Goal: Task Accomplishment & Management: Use online tool/utility

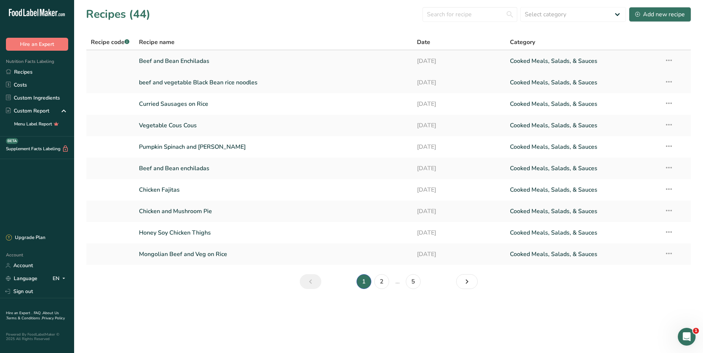
click at [202, 59] on link "Beef and Bean Enchiladas" at bounding box center [273, 61] width 269 height 16
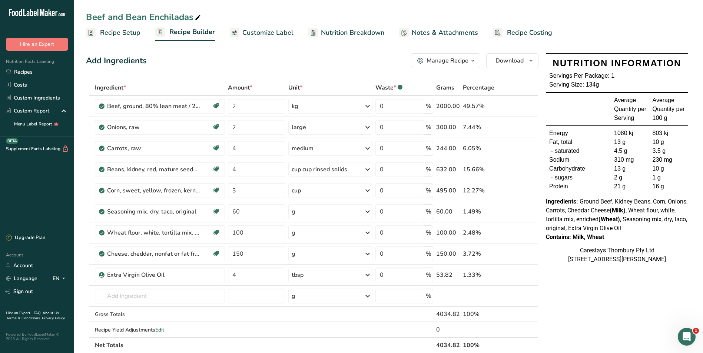
click at [531, 31] on span "Recipe Costing" at bounding box center [529, 33] width 45 height 10
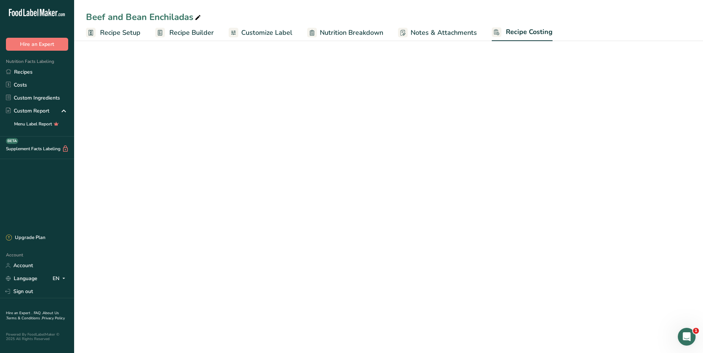
select select "1"
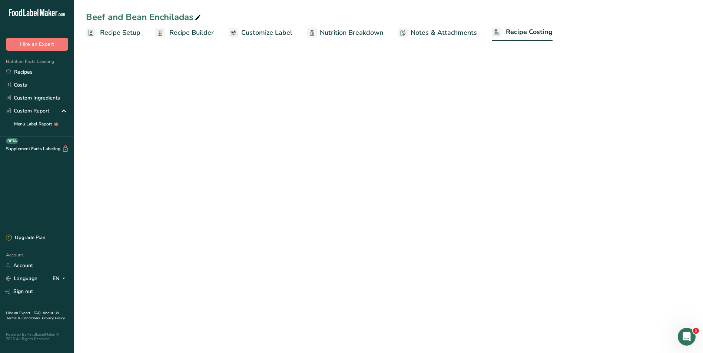
select select "1"
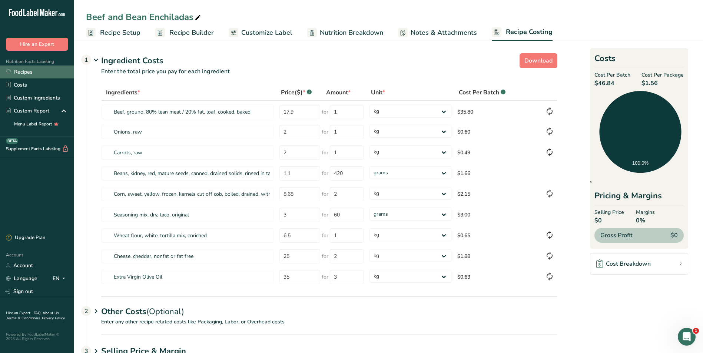
click at [31, 70] on link "Recipes" at bounding box center [37, 72] width 74 height 13
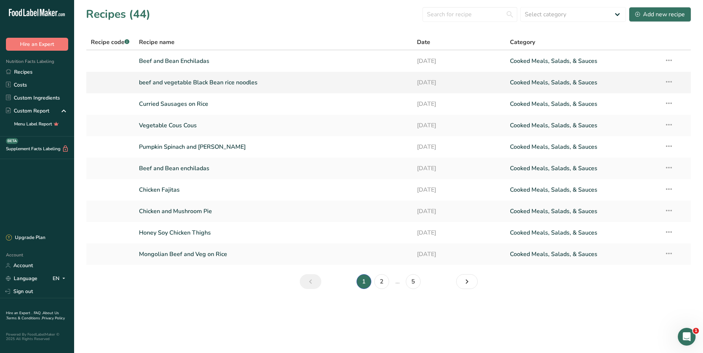
click at [153, 83] on link "beef and vegetable Black Bean rice noodles" at bounding box center [273, 83] width 269 height 16
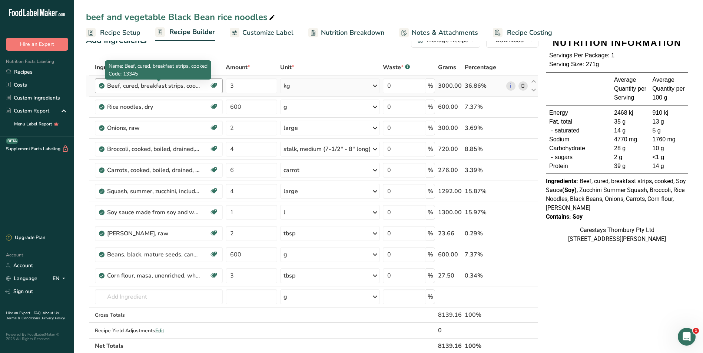
scroll to position [37, 0]
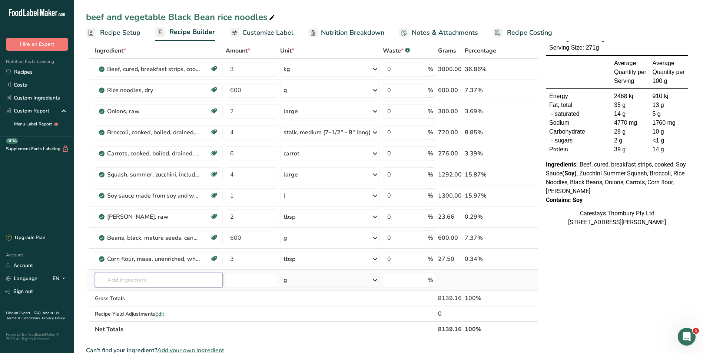
click at [105, 280] on input "text" at bounding box center [159, 280] width 128 height 15
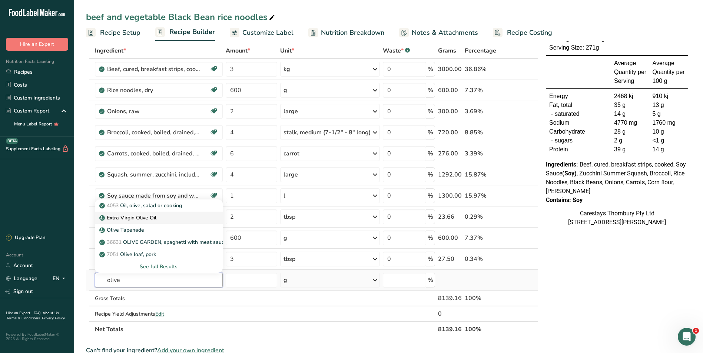
type input "olive"
click at [140, 217] on p "Extra Virgin Olive Oil" at bounding box center [129, 218] width 56 height 8
type input "Extra Virgin Olive Oil"
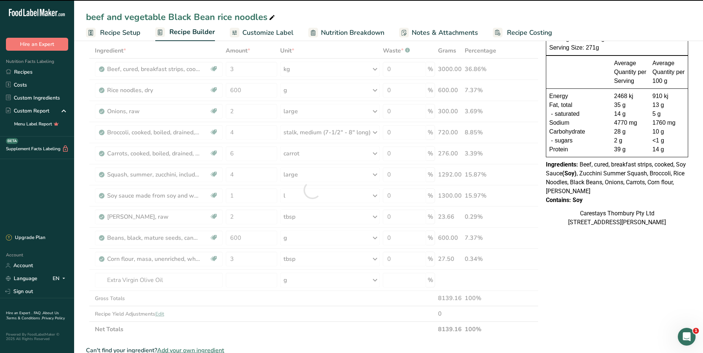
type input "0"
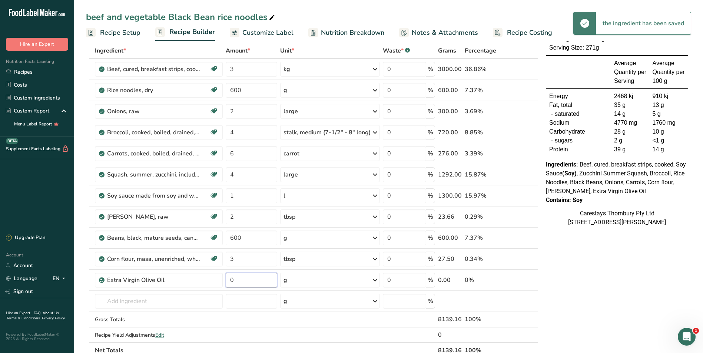
click at [236, 280] on input "0" at bounding box center [251, 280] width 51 height 15
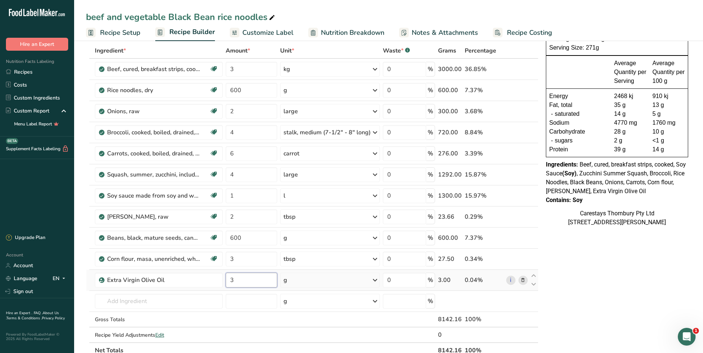
type input "3"
click at [298, 282] on div "Ingredient * Amount * Unit * Waste * .a-a{fill:#347362;}.b-a{fill:#fff;} Grams …" at bounding box center [312, 201] width 452 height 316
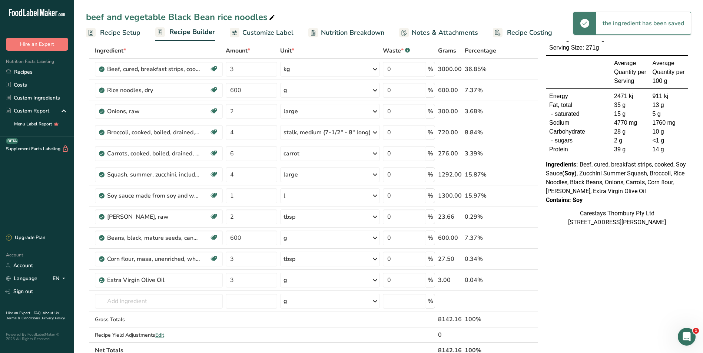
click at [375, 281] on icon at bounding box center [374, 280] width 9 height 13
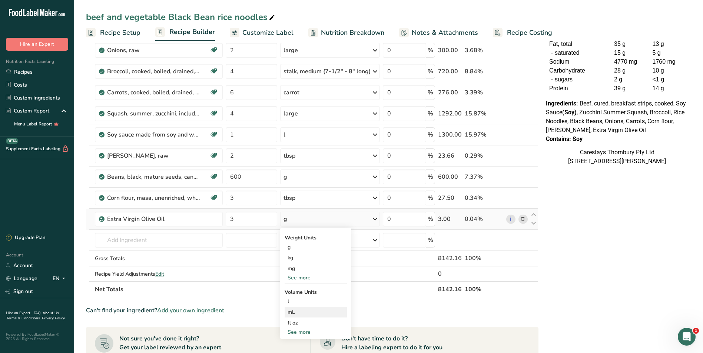
scroll to position [111, 0]
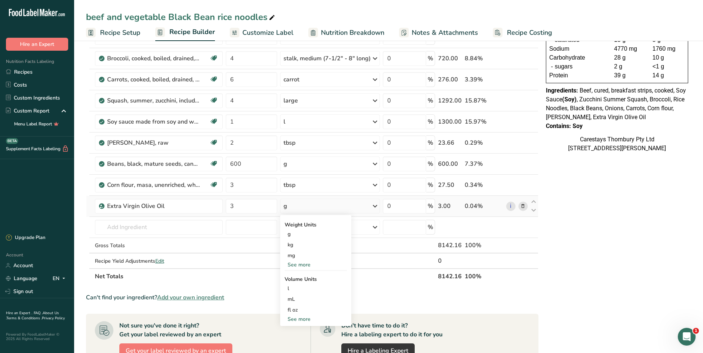
click at [307, 265] on div "See more" at bounding box center [316, 265] width 62 height 8
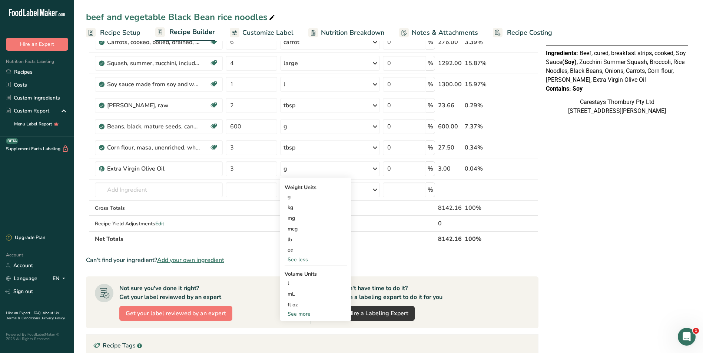
scroll to position [185, 0]
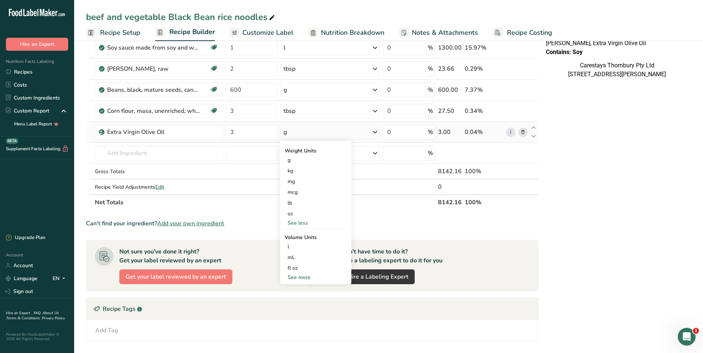
click at [305, 276] on div "See more" at bounding box center [316, 278] width 62 height 8
select select "22"
click at [303, 278] on div "tbsp" at bounding box center [316, 279] width 56 height 8
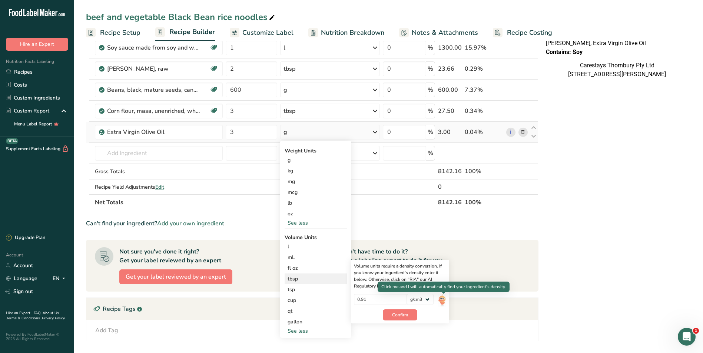
click at [443, 299] on img at bounding box center [442, 300] width 8 height 13
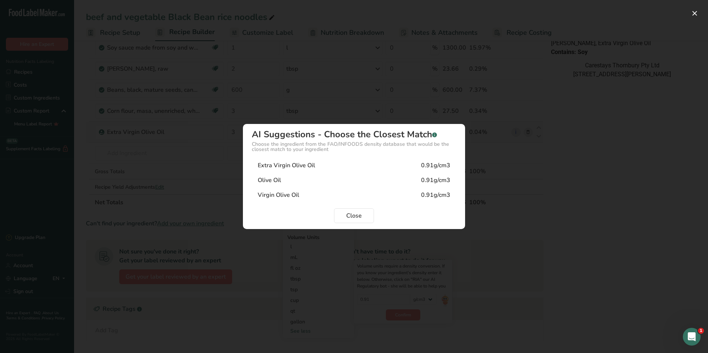
click at [321, 165] on div "Extra Virgin Olive Oil 0.91g/cm3" at bounding box center [354, 165] width 205 height 15
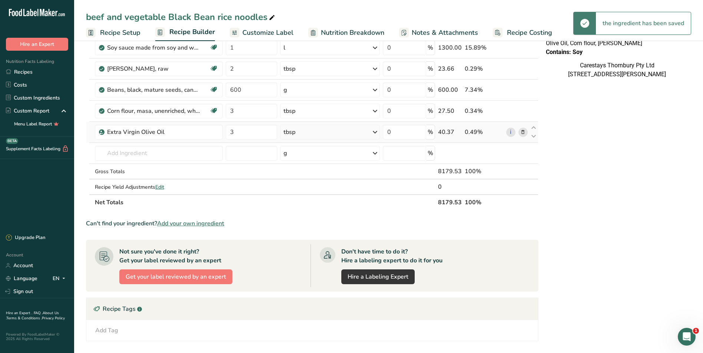
click at [525, 32] on span "Recipe Costing" at bounding box center [529, 33] width 45 height 10
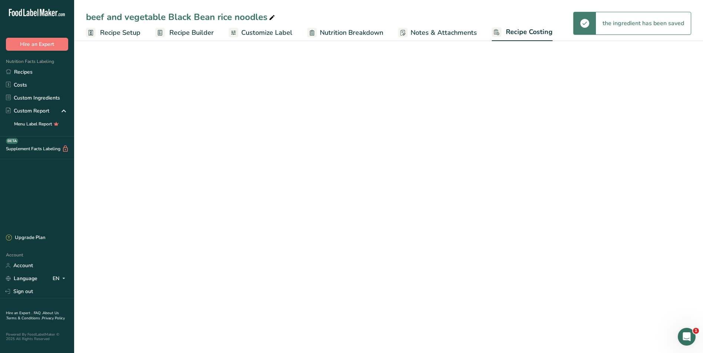
select select "1"
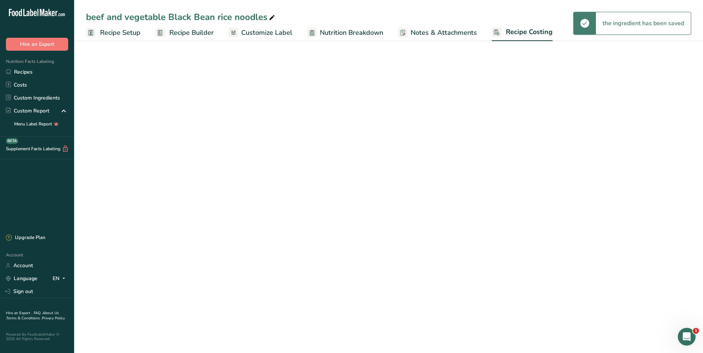
select select "1"
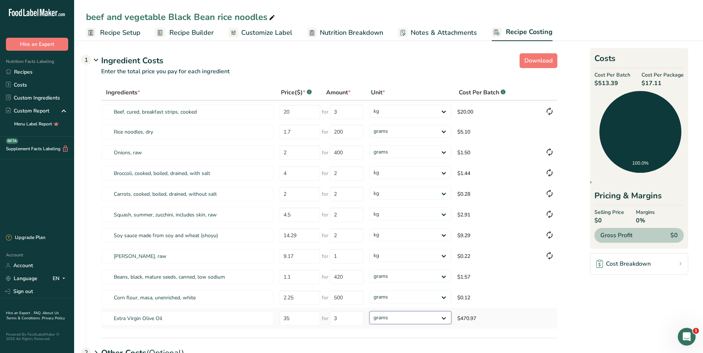
click at [445, 318] on select "grams kg mg mcg lb oz" at bounding box center [410, 318] width 82 height 13
click at [369, 312] on select "grams kg mg mcg lb oz" at bounding box center [410, 318] width 82 height 13
click at [445, 317] on select "grams kg mg mcg lb oz" at bounding box center [410, 318] width 82 height 13
select select "3"
click at [369, 312] on select "grams kg mg mcg lb oz" at bounding box center [410, 318] width 82 height 13
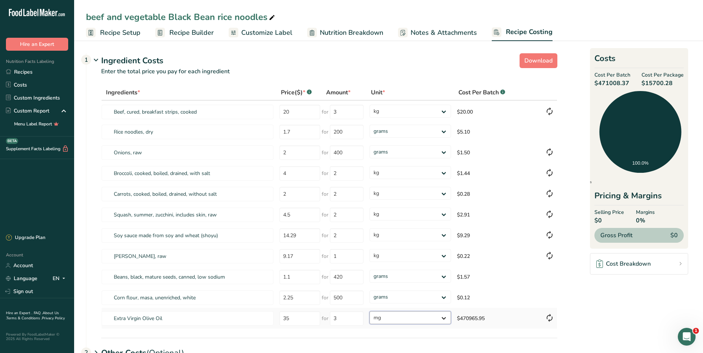
click at [445, 318] on select "grams kg mg mcg lb oz" at bounding box center [410, 318] width 82 height 13
click at [369, 312] on select "grams kg mg mcg lb oz" at bounding box center [410, 318] width 82 height 13
click at [445, 316] on select "grams kg mg mcg lb oz" at bounding box center [410, 318] width 82 height 13
select select "12"
click at [369, 312] on select "grams kg mg mcg lb oz" at bounding box center [410, 318] width 82 height 13
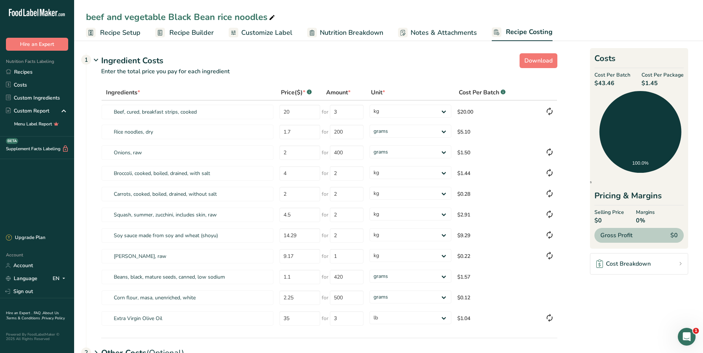
click at [112, 30] on span "Recipe Setup" at bounding box center [120, 33] width 40 height 10
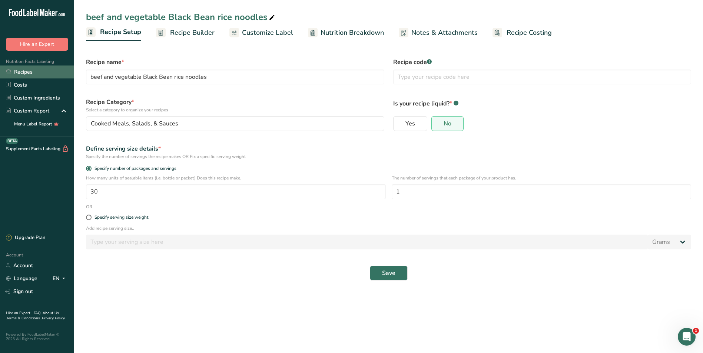
click at [29, 71] on link "Recipes" at bounding box center [37, 72] width 74 height 13
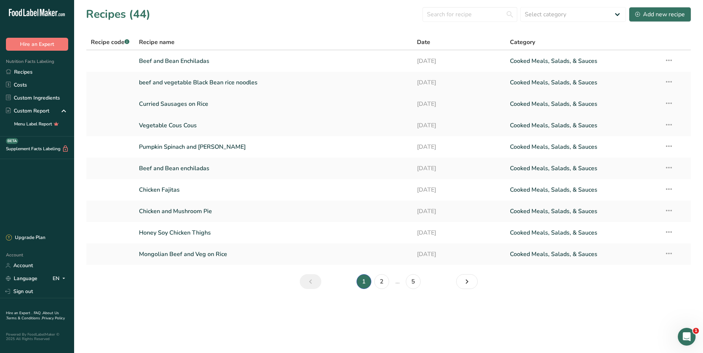
click at [175, 102] on link "Curried Sausages on Rice" at bounding box center [273, 104] width 269 height 16
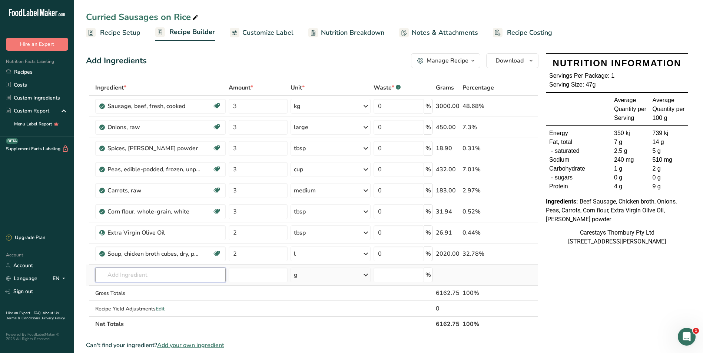
click at [124, 276] on input "text" at bounding box center [160, 275] width 130 height 15
type input "j"
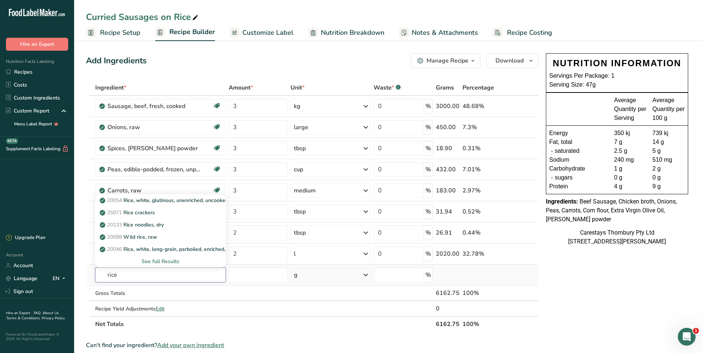
type input "rice"
click at [167, 258] on div "See full Results" at bounding box center [160, 262] width 119 height 8
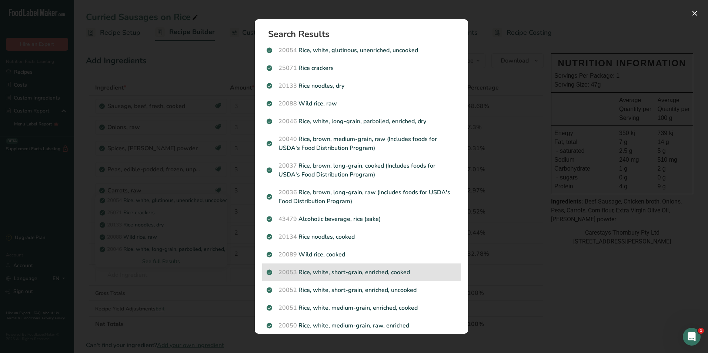
click at [313, 270] on p "20053 Rice, white, short-grain, enriched, cooked" at bounding box center [362, 272] width 190 height 9
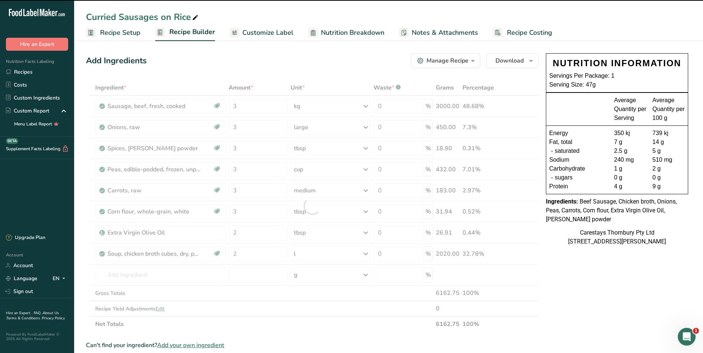
type input "0"
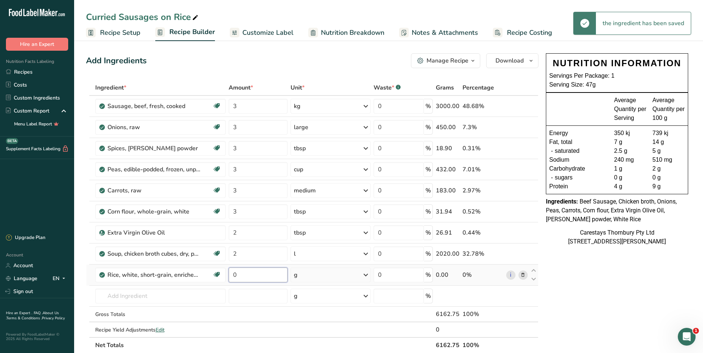
click at [242, 275] on input "0" at bounding box center [258, 275] width 59 height 15
type input "1.5"
click at [367, 273] on div "Ingredient * Amount * Unit * Waste * .a-a{fill:#347362;}.b-a{fill:#fff;} Grams …" at bounding box center [312, 216] width 452 height 273
click at [366, 274] on icon at bounding box center [365, 275] width 9 height 13
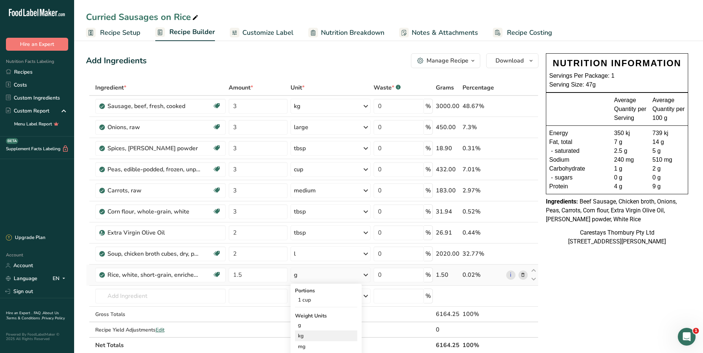
click at [312, 338] on div "kg" at bounding box center [326, 336] width 62 height 11
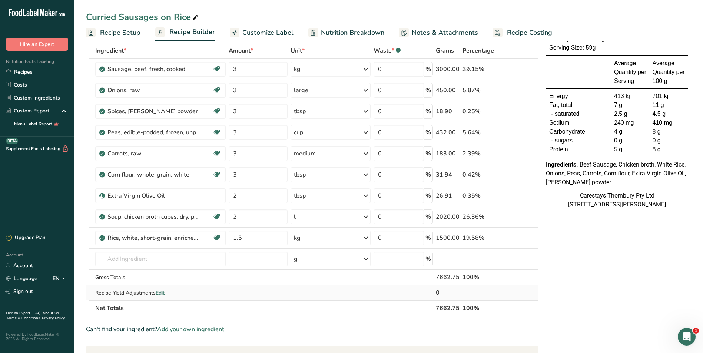
click at [159, 290] on span "Edit" at bounding box center [160, 293] width 9 height 7
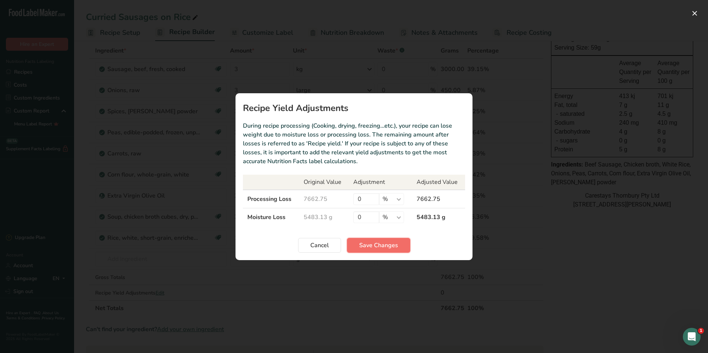
click at [359, 246] on button "Save Changes" at bounding box center [378, 245] width 63 height 15
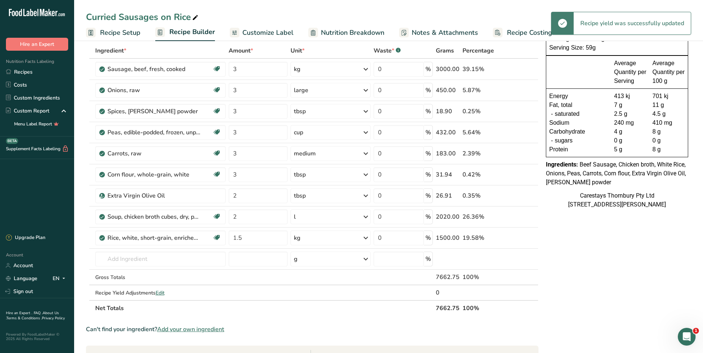
click at [125, 32] on span "Recipe Setup" at bounding box center [120, 33] width 40 height 10
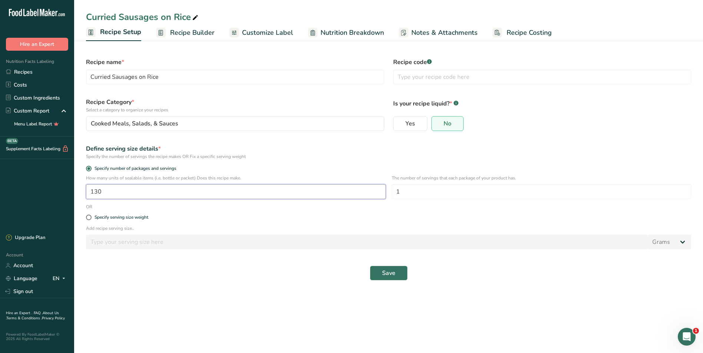
click at [123, 191] on input "130" at bounding box center [236, 192] width 300 height 15
type input "1"
type input "30"
click at [390, 271] on span "Save" at bounding box center [388, 273] width 13 height 9
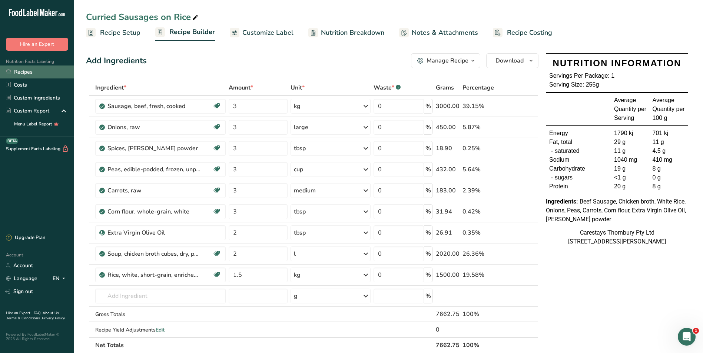
click at [34, 71] on link "Recipes" at bounding box center [37, 72] width 74 height 13
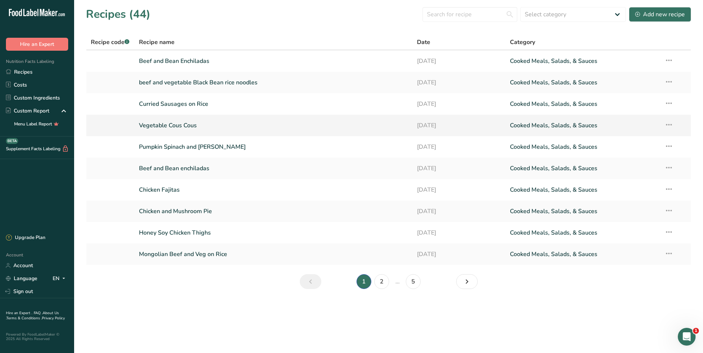
click at [180, 123] on link "Vegetable Cous Cous" at bounding box center [273, 126] width 269 height 16
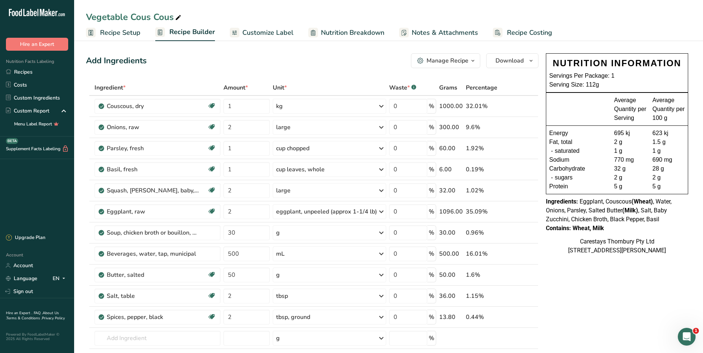
click at [133, 31] on span "Recipe Setup" at bounding box center [120, 33] width 40 height 10
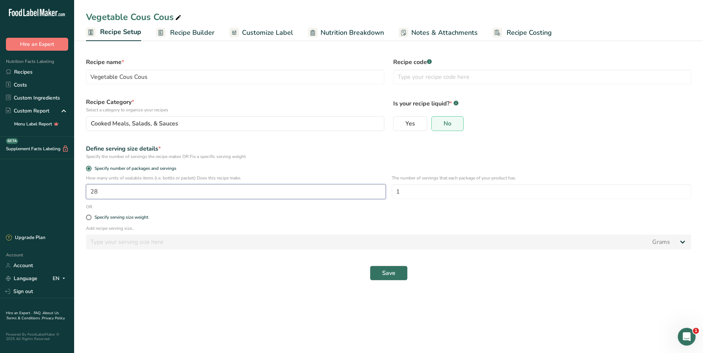
click at [111, 190] on input "28" at bounding box center [236, 192] width 300 height 15
type input "1"
type input "30"
click at [387, 272] on span "Save" at bounding box center [388, 273] width 13 height 9
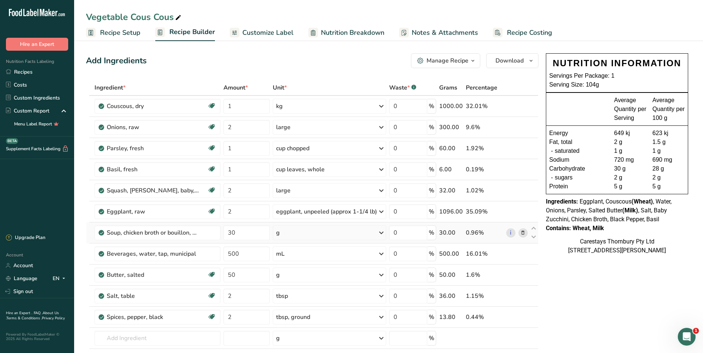
click at [524, 233] on icon at bounding box center [522, 233] width 5 height 8
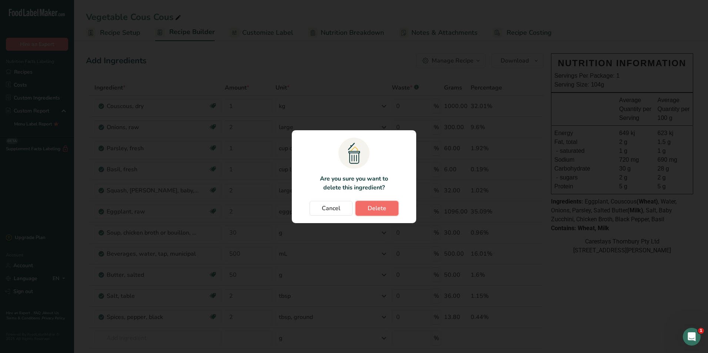
click at [389, 206] on button "Delete" at bounding box center [377, 208] width 43 height 15
type input "500"
type input "50"
type input "2"
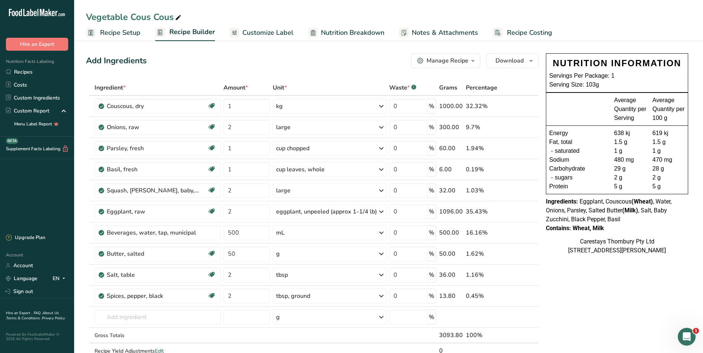
click at [510, 32] on span "Recipe Costing" at bounding box center [529, 33] width 45 height 10
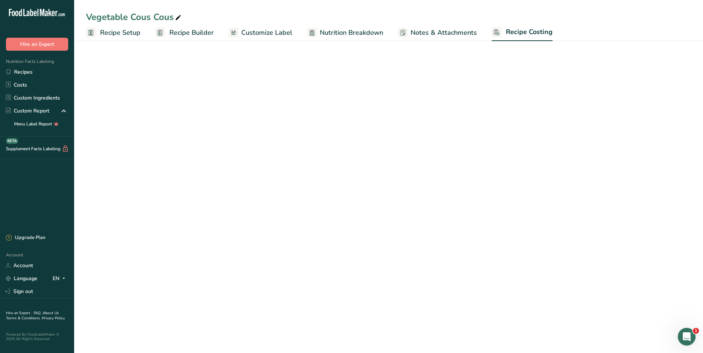
select select "1"
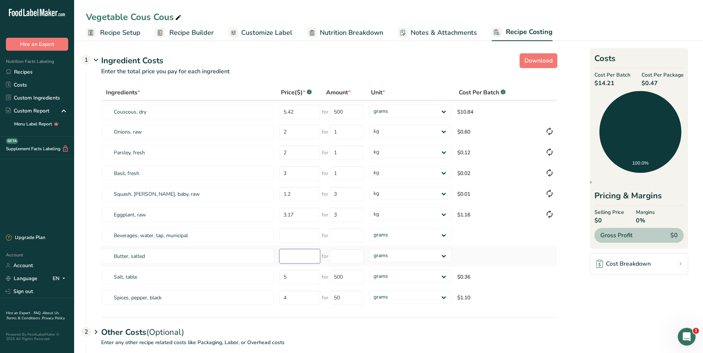
click at [300, 256] on input "number" at bounding box center [299, 256] width 41 height 14
type input "4.25"
click at [349, 256] on input "number" at bounding box center [347, 256] width 34 height 14
type input "1"
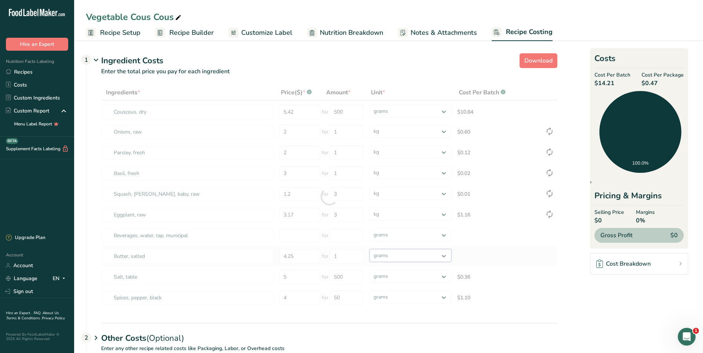
click at [445, 255] on div "Ingredients * Price($) * .a-a{fill:#347362;}.b-a{fill:#fff;} Amount * Unit * Co…" at bounding box center [329, 197] width 456 height 224
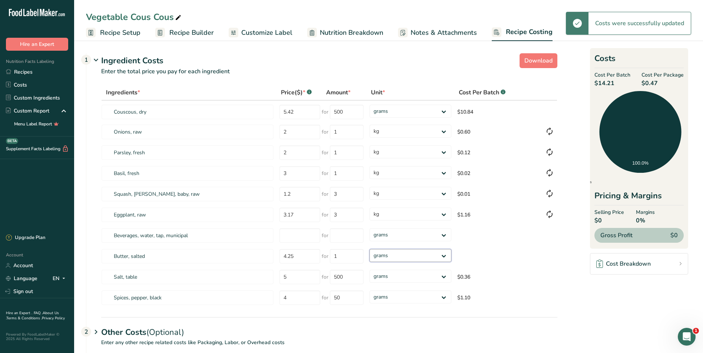
select select "1"
click at [369, 249] on select "grams kg mg mcg lb oz" at bounding box center [410, 255] width 82 height 13
select select "1"
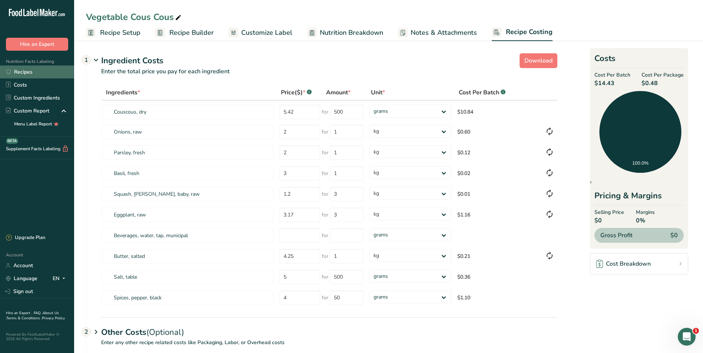
click at [24, 70] on link "Recipes" at bounding box center [37, 72] width 74 height 13
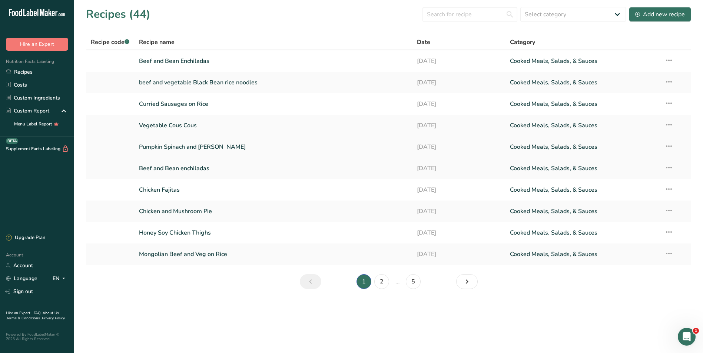
click at [176, 145] on link "Pumpkin Spinach and [PERSON_NAME]" at bounding box center [273, 147] width 269 height 16
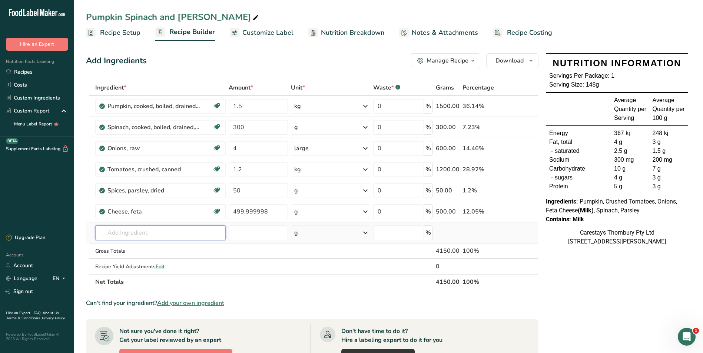
click at [118, 234] on input "text" at bounding box center [160, 233] width 130 height 15
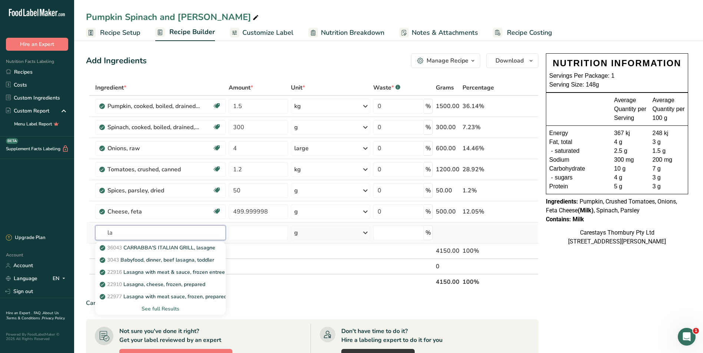
type input "l"
type input "pasta"
click at [154, 308] on div "See full Results" at bounding box center [160, 309] width 119 height 8
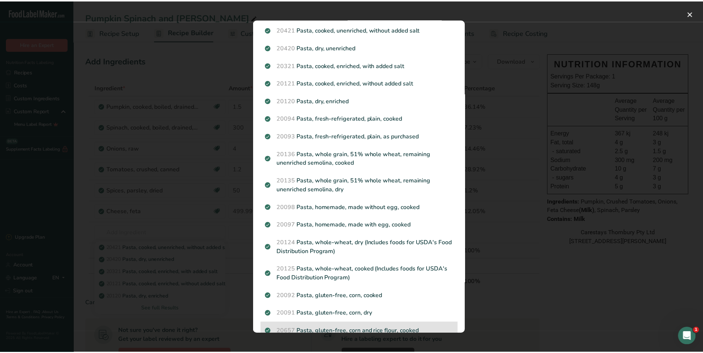
scroll to position [37, 0]
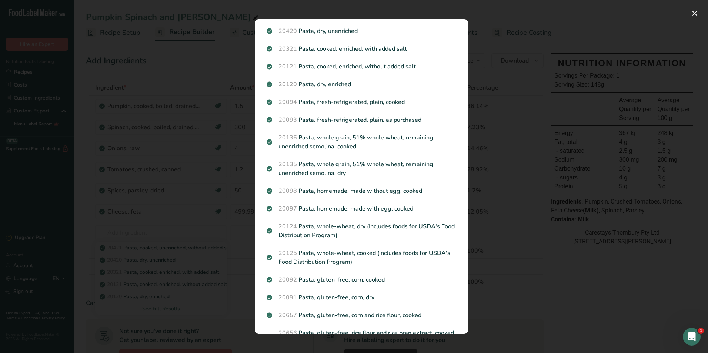
click at [160, 234] on div "Search results modal" at bounding box center [354, 176] width 708 height 353
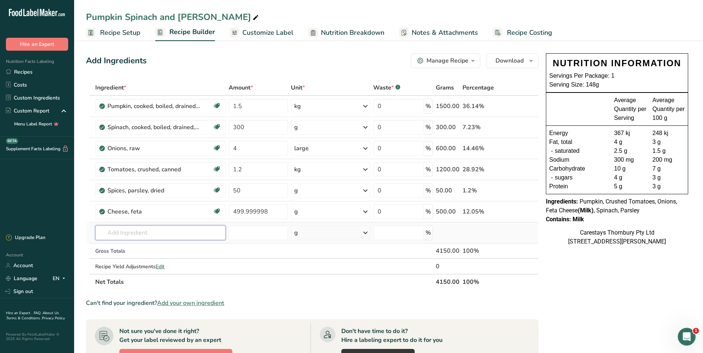
click at [135, 232] on input "text" at bounding box center [160, 233] width 130 height 15
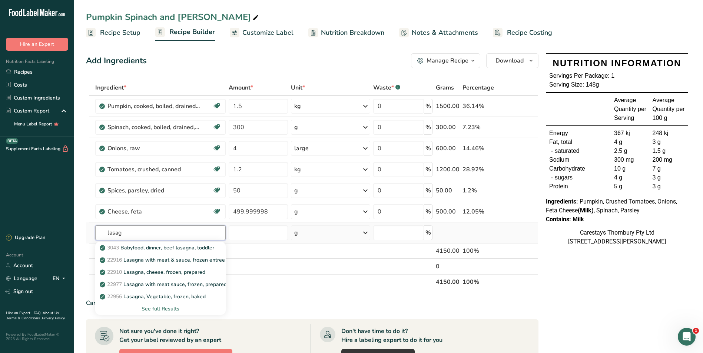
type input "lasag"
click at [171, 309] on div "See full Results" at bounding box center [160, 309] width 119 height 8
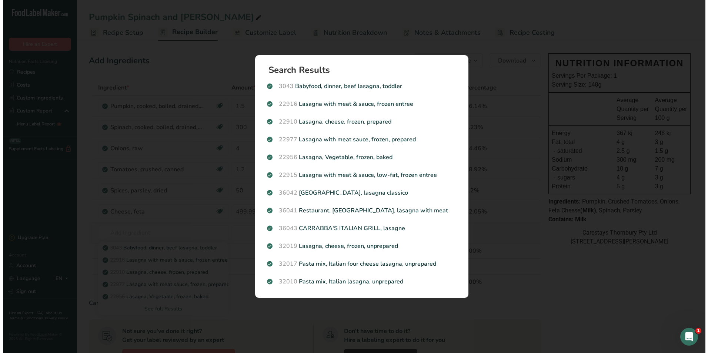
scroll to position [0, 0]
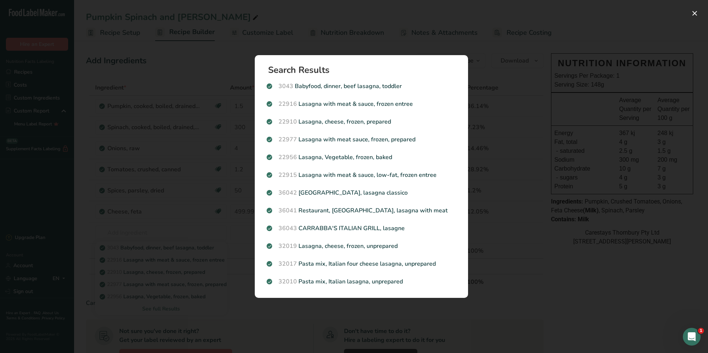
click at [151, 226] on div "Search results modal" at bounding box center [354, 176] width 708 height 353
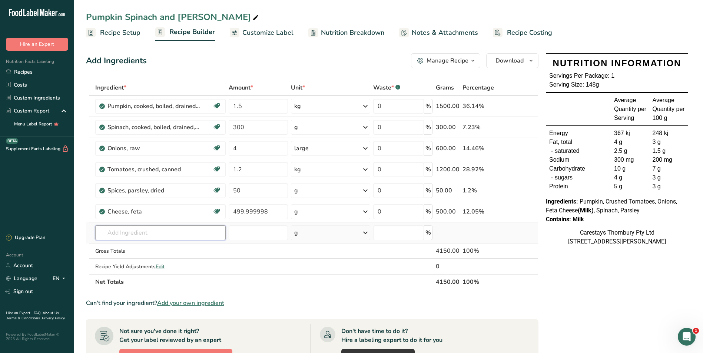
click at [150, 229] on input "text" at bounding box center [160, 233] width 130 height 15
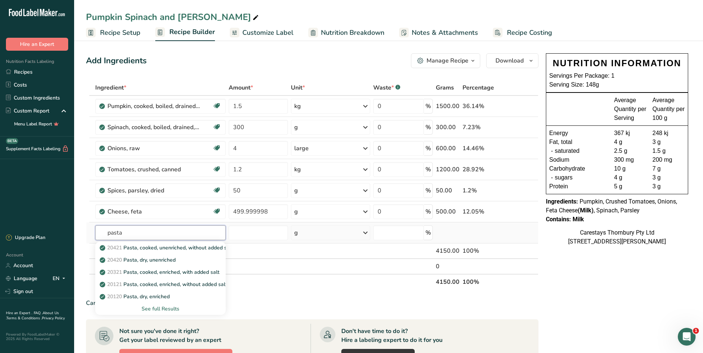
type input "pasta"
click at [165, 309] on div "See full Results" at bounding box center [160, 309] width 119 height 8
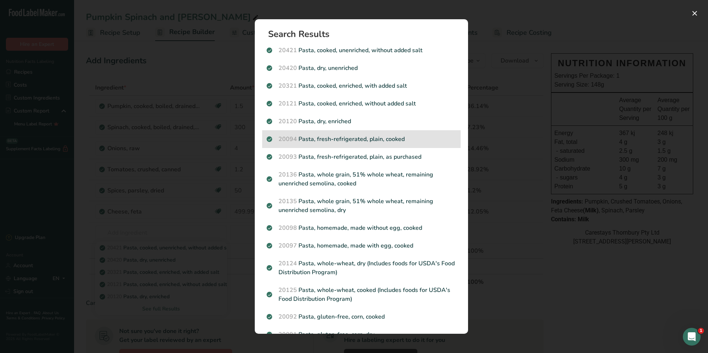
click at [370, 138] on p "20094 Pasta, fresh-refrigerated, plain, cooked" at bounding box center [362, 139] width 190 height 9
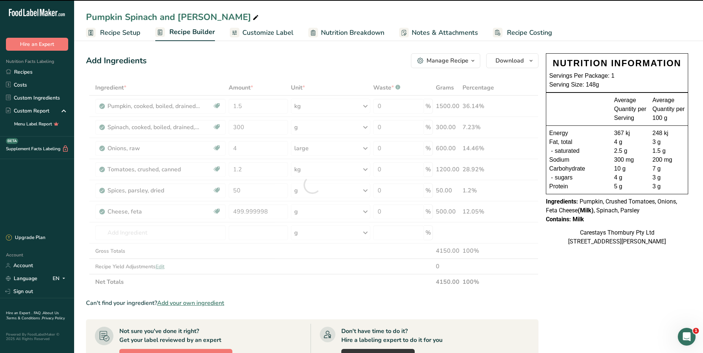
type input "0"
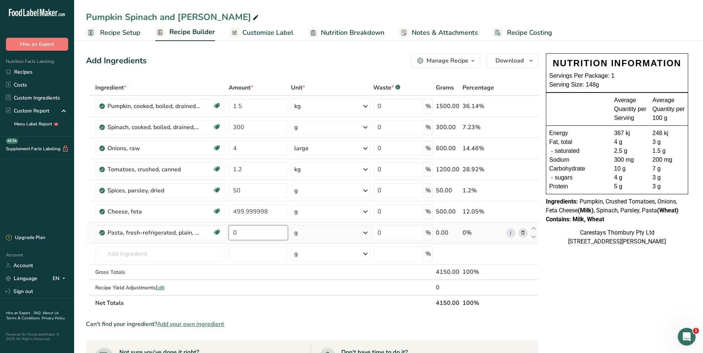
click at [246, 235] on input "0" at bounding box center [258, 233] width 59 height 15
type input "2"
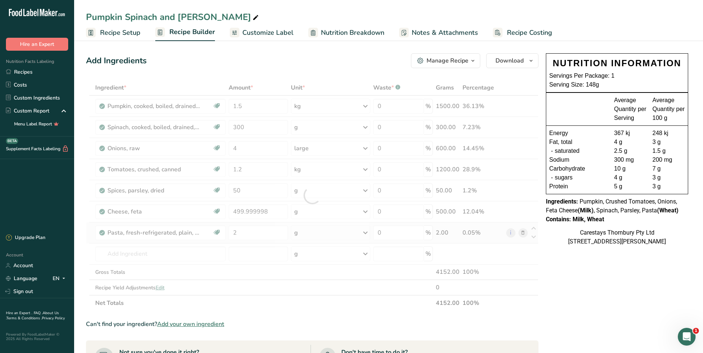
click at [367, 233] on div "Ingredient * Amount * Unit * Waste * .a-a{fill:#347362;}.b-a{fill:#fff;} Grams …" at bounding box center [312, 195] width 452 height 231
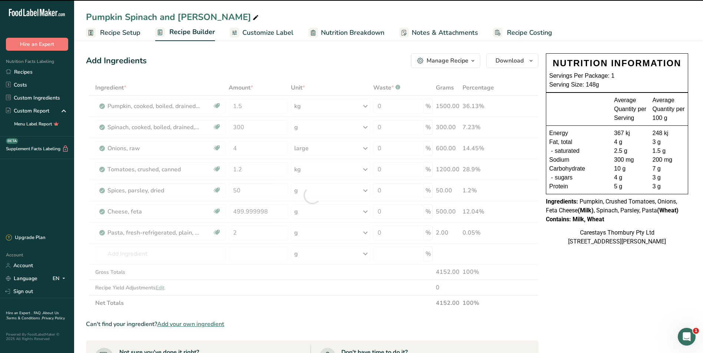
click at [246, 233] on div at bounding box center [312, 195] width 452 height 231
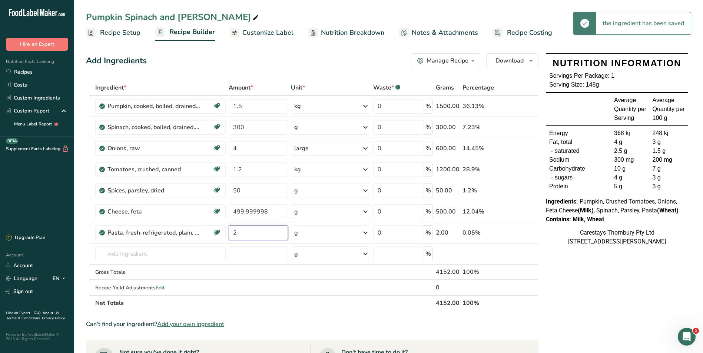
click at [246, 233] on input "2" at bounding box center [258, 233] width 59 height 15
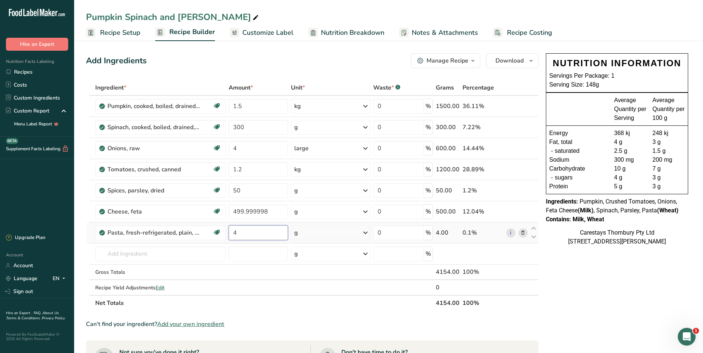
type input "4"
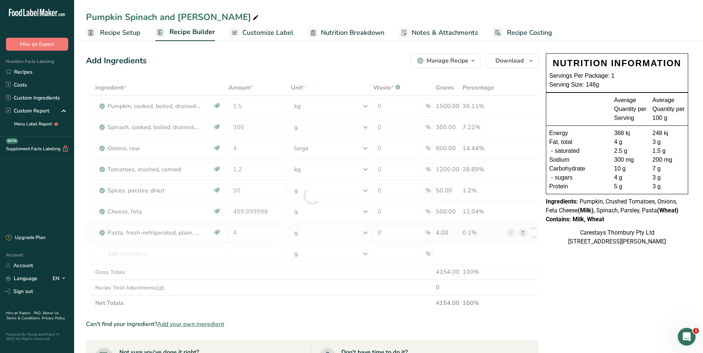
click at [366, 231] on div "Ingredient * Amount * Unit * Waste * .a-a{fill:#347362;}.b-a{fill:#fff;} Grams …" at bounding box center [312, 195] width 452 height 231
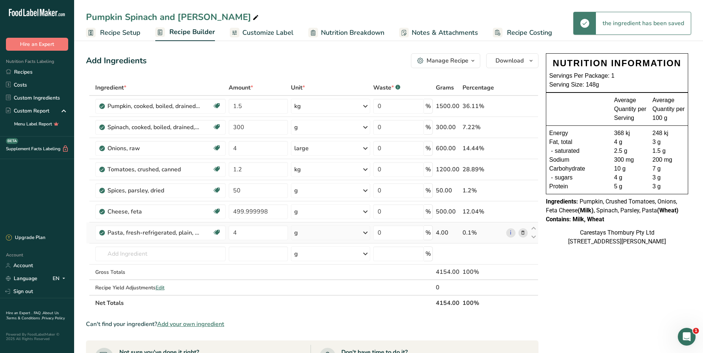
click at [368, 233] on icon at bounding box center [365, 232] width 9 height 13
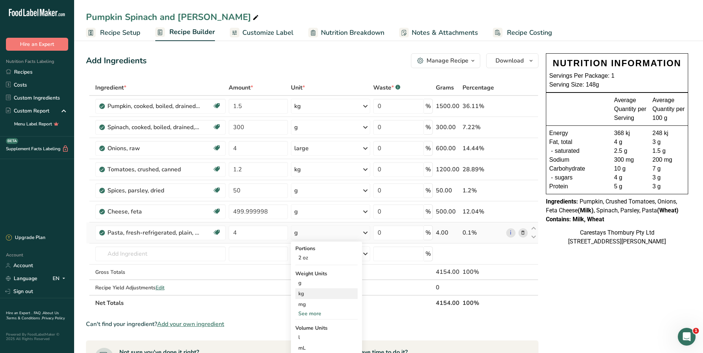
click at [312, 294] on div "kg" at bounding box center [326, 294] width 62 height 11
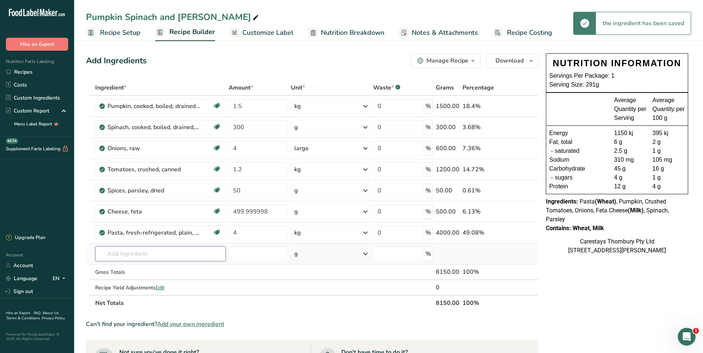
click at [123, 254] on input "text" at bounding box center [160, 254] width 130 height 15
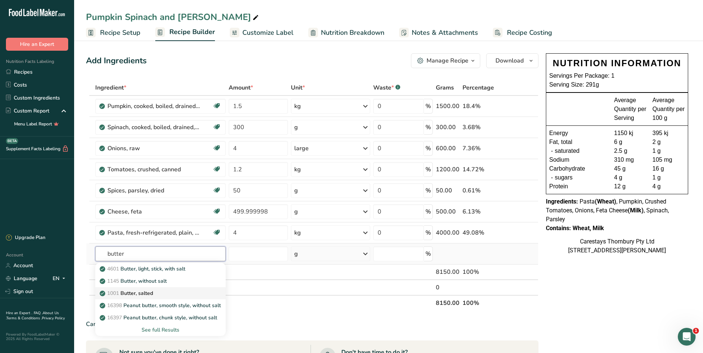
type input "butter"
click at [134, 291] on p "1001 Butter, salted" at bounding box center [127, 294] width 52 height 8
type input "Butter, salted"
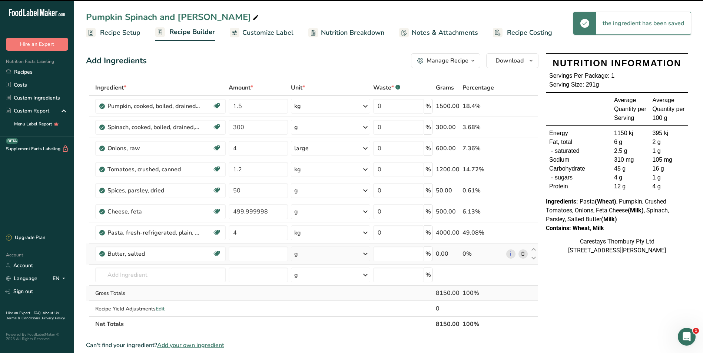
type input "0"
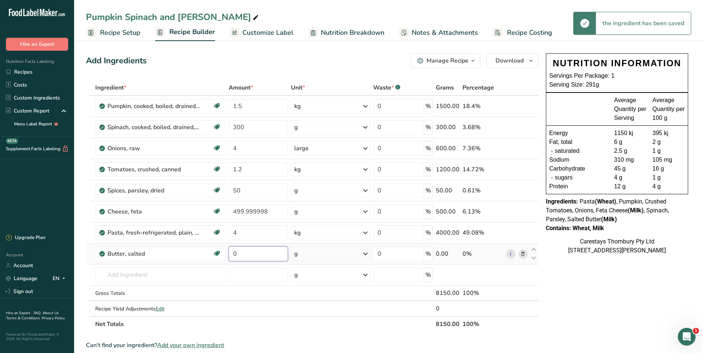
click at [245, 255] on input "0" at bounding box center [258, 254] width 59 height 15
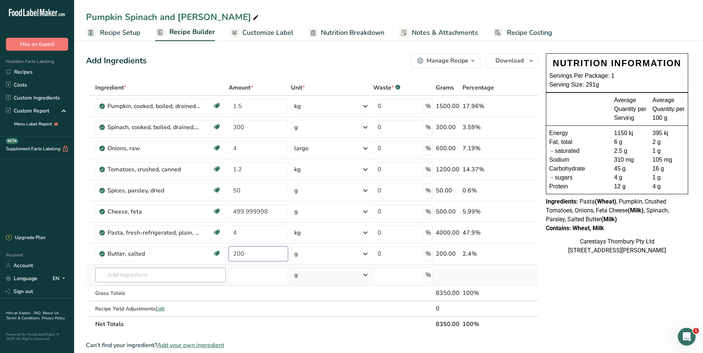
type input "200"
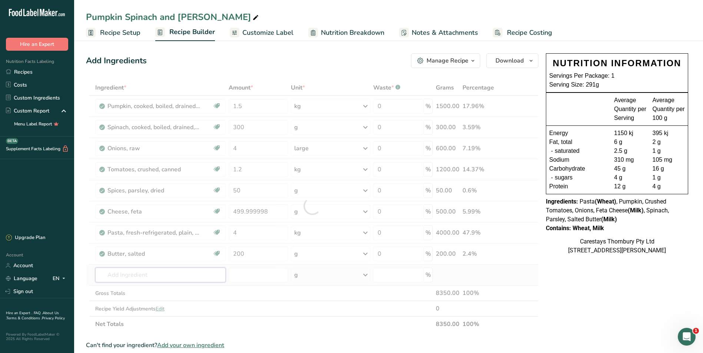
click at [112, 278] on div "Ingredient * Amount * Unit * Waste * .a-a{fill:#347362;}.b-a{fill:#fff;} Grams …" at bounding box center [312, 206] width 452 height 252
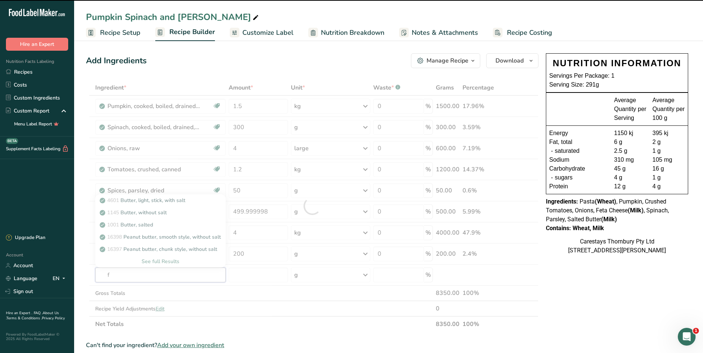
type input "fl"
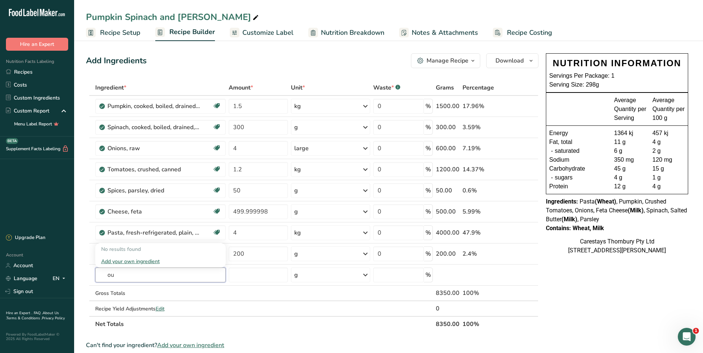
type input "o"
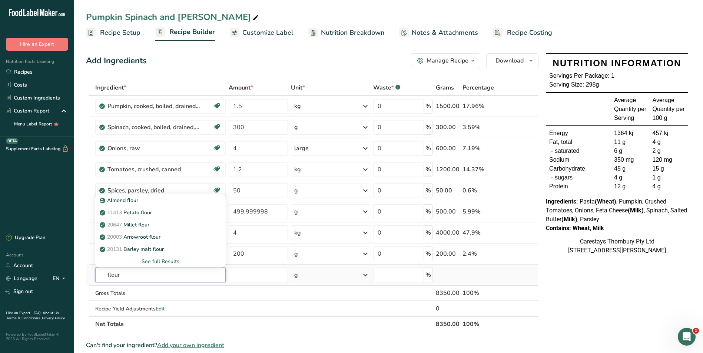
type input "flour"
click at [150, 259] on div "See full Results" at bounding box center [160, 262] width 119 height 8
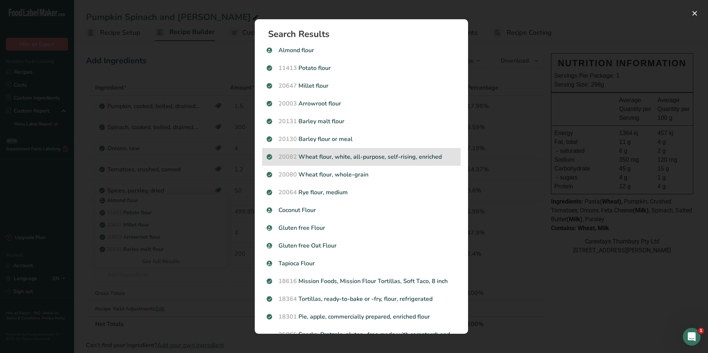
click at [403, 159] on p "20082 Wheat flour, white, all-purpose, self-rising, enriched" at bounding box center [362, 157] width 190 height 9
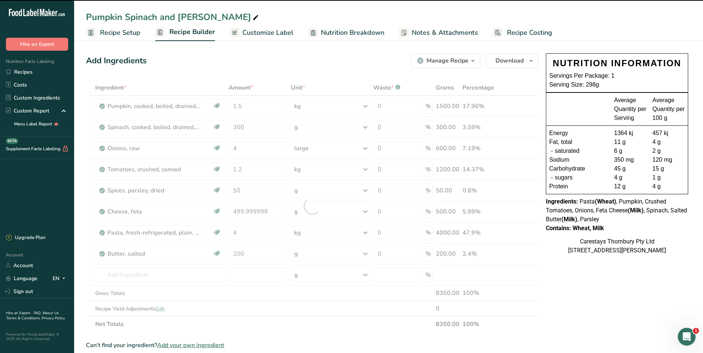
type input "0"
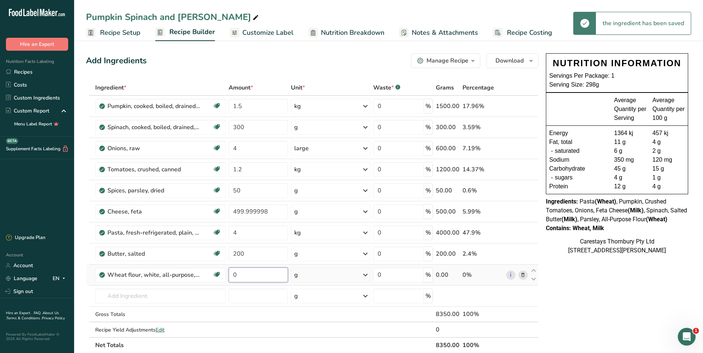
click at [240, 274] on input "0" at bounding box center [258, 275] width 59 height 15
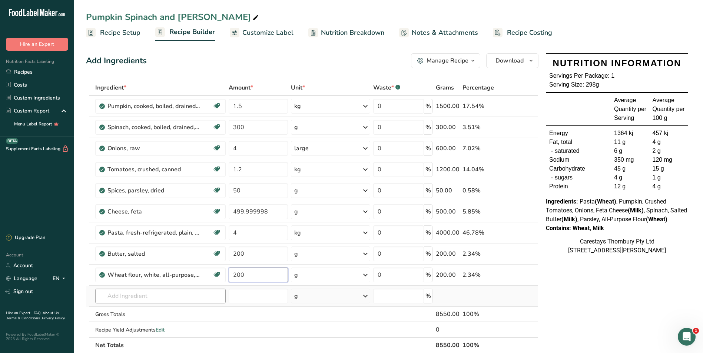
type input "200"
click at [134, 299] on div "Ingredient * Amount * Unit * Waste * .a-a{fill:#347362;}.b-a{fill:#fff;} Grams …" at bounding box center [312, 216] width 452 height 273
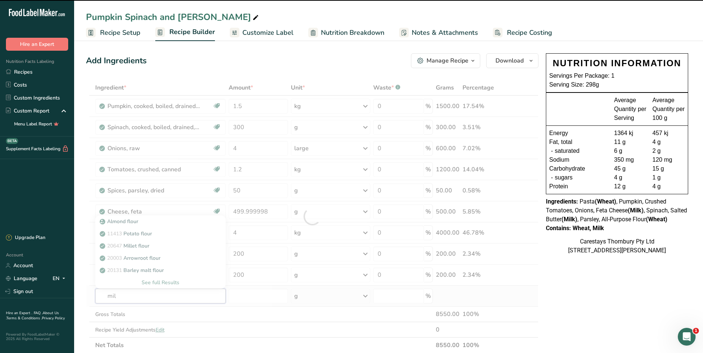
type input "milk"
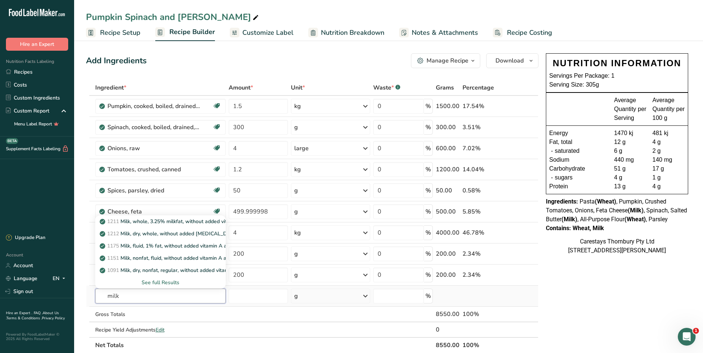
type input "milk"
click at [158, 280] on div "See full Results" at bounding box center [160, 283] width 119 height 8
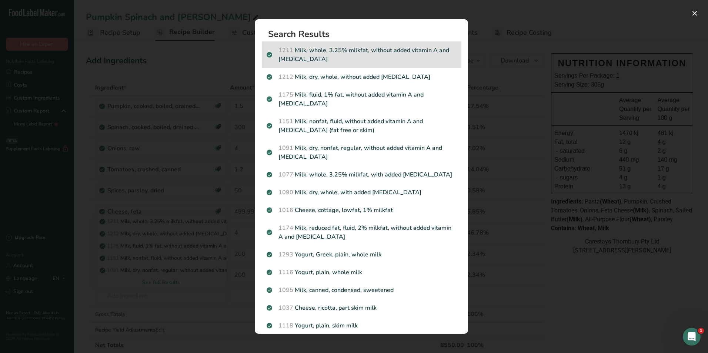
click at [315, 50] on p "1211 Milk, whole, 3.25% milkfat, without added vitamin A and [MEDICAL_DATA]" at bounding box center [362, 55] width 190 height 18
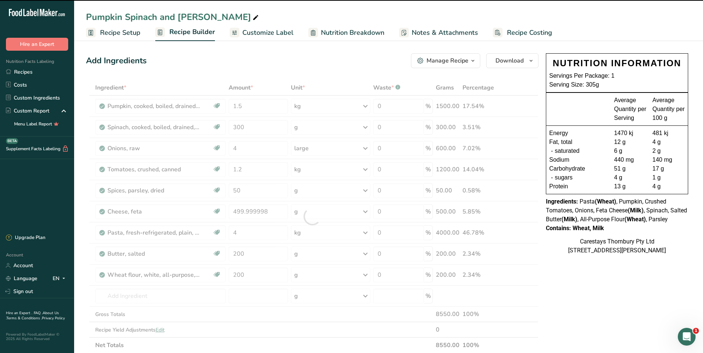
type input "0"
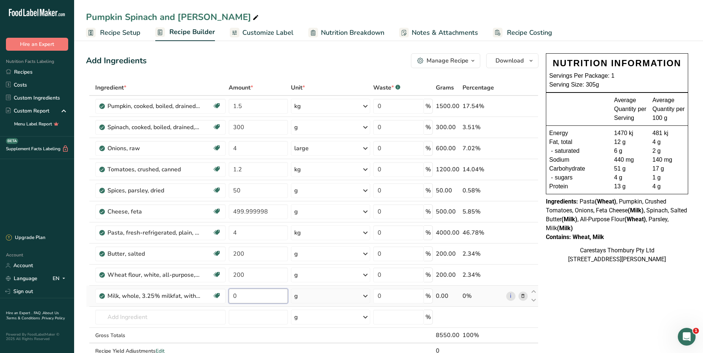
click at [249, 297] on input "0" at bounding box center [258, 296] width 59 height 15
type input "3"
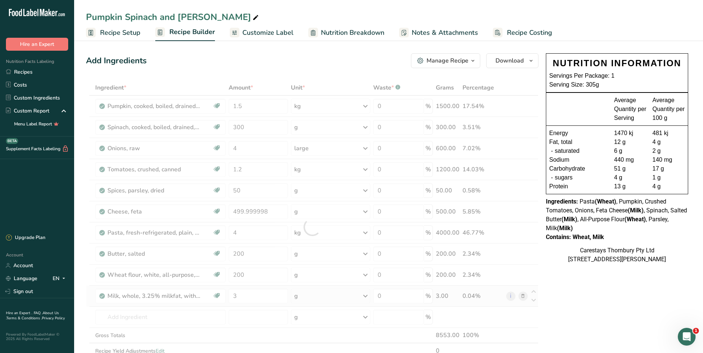
click at [366, 295] on div "Ingredient * Amount * Unit * Waste * .a-a{fill:#347362;}.b-a{fill:#fff;} Grams …" at bounding box center [312, 227] width 452 height 295
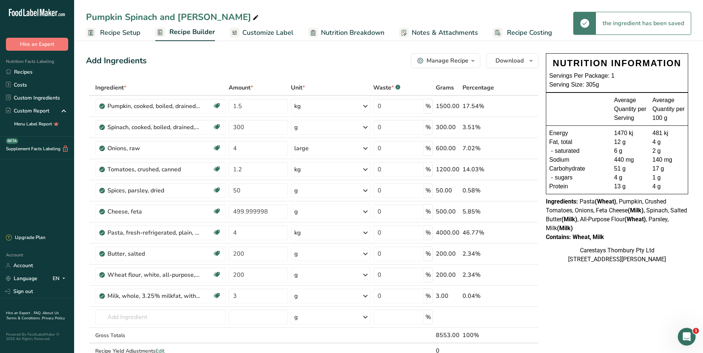
click at [366, 297] on icon at bounding box center [365, 296] width 9 height 13
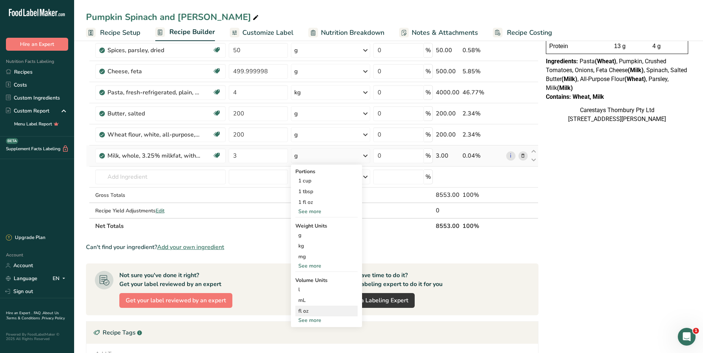
scroll to position [148, 0]
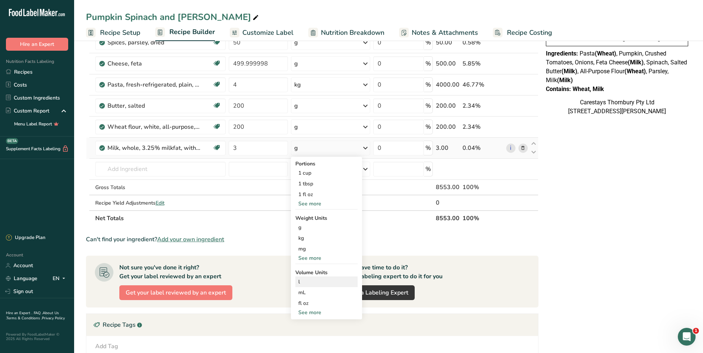
click at [316, 281] on div "l" at bounding box center [326, 282] width 56 height 8
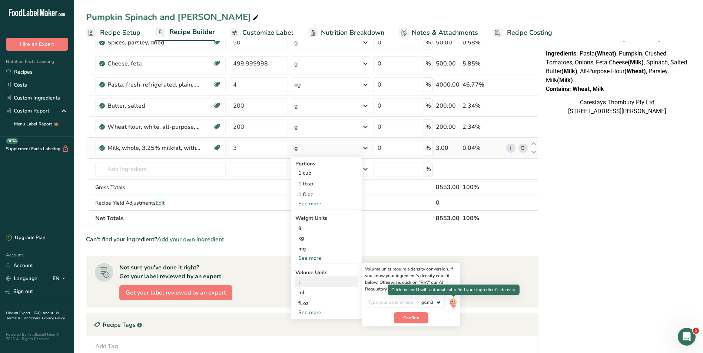
click at [453, 302] on img at bounding box center [453, 303] width 8 height 13
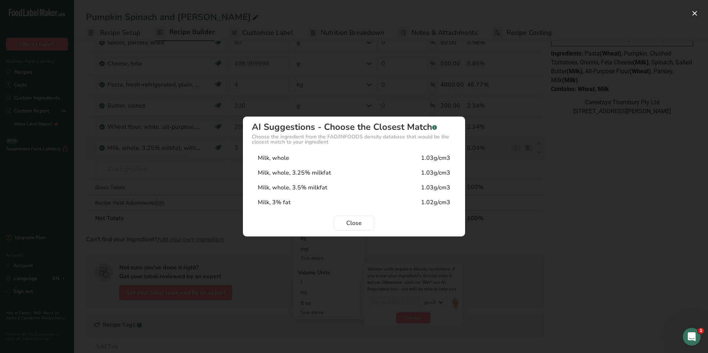
click at [277, 157] on div "Milk, whole" at bounding box center [273, 158] width 31 height 9
type input "1.03"
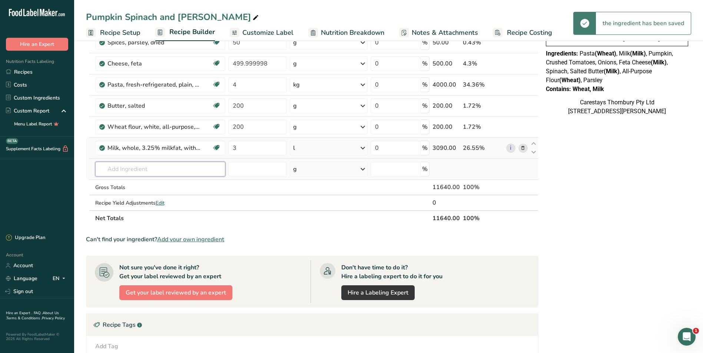
click at [124, 168] on input "text" at bounding box center [160, 169] width 130 height 15
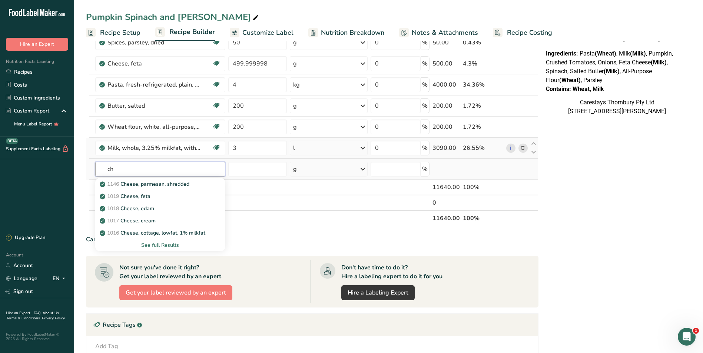
type input "c"
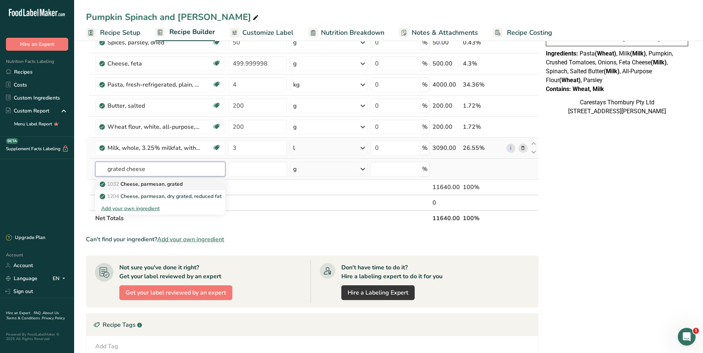
type input "grated cheese"
click at [139, 183] on p "1032 Cheese, parmesan, grated" at bounding box center [142, 184] width 82 height 8
type input "Cheese, parmesan, grated"
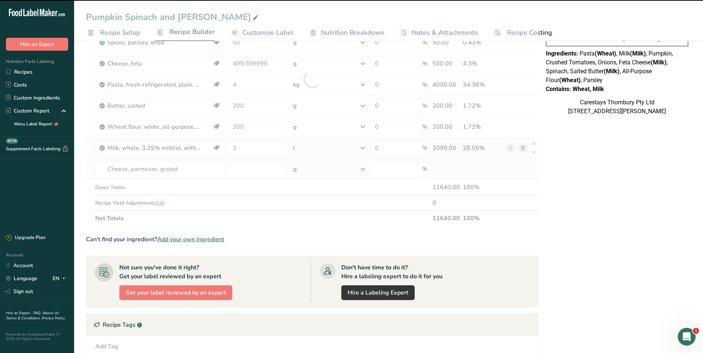
type input "0"
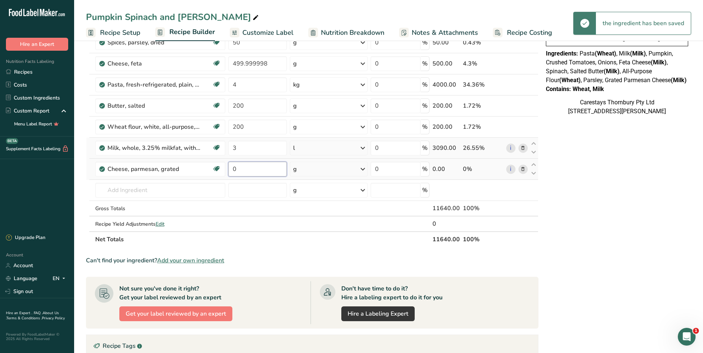
click at [243, 170] on input "0" at bounding box center [257, 169] width 59 height 15
type input "2"
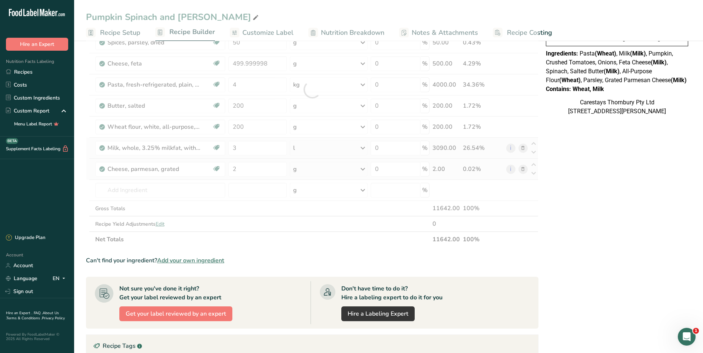
click at [365, 168] on div "Ingredient * Amount * Unit * Waste * .a-a{fill:#347362;}.b-a{fill:#fff;} Grams …" at bounding box center [312, 90] width 452 height 316
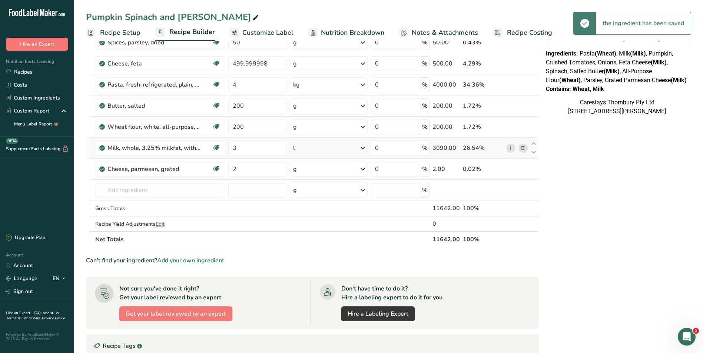
click at [364, 169] on icon at bounding box center [362, 169] width 9 height 13
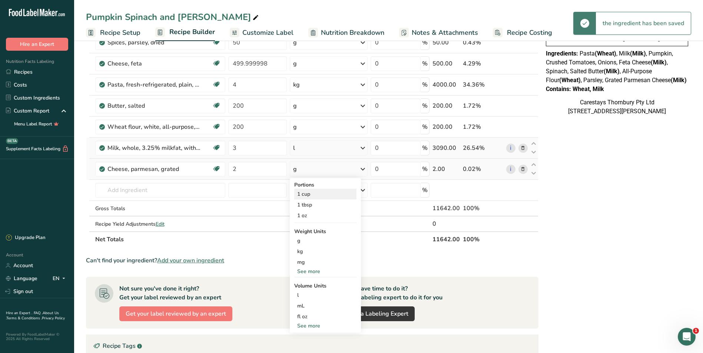
click at [335, 193] on div "1 cup" at bounding box center [325, 194] width 62 height 11
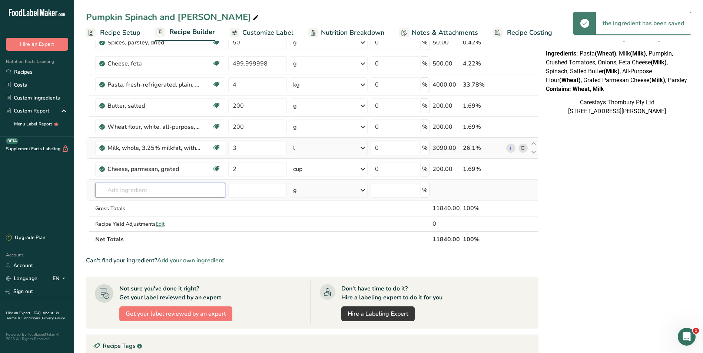
click at [118, 190] on input "text" at bounding box center [160, 190] width 130 height 15
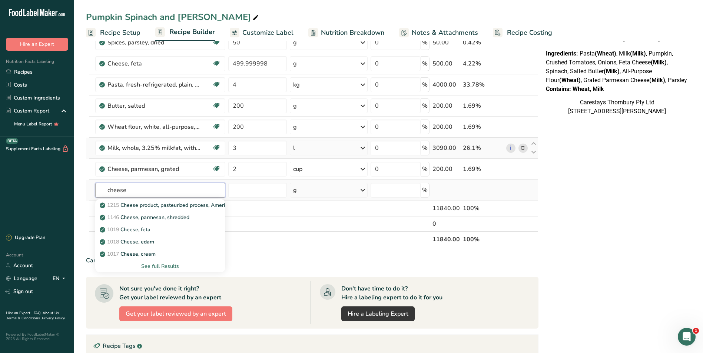
type input "cheese"
click at [162, 265] on div "See full Results" at bounding box center [160, 267] width 119 height 8
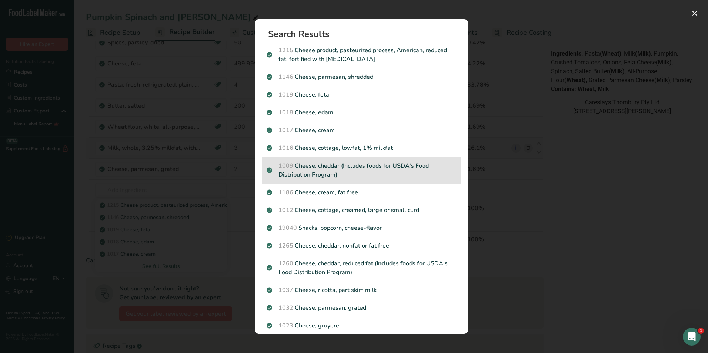
click at [315, 164] on p "1009 Cheese, cheddar (Includes foods for USDA's Food Distribution Program)" at bounding box center [362, 171] width 190 height 18
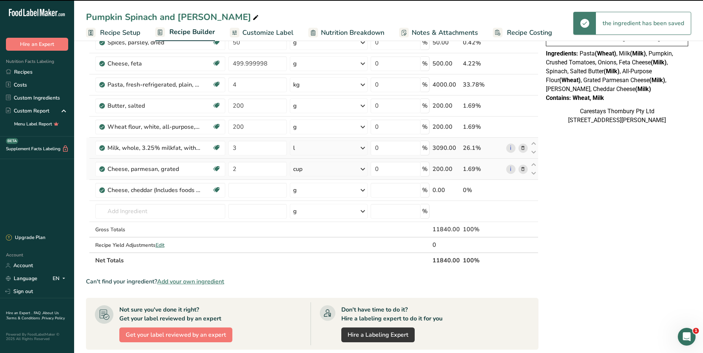
type input "0"
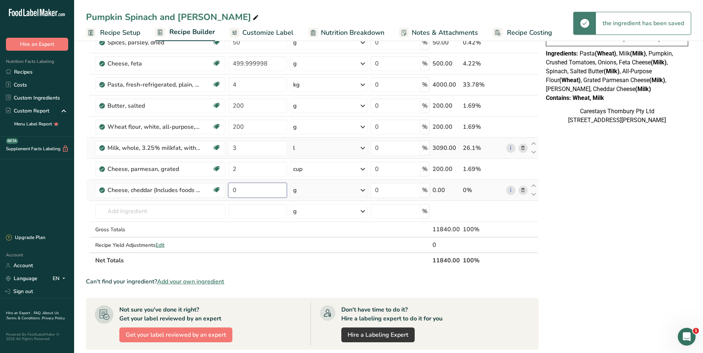
click at [252, 190] on input "0" at bounding box center [257, 190] width 59 height 15
type input "4"
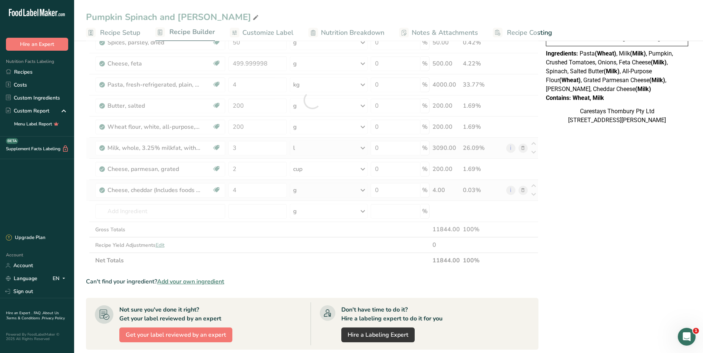
click at [365, 189] on div "Ingredient * Amount * Unit * Waste * .a-a{fill:#347362;}.b-a{fill:#fff;} Grams …" at bounding box center [312, 100] width 452 height 337
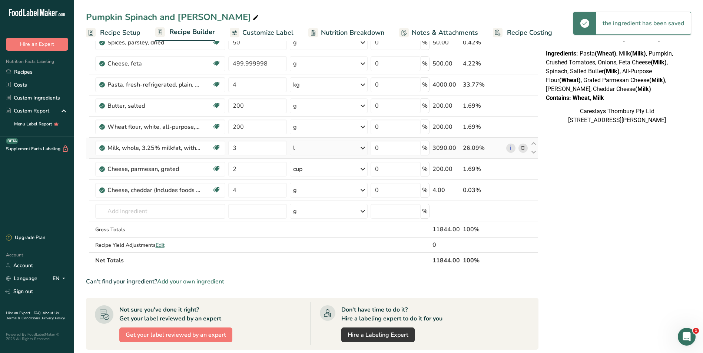
click at [362, 190] on icon at bounding box center [362, 190] width 9 height 13
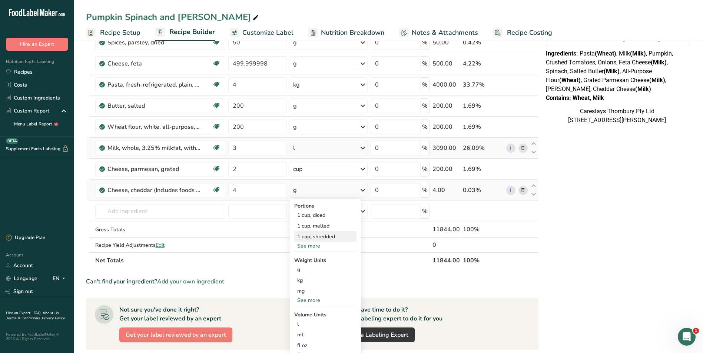
click at [328, 236] on div "1 cup, shredded" at bounding box center [325, 237] width 62 height 11
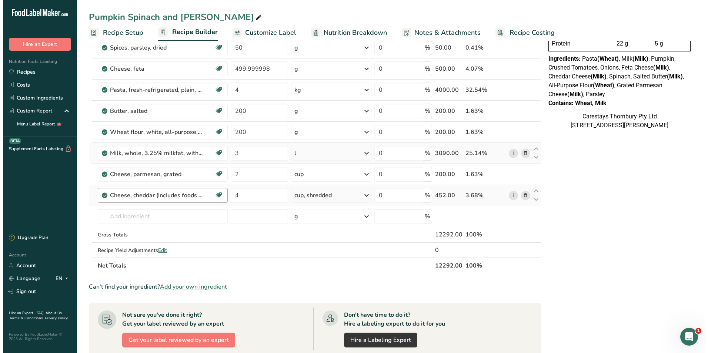
scroll to position [222, 0]
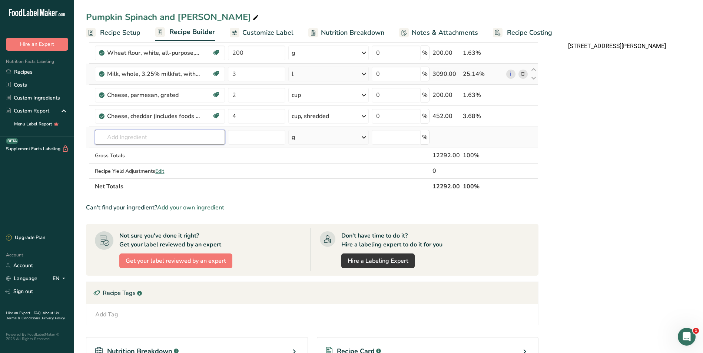
click at [114, 138] on input "text" at bounding box center [160, 137] width 130 height 15
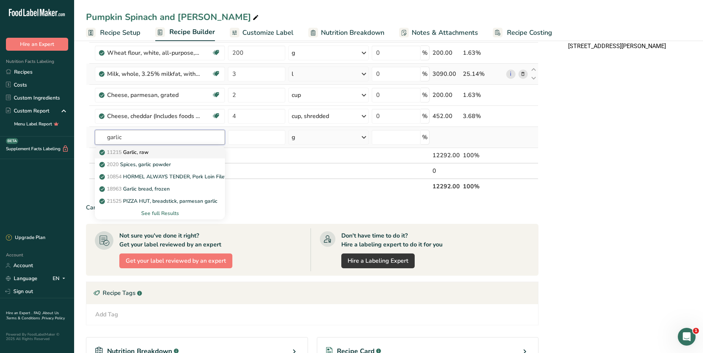
type input "garlic"
click at [129, 151] on p "11215 Garlic, raw" at bounding box center [125, 153] width 48 height 8
type input "Garlic, raw"
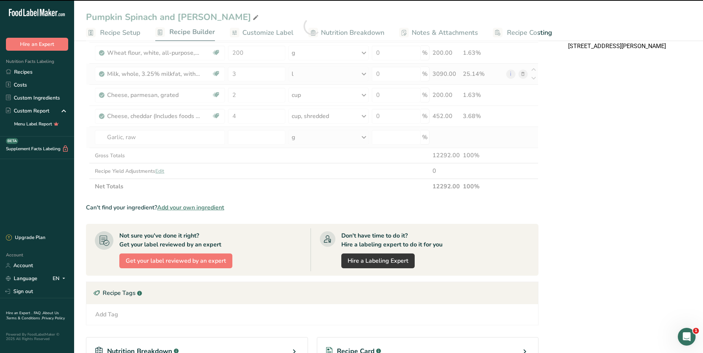
type input "0"
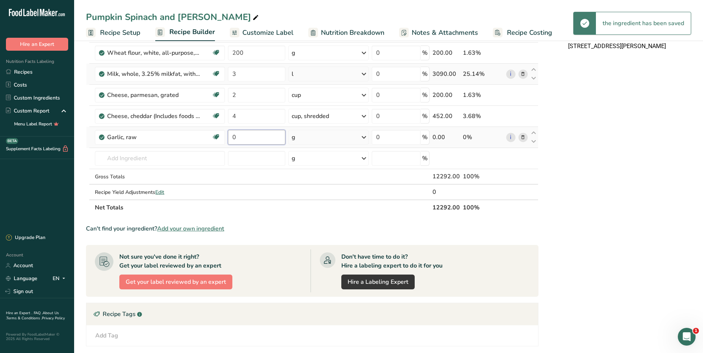
click at [255, 137] on input "0" at bounding box center [256, 137] width 57 height 15
type input "4"
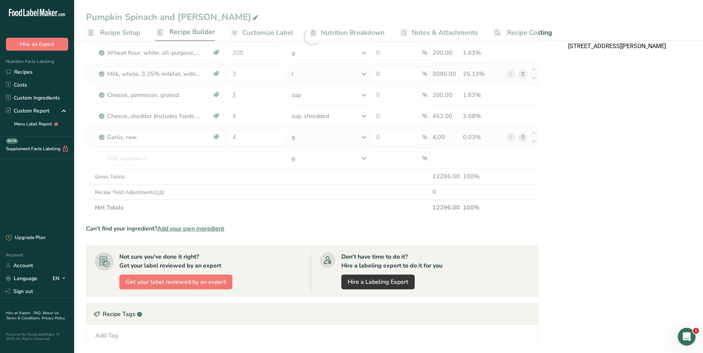
click at [364, 136] on div "Ingredient * Amount * Unit * Waste * .a-a{fill:#347362;}.b-a{fill:#fff;} Grams …" at bounding box center [312, 37] width 452 height 358
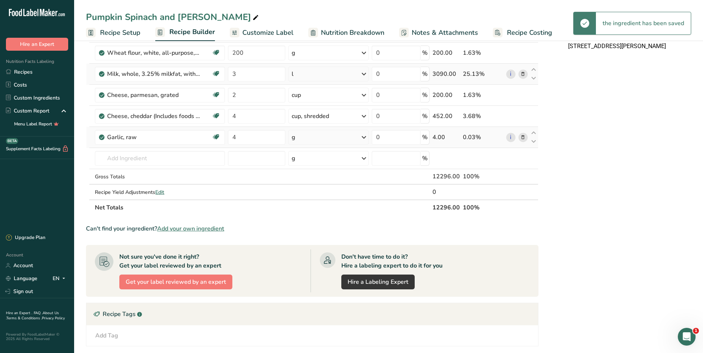
click at [364, 136] on icon at bounding box center [363, 137] width 9 height 13
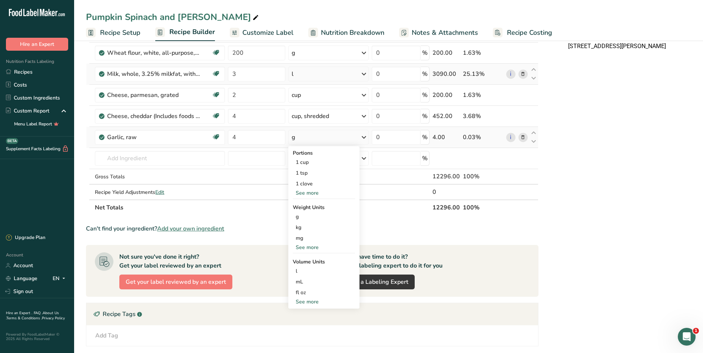
click at [318, 192] on div "See more" at bounding box center [324, 193] width 62 height 8
click at [313, 256] on div "See more" at bounding box center [324, 259] width 62 height 8
click at [306, 173] on div "1 tsp" at bounding box center [324, 173] width 62 height 11
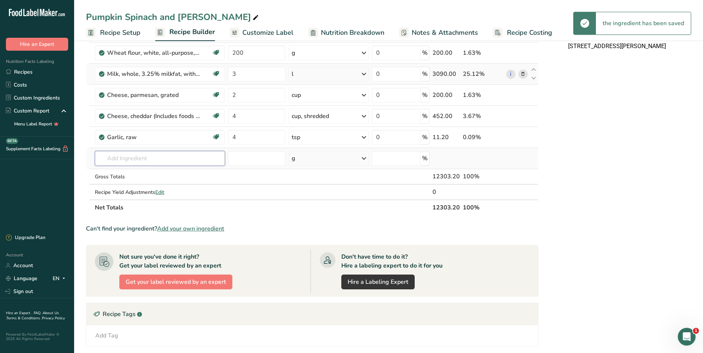
click at [127, 158] on input "text" at bounding box center [160, 158] width 130 height 15
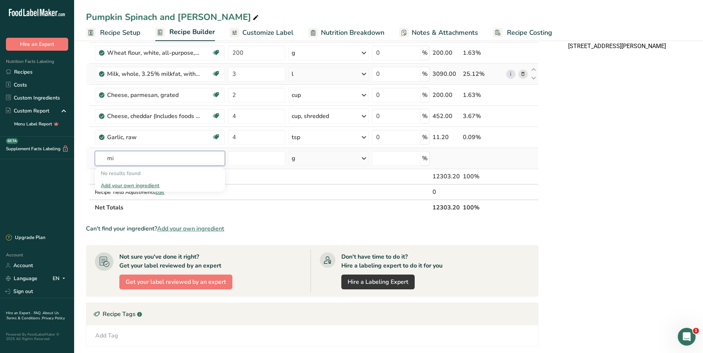
type input "m"
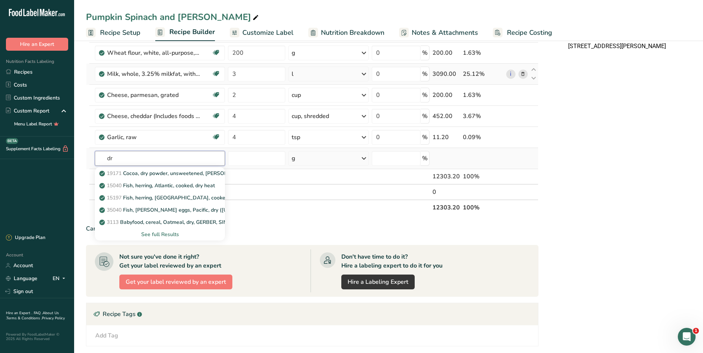
type input "d"
type input "herbs"
click at [170, 231] on div "See full Results" at bounding box center [160, 235] width 118 height 8
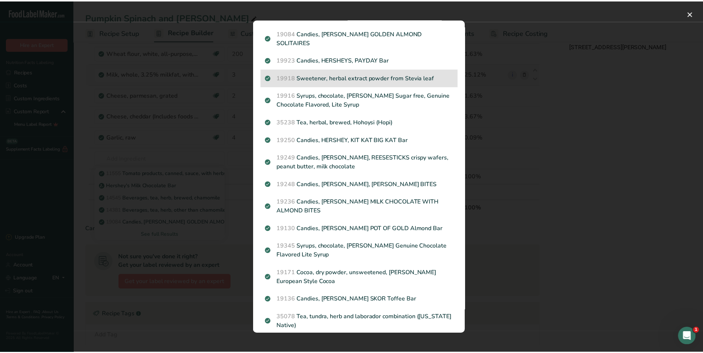
scroll to position [0, 0]
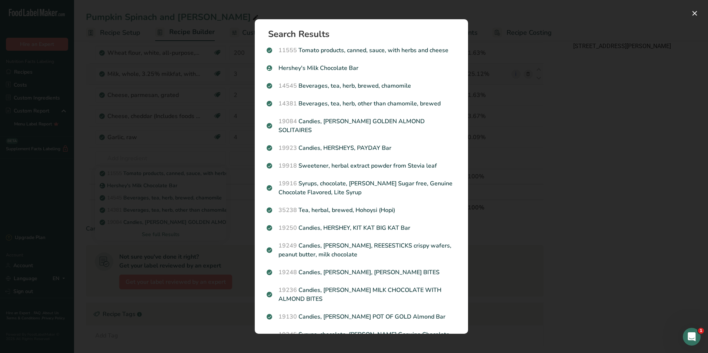
click at [149, 156] on div "Search results modal" at bounding box center [354, 176] width 708 height 353
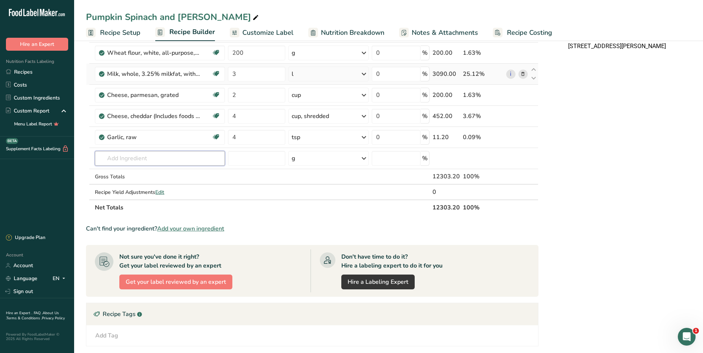
click at [149, 156] on input "text" at bounding box center [160, 158] width 130 height 15
type input "mparsley"
click at [137, 172] on p "2029 Spices, parsley, dried" at bounding box center [135, 174] width 69 height 8
type input "Spices, parsley, dried"
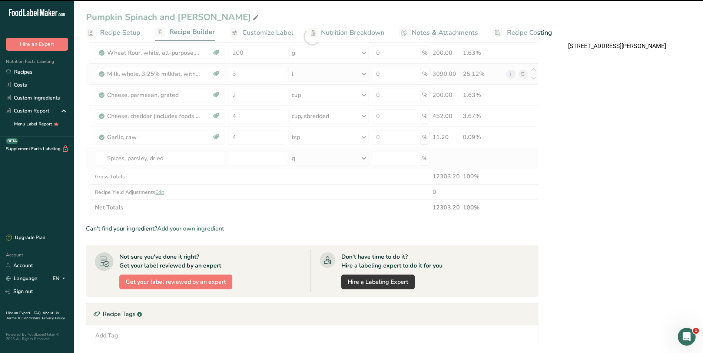
type input "0"
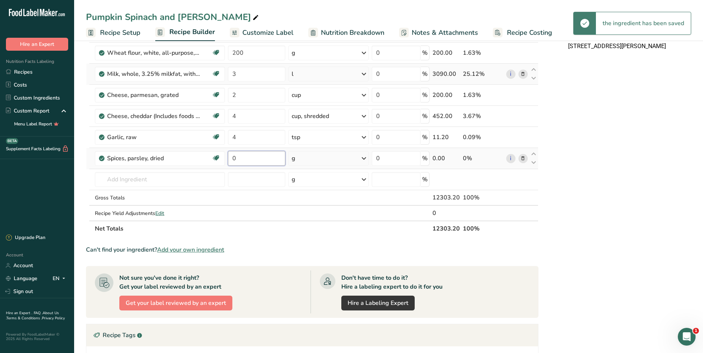
click at [256, 160] on input "0" at bounding box center [256, 158] width 57 height 15
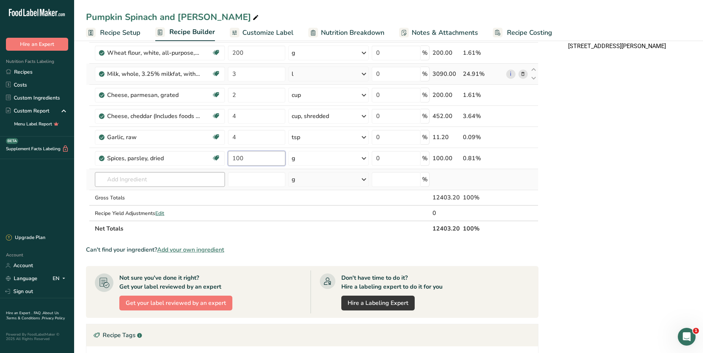
type input "100"
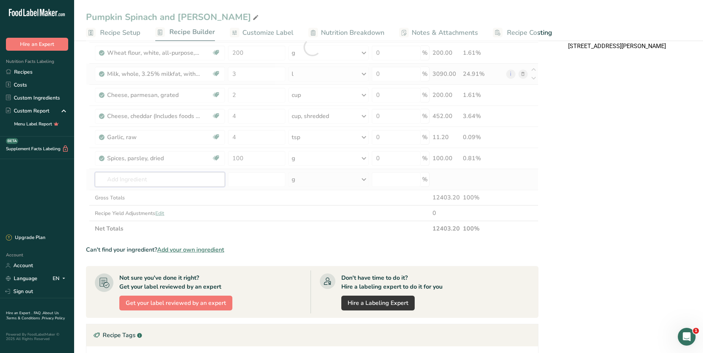
click at [134, 181] on div "Ingredient * Amount * Unit * Waste * .a-a{fill:#347362;}.b-a{fill:#fff;} Grams …" at bounding box center [312, 47] width 452 height 379
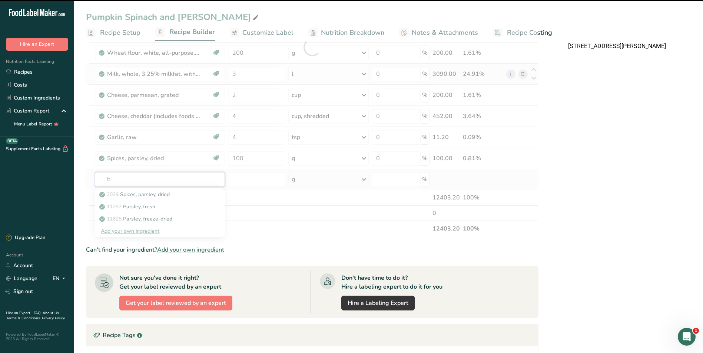
type input "ba"
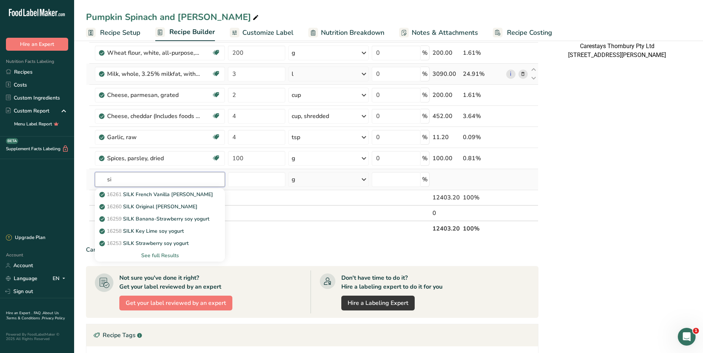
type input "s"
type input "bas"
click at [141, 216] on p "2003 Spices, basil, dried" at bounding box center [132, 219] width 63 height 8
type input "Spices, basil, dried"
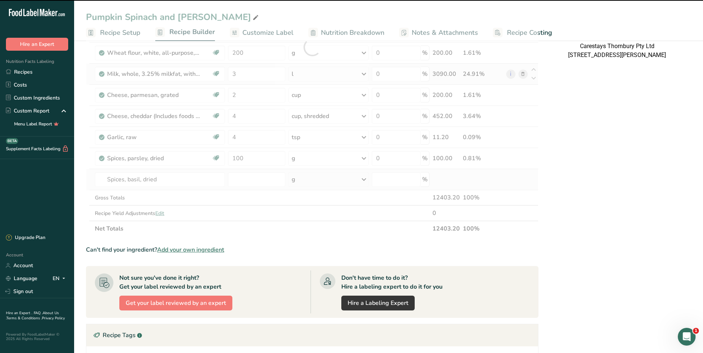
type input "0"
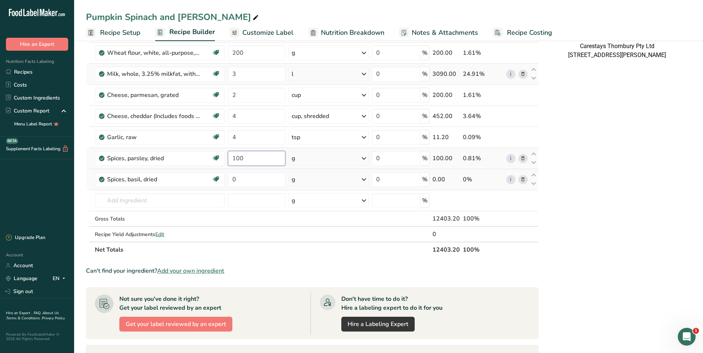
click at [257, 159] on input "100" at bounding box center [256, 158] width 57 height 15
type input "1"
type input "50"
click at [246, 179] on div "Ingredient * Amount * Unit * Waste * .a-a{fill:#347362;}.b-a{fill:#fff;} Grams …" at bounding box center [312, 58] width 452 height 400
type input "50"
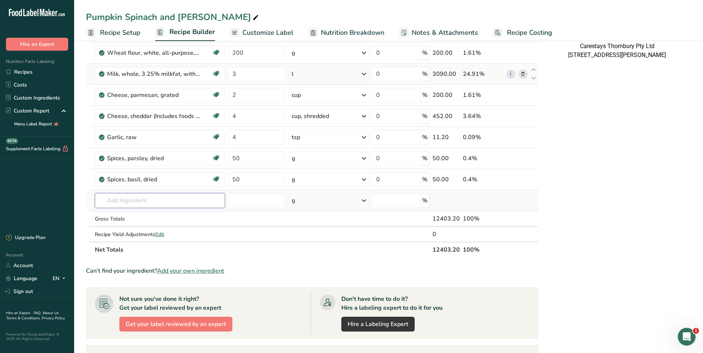
click at [111, 200] on div "Ingredient * Amount * Unit * Waste * .a-a{fill:#347362;}.b-a{fill:#fff;} Grams …" at bounding box center [312, 58] width 452 height 400
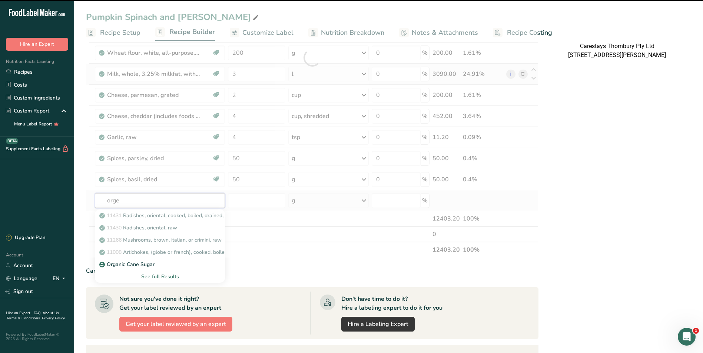
type input "orgen"
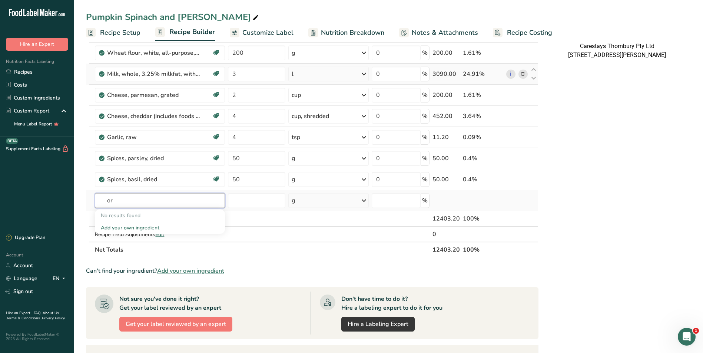
type input "o"
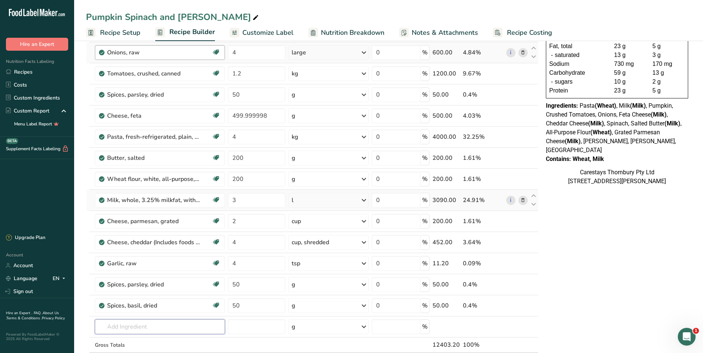
scroll to position [37, 0]
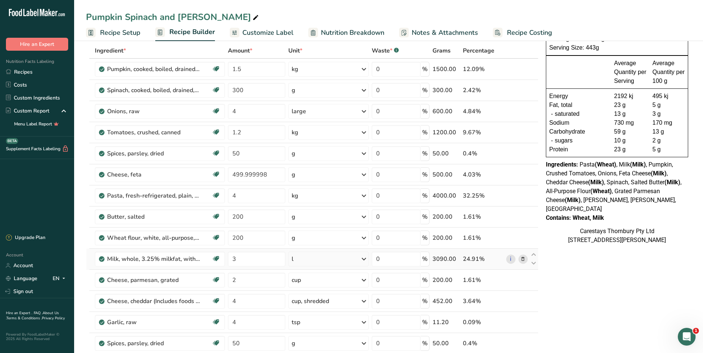
click at [124, 30] on span "Recipe Setup" at bounding box center [120, 33] width 40 height 10
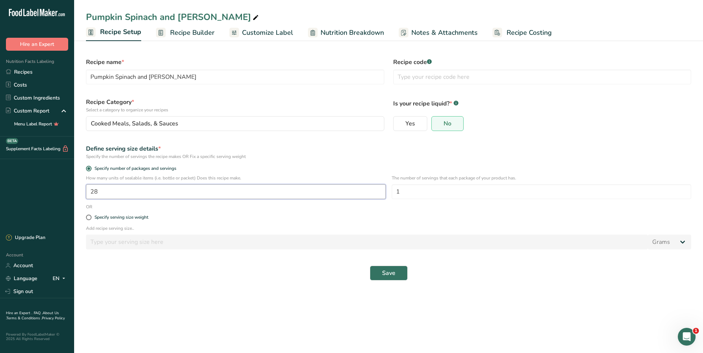
click at [106, 192] on input "28" at bounding box center [236, 192] width 300 height 15
type input "1"
type input "30"
click at [391, 275] on span "Save" at bounding box center [388, 273] width 13 height 9
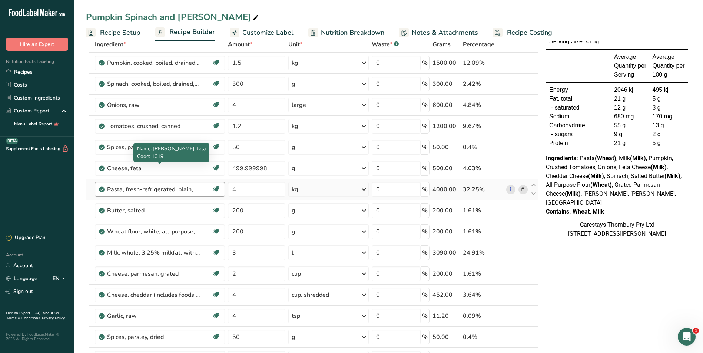
scroll to position [111, 0]
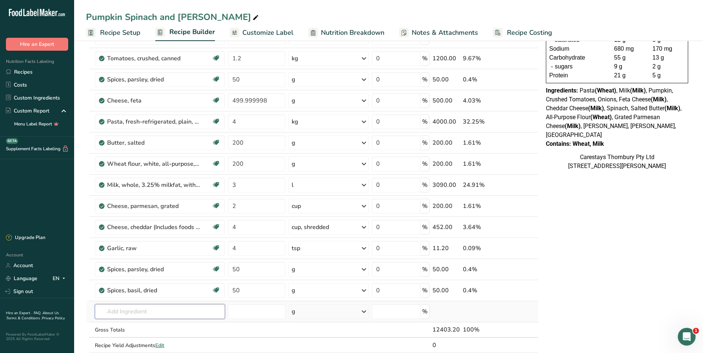
click at [116, 315] on input "text" at bounding box center [160, 312] width 130 height 15
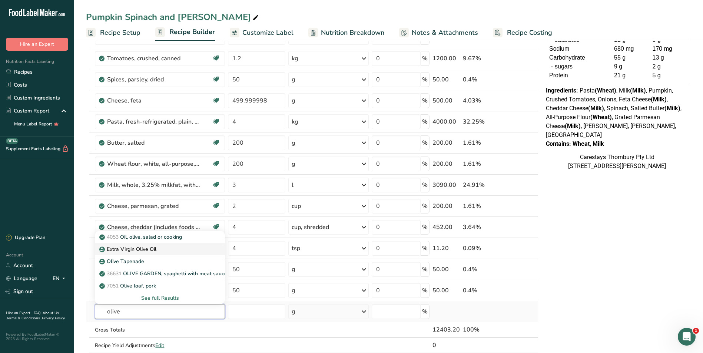
type input "olive"
click at [139, 250] on p "Extra Virgin Olive Oil" at bounding box center [129, 250] width 56 height 8
type input "Extra Virgin Olive Oil"
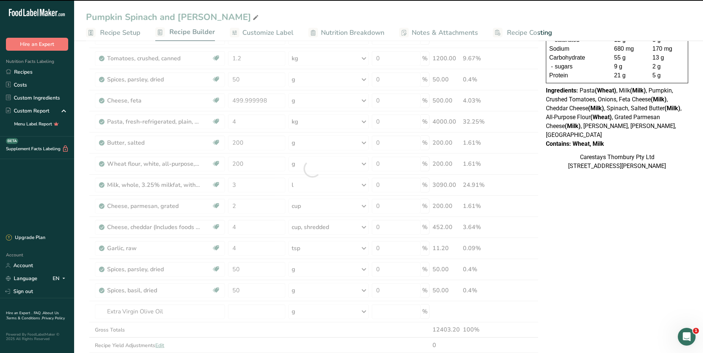
type input "0"
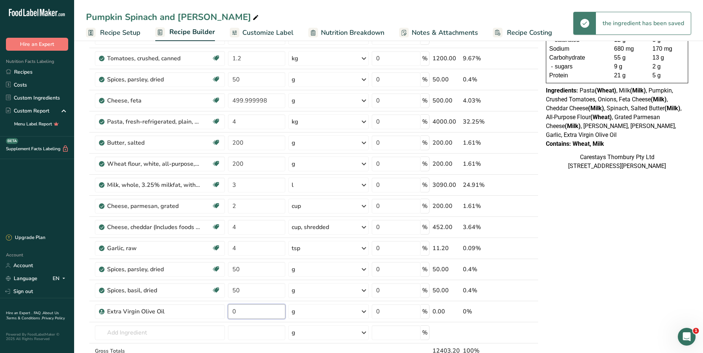
click at [243, 314] on input "0" at bounding box center [256, 312] width 57 height 15
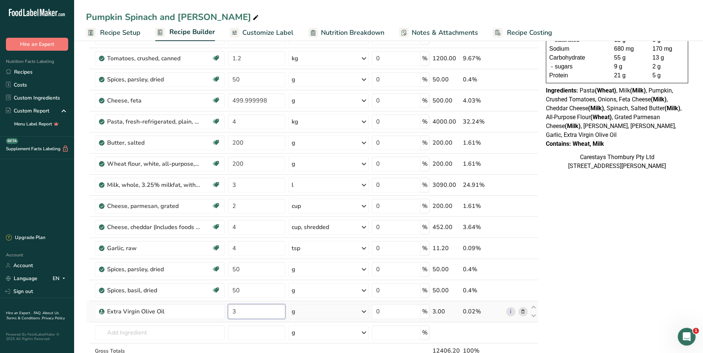
type input "3"
click at [364, 312] on div "Ingredient * Amount * Unit * Waste * .a-a{fill:#347362;}.b-a{fill:#fff;} Grams …" at bounding box center [312, 179] width 452 height 421
click at [365, 311] on icon at bounding box center [363, 311] width 9 height 13
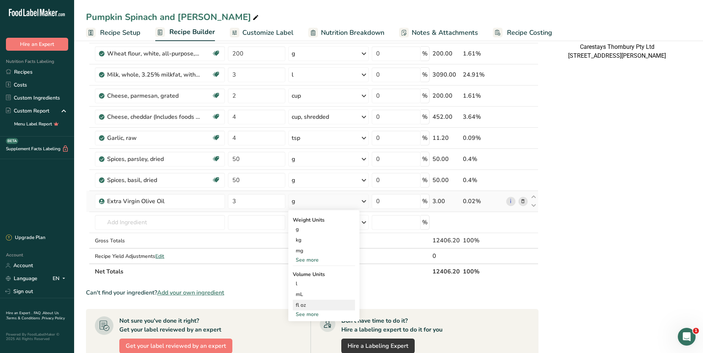
scroll to position [222, 0]
click at [300, 257] on div "See more" at bounding box center [324, 260] width 62 height 8
click at [316, 345] on div "See more" at bounding box center [324, 346] width 62 height 8
select select "22"
click at [316, 349] on div "tbsp" at bounding box center [324, 348] width 56 height 8
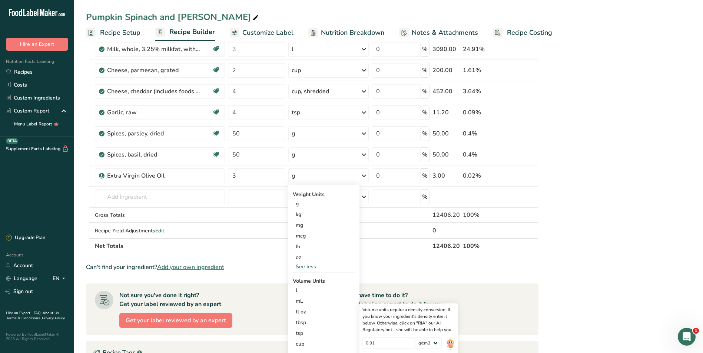
scroll to position [333, 0]
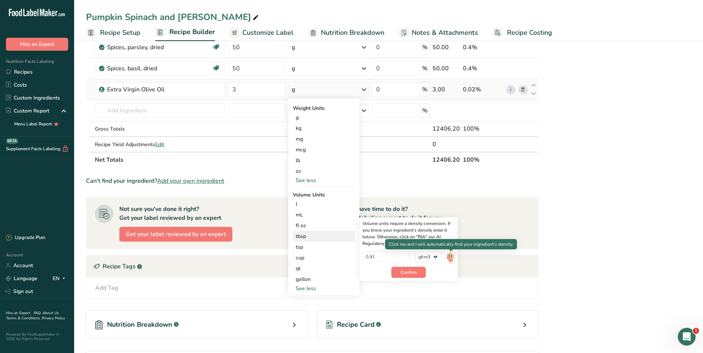
click at [451, 257] on img at bounding box center [450, 258] width 8 height 13
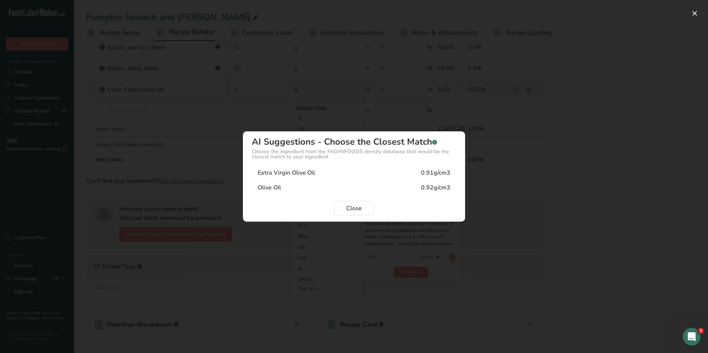
click at [329, 174] on div "Extra Virgin Olive Oil 0.91g/cm3" at bounding box center [354, 173] width 205 height 15
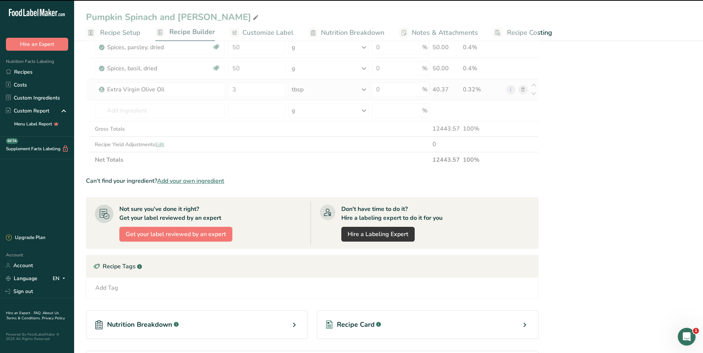
scroll to position [222, 0]
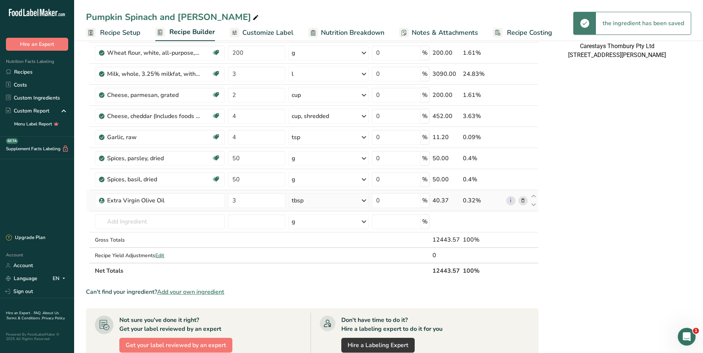
click at [534, 33] on span "Recipe Costing" at bounding box center [529, 33] width 45 height 10
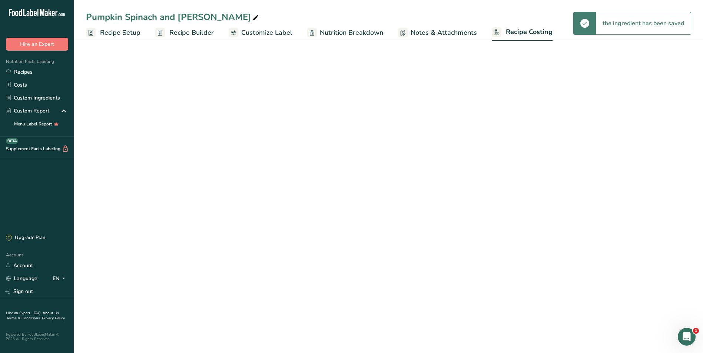
select select "1"
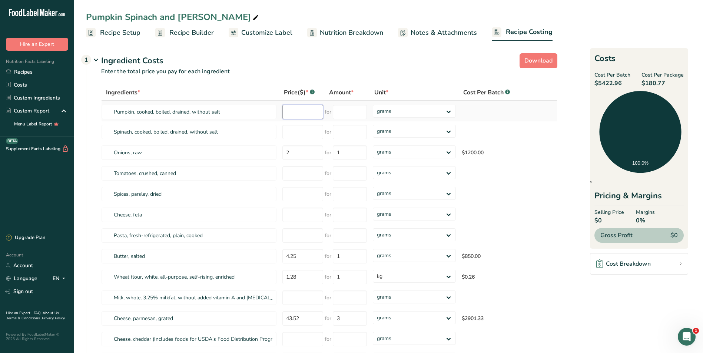
click at [296, 115] on input "number" at bounding box center [302, 112] width 41 height 14
type input "2.00"
click at [345, 113] on input "number" at bounding box center [350, 112] width 34 height 14
type input "1"
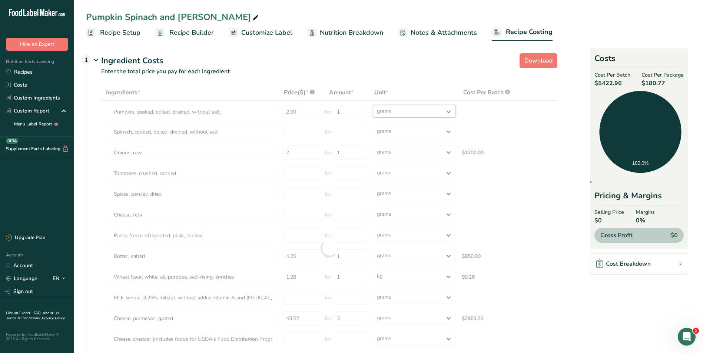
click at [448, 110] on div "Ingredients * Price($) * .a-a{fill:#347362;}.b-a{fill:#fff;} Amount * Unit * Co…" at bounding box center [329, 249] width 456 height 328
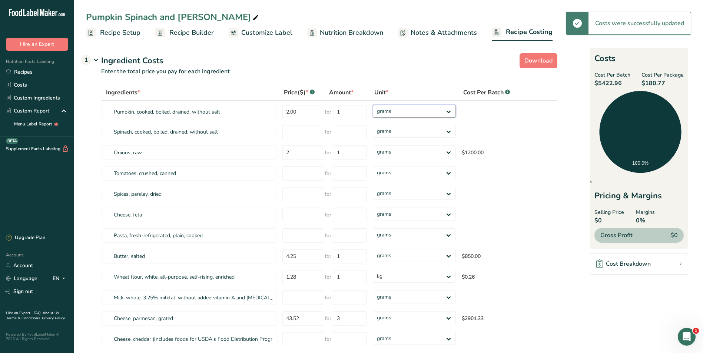
select select "1"
click at [373, 105] on select "grams kg mg mcg lb oz" at bounding box center [414, 111] width 83 height 13
select select
click at [298, 134] on input "number" at bounding box center [302, 132] width 41 height 14
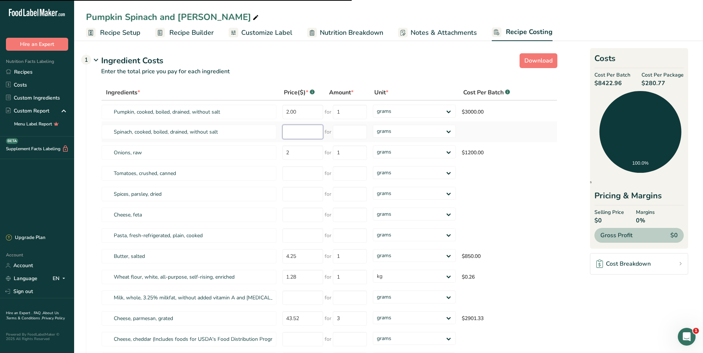
type input "7"
select select "1"
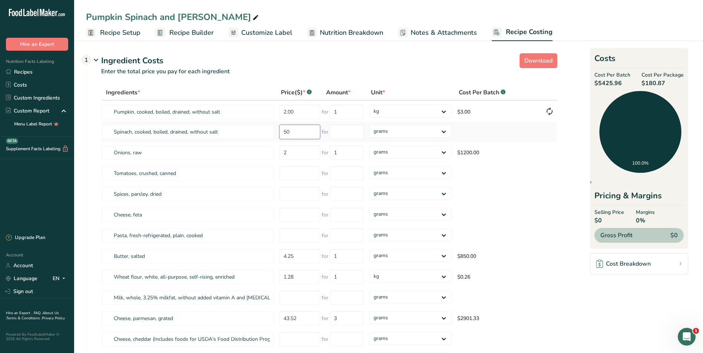
type input "5"
click at [291, 152] on input "2" at bounding box center [299, 153] width 41 height 14
type input "2.00"
click at [299, 174] on input "number" at bounding box center [299, 173] width 41 height 14
type input "41.00"
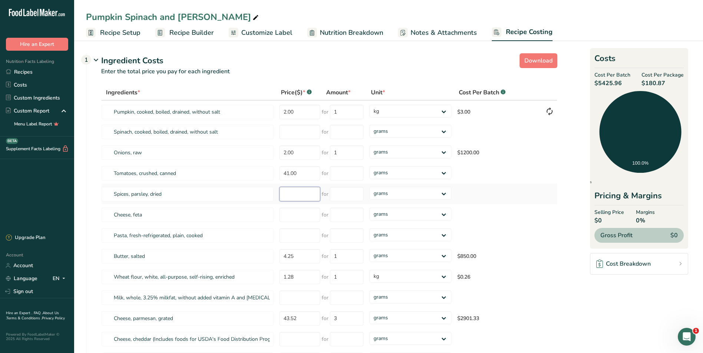
click at [289, 195] on input "number" at bounding box center [299, 194] width 41 height 14
type input "9"
type input "8.90"
click at [338, 196] on input "number" at bounding box center [347, 194] width 34 height 14
type input "500"
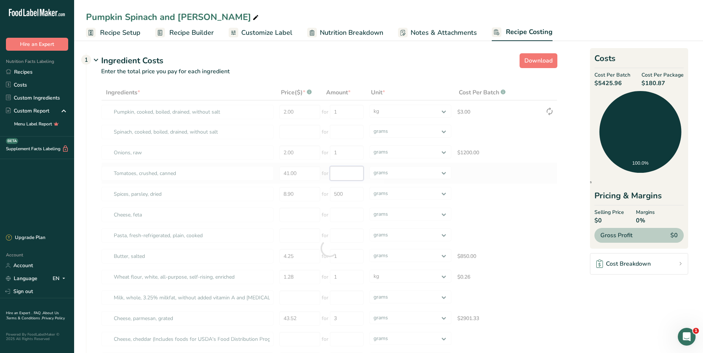
click at [336, 173] on div "Ingredients * Price($) * .a-a{fill:#347362;}.b-a{fill:#fff;} Amount * Unit * Co…" at bounding box center [329, 249] width 456 height 328
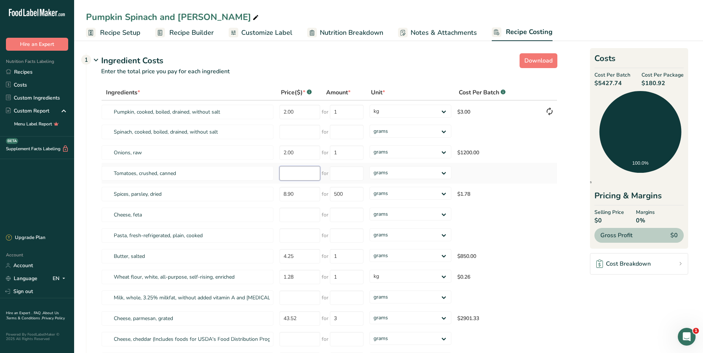
click at [288, 174] on input "number" at bounding box center [299, 173] width 41 height 14
type input "2.5"
click at [345, 175] on input "number" at bounding box center [347, 173] width 34 height 14
type input "2.5"
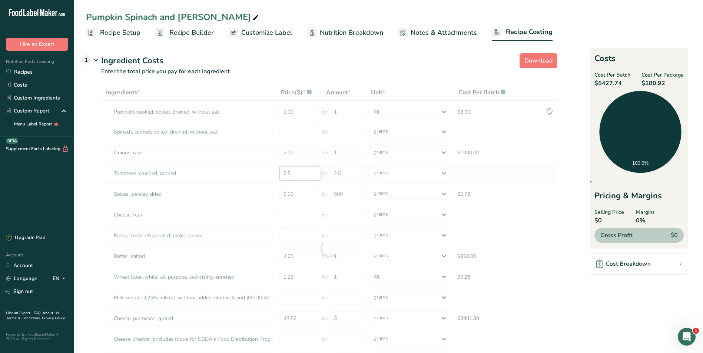
click at [300, 175] on div "Ingredients * Price($) * .a-a{fill:#347362;}.b-a{fill:#fff;} Amount * Unit * Co…" at bounding box center [329, 249] width 456 height 328
type input "2"
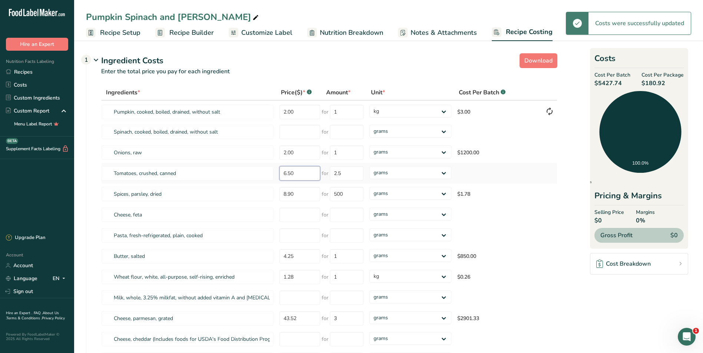
type input "2.5"
type input "3"
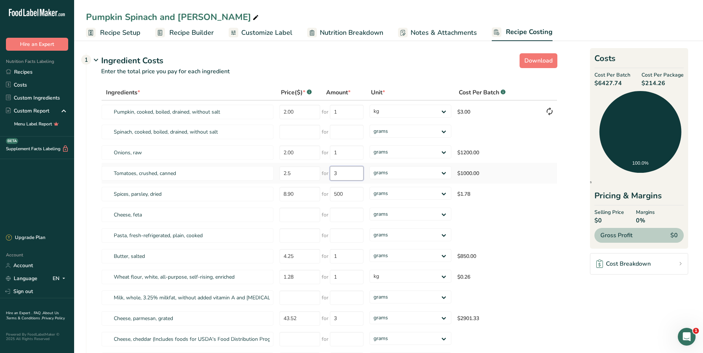
click at [358, 173] on input "3" at bounding box center [347, 173] width 34 height 14
click at [299, 173] on input "2.5" at bounding box center [299, 173] width 41 height 14
type input "2"
type input "6.5"
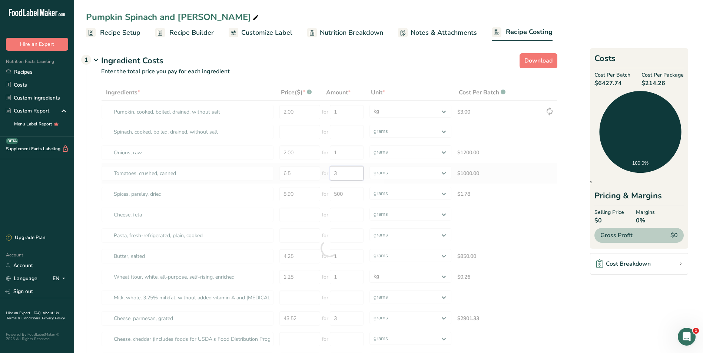
click at [339, 175] on div "Ingredients * Price($) * .a-a{fill:#347362;}.b-a{fill:#fff;} Amount * Unit * Co…" at bounding box center [329, 249] width 456 height 328
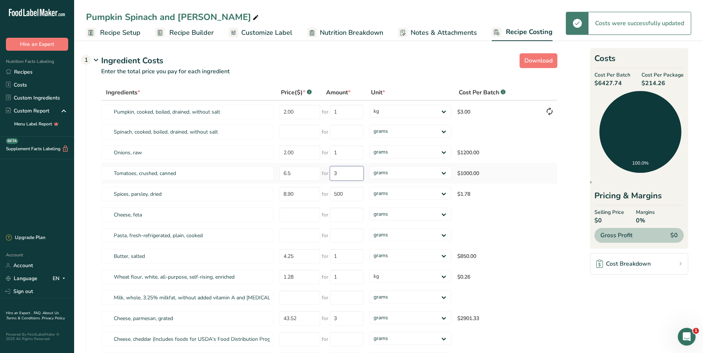
click at [339, 174] on input "3" at bounding box center [347, 173] width 34 height 14
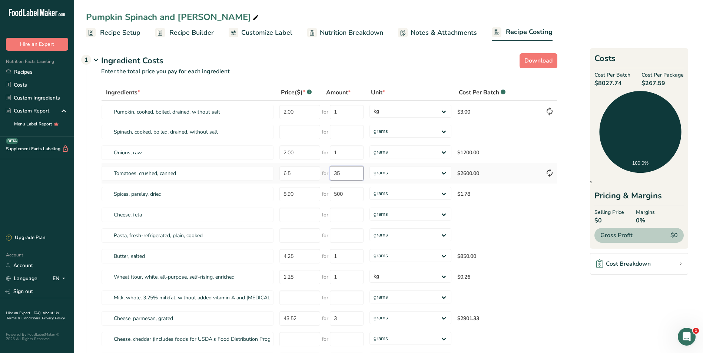
type input "3"
type input "2.5"
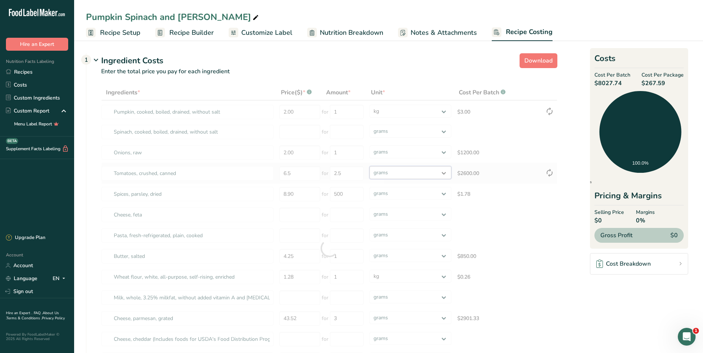
click at [442, 173] on div "Ingredients * Price($) * .a-a{fill:#347362;}.b-a{fill:#fff;} Amount * Unit * Co…" at bounding box center [329, 249] width 456 height 328
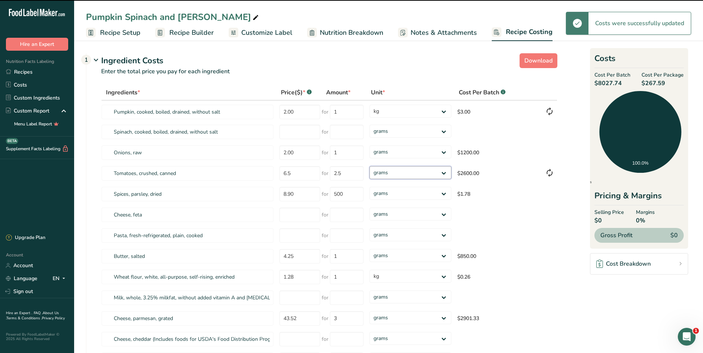
select select "1"
click at [369, 166] on select "grams kg mg mcg lb oz" at bounding box center [410, 172] width 82 height 13
type input "3"
select select "1"
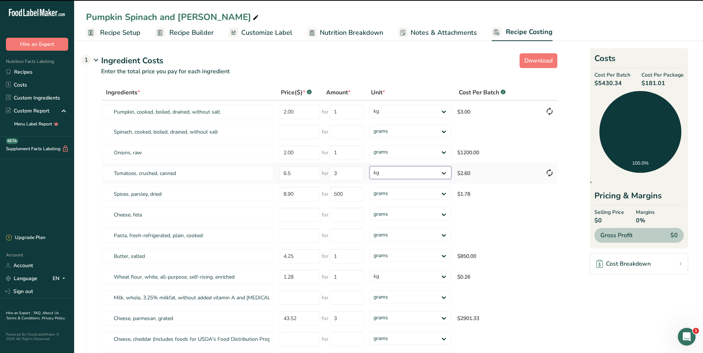
click at [444, 173] on select "grams kg mg mcg lb oz" at bounding box center [410, 172] width 82 height 13
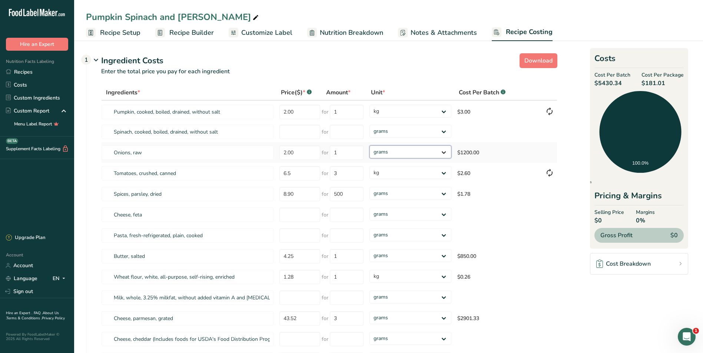
click at [444, 153] on select "grams kg mg mcg lb oz" at bounding box center [410, 152] width 82 height 13
select select "1"
click at [369, 146] on select "grams kg mg mcg lb oz" at bounding box center [410, 152] width 82 height 13
click at [301, 215] on input "number" at bounding box center [299, 215] width 41 height 14
type input "33.78"
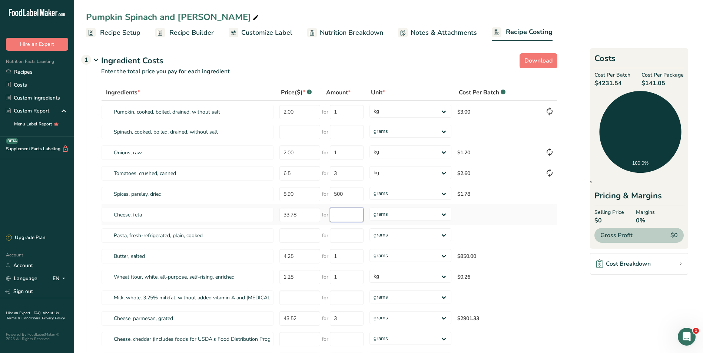
click at [345, 215] on input "number" at bounding box center [347, 215] width 34 height 14
type input "2"
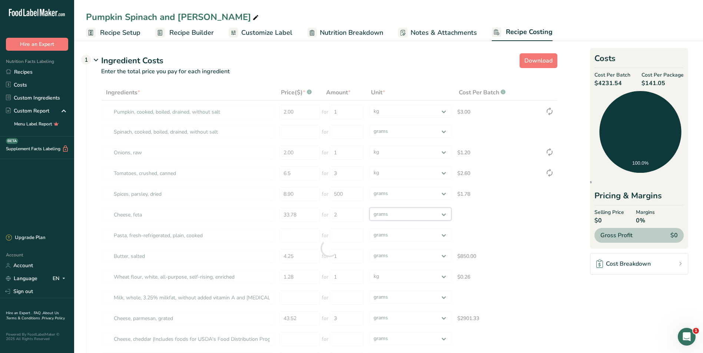
click at [444, 213] on div "Ingredients * Price($) * .a-a{fill:#347362;}.b-a{fill:#fff;} Amount * Unit * Co…" at bounding box center [329, 249] width 456 height 328
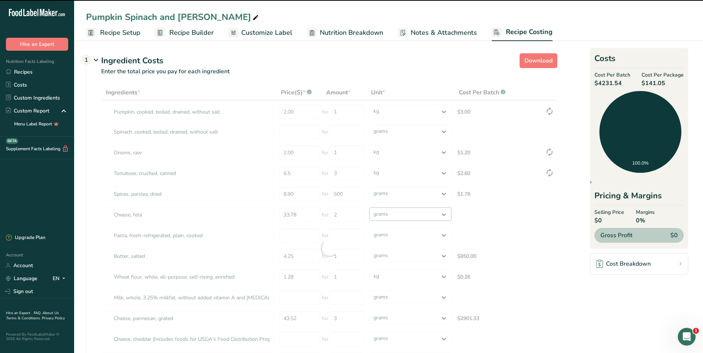
select select "1"
click at [369, 208] on select "grams kg mg mcg lb oz" at bounding box center [410, 214] width 82 height 13
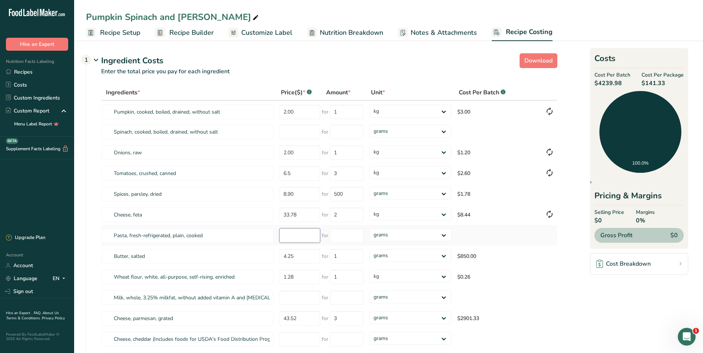
click at [289, 236] on input "number" at bounding box center [299, 236] width 41 height 14
click at [349, 195] on input "500" at bounding box center [347, 194] width 34 height 14
click at [295, 237] on input "number" at bounding box center [299, 236] width 41 height 14
type input "39.10"
click at [340, 237] on input "number" at bounding box center [347, 236] width 34 height 14
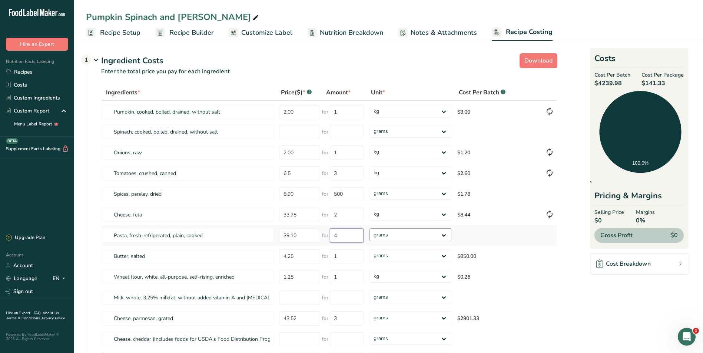
type input "4"
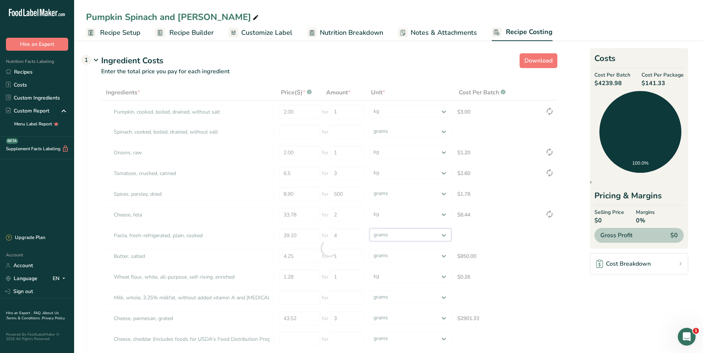
click at [445, 234] on div "Ingredients * Price($) * .a-a{fill:#347362;}.b-a{fill:#fff;} Amount * Unit * Co…" at bounding box center [329, 249] width 456 height 328
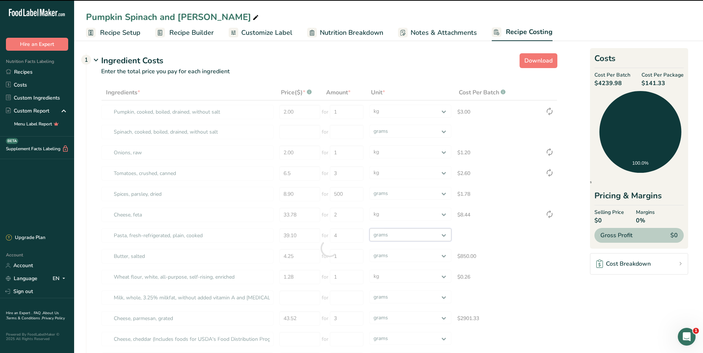
select select "1"
click at [369, 229] on select "grams kg mg mcg lb oz" at bounding box center [410, 235] width 82 height 13
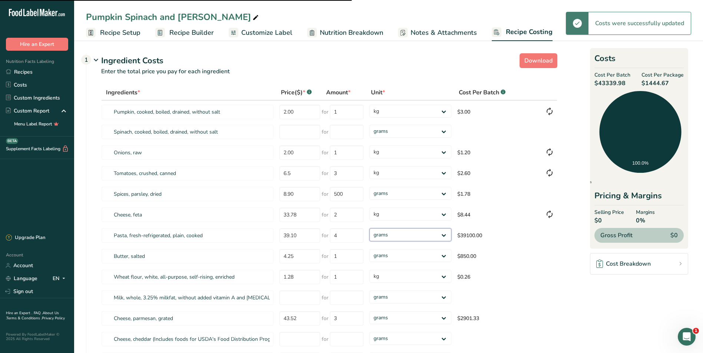
select select "1"
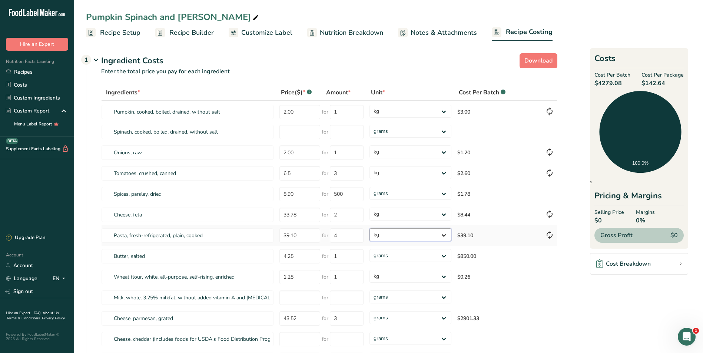
click at [445, 233] on select "grams kg mg mcg lb oz" at bounding box center [410, 235] width 82 height 13
click at [369, 229] on select "grams kg mg mcg lb oz" at bounding box center [410, 235] width 82 height 13
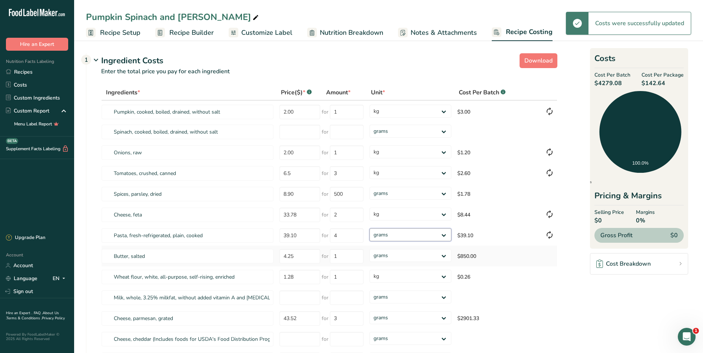
select select "1"
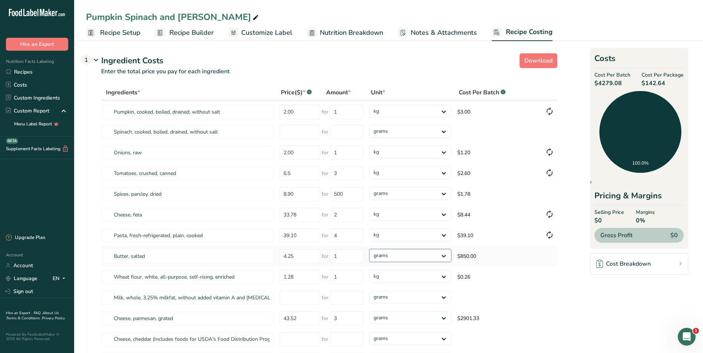
click at [444, 255] on select "grams kg mg mcg lb oz" at bounding box center [410, 255] width 82 height 13
click at [390, 255] on select "grams kg mg mcg lb oz" at bounding box center [410, 255] width 82 height 13
click at [445, 254] on select "grams kg mg mcg lb oz" at bounding box center [410, 255] width 82 height 13
select select "1"
click at [369, 249] on select "grams kg mg mcg lb oz" at bounding box center [410, 255] width 82 height 13
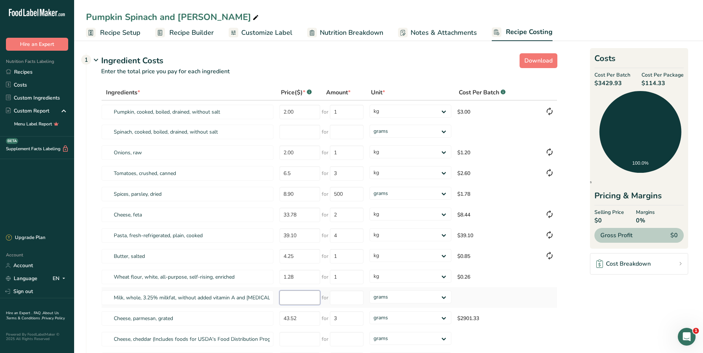
click at [287, 299] on input "number" at bounding box center [299, 298] width 41 height 14
type input "3.05"
click at [336, 300] on input "number" at bounding box center [347, 298] width 34 height 14
type input "1"
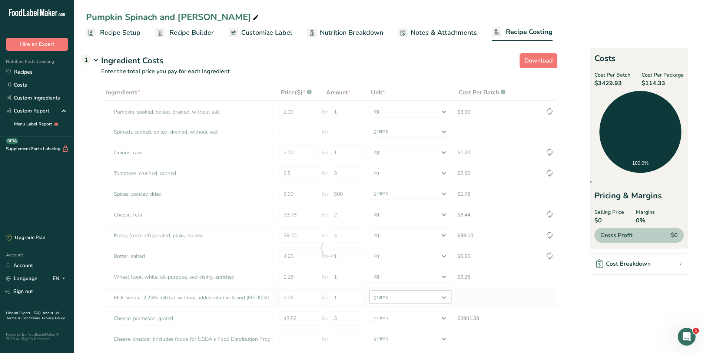
click at [444, 297] on div "Ingredients * Price($) * .a-a{fill:#347362;}.b-a{fill:#fff;} Amount * Unit * Co…" at bounding box center [329, 249] width 456 height 328
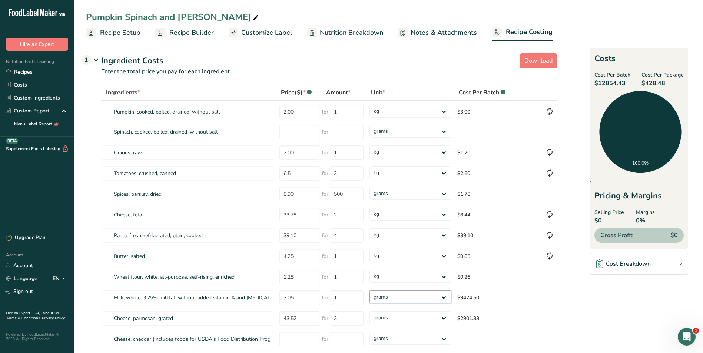
select select "1"
click at [369, 291] on select "grams kg mg mcg lb oz" at bounding box center [410, 297] width 82 height 13
click at [443, 317] on select "grams kg mg mcg lb oz" at bounding box center [410, 318] width 82 height 13
select select "1"
click at [369, 312] on select "grams kg mg mcg lb oz" at bounding box center [410, 318] width 82 height 13
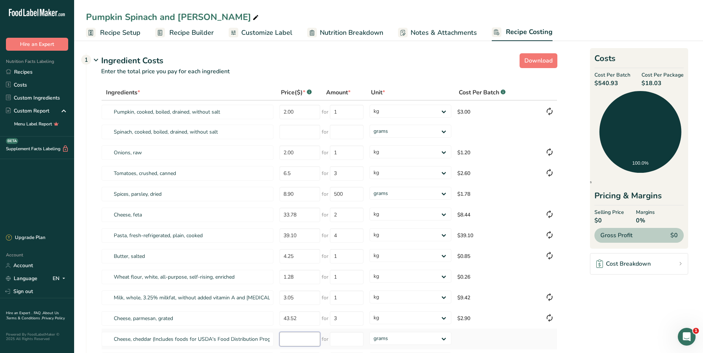
click at [292, 340] on input "number" at bounding box center [299, 339] width 41 height 14
type input "25.00"
click at [343, 339] on input "number" at bounding box center [347, 339] width 34 height 14
type input "2"
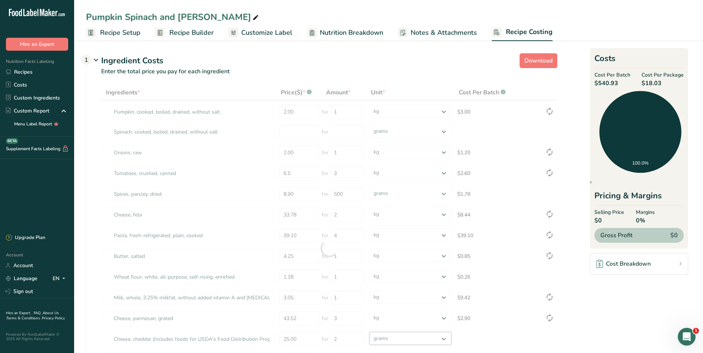
click at [444, 338] on div "Ingredients * Price($) * .a-a{fill:#347362;}.b-a{fill:#fff;} Amount * Unit * Co…" at bounding box center [329, 249] width 456 height 328
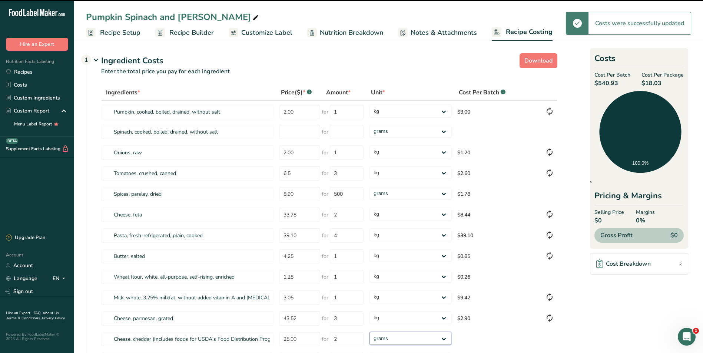
select select "1"
click at [369, 332] on select "grams kg mg mcg lb oz" at bounding box center [410, 338] width 82 height 13
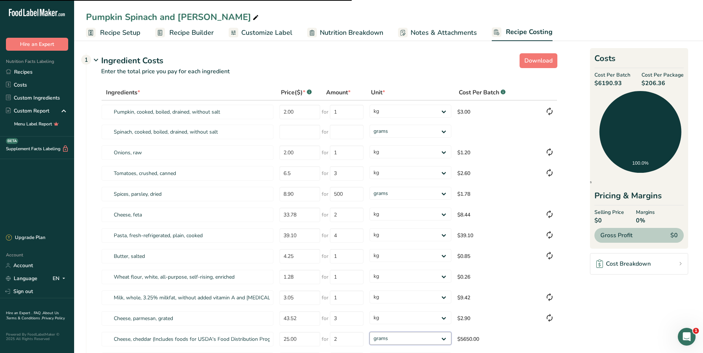
select select "1"
click at [289, 132] on input "number" at bounding box center [299, 132] width 41 height 14
click at [285, 133] on input "number" at bounding box center [299, 132] width 41 height 14
type input "30.00"
click at [340, 132] on input "number" at bounding box center [347, 132] width 34 height 14
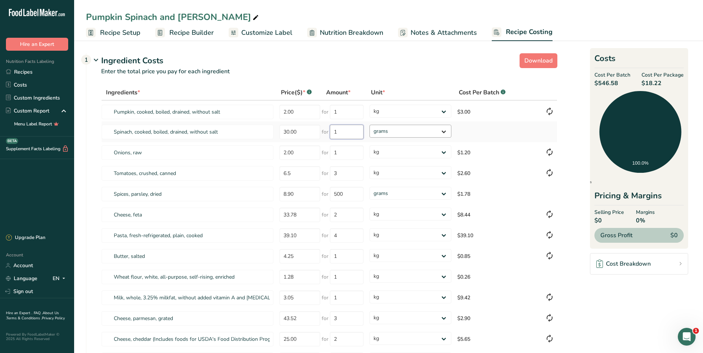
type input "1"
click at [444, 130] on div "Ingredients * Price($) * .a-a{fill:#347362;}.b-a{fill:#fff;} Amount * Unit * Co…" at bounding box center [329, 249] width 456 height 328
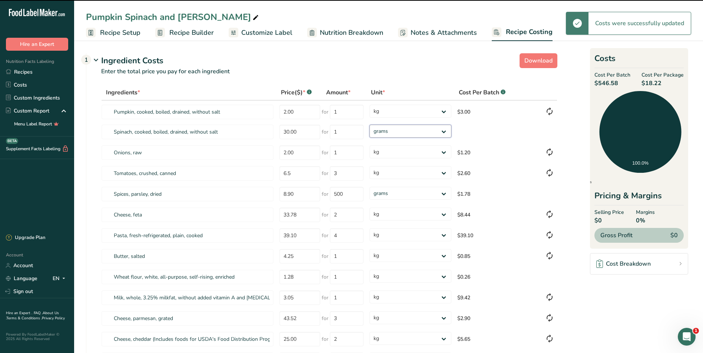
select select "1"
drag, startPoint x: 444, startPoint y: 130, endPoint x: 434, endPoint y: 138, distance: 12.7
click at [369, 125] on select "grams kg mg mcg lb oz" at bounding box center [410, 131] width 82 height 13
select select "1"
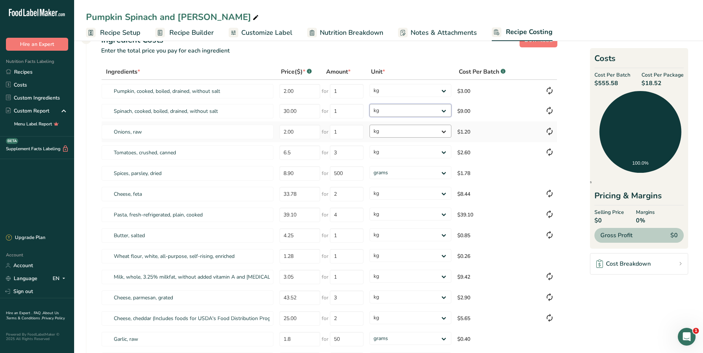
scroll to position [37, 0]
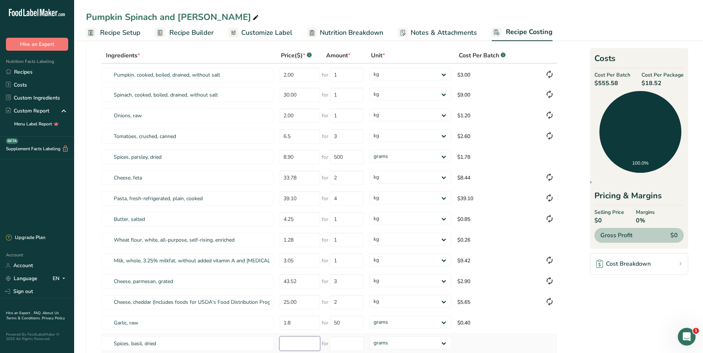
click at [291, 345] on input "number" at bounding box center [299, 344] width 41 height 14
type input "8.90"
click at [338, 345] on input "number" at bounding box center [347, 344] width 34 height 14
type input "500"
click at [514, 336] on div "Ingredients * Price($) * .a-a{fill:#347362;}.b-a{fill:#fff;} Amount * Unit * Co…" at bounding box center [329, 212] width 456 height 328
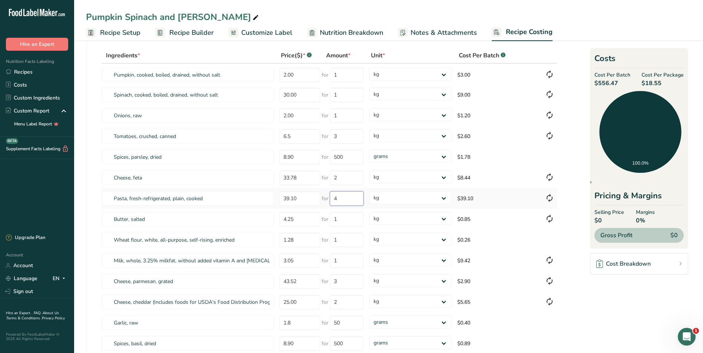
click at [351, 201] on input "4" at bounding box center [347, 199] width 34 height 14
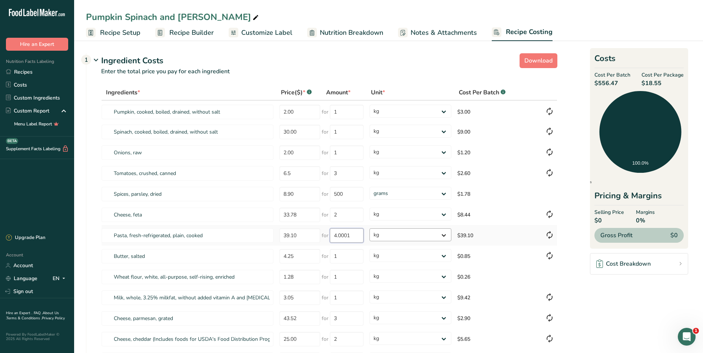
type input "4"
type input "2"
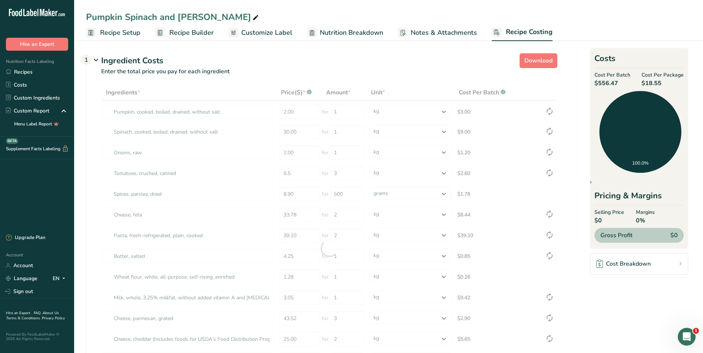
click at [589, 319] on section "Download Ingredient Costs 1 Enter the total price you pay for each ingredient I…" at bounding box center [388, 278] width 605 height 456
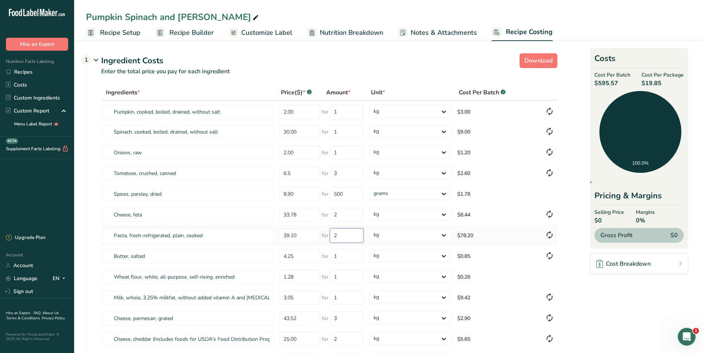
click at [347, 236] on input "2" at bounding box center [347, 236] width 34 height 14
type input "4"
click at [352, 269] on div "Ingredients * Price($) * .a-a{fill:#347362;}.b-a{fill:#fff;} Amount * Unit * Co…" at bounding box center [329, 249] width 456 height 328
click at [116, 30] on span "Recipe Setup" at bounding box center [120, 33] width 40 height 10
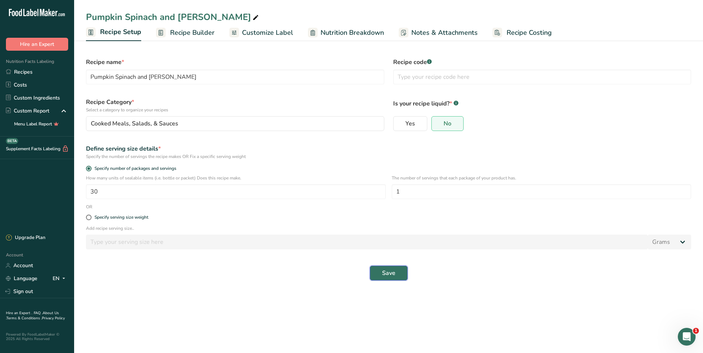
click at [387, 269] on span "Save" at bounding box center [388, 273] width 13 height 9
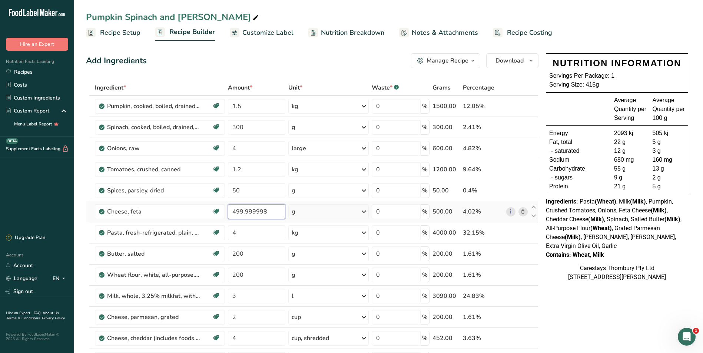
click at [276, 213] on input "499.999998" at bounding box center [256, 212] width 57 height 15
type input "4"
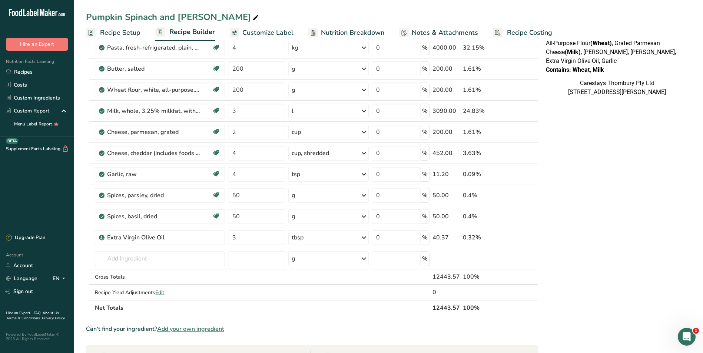
scroll to position [37, 0]
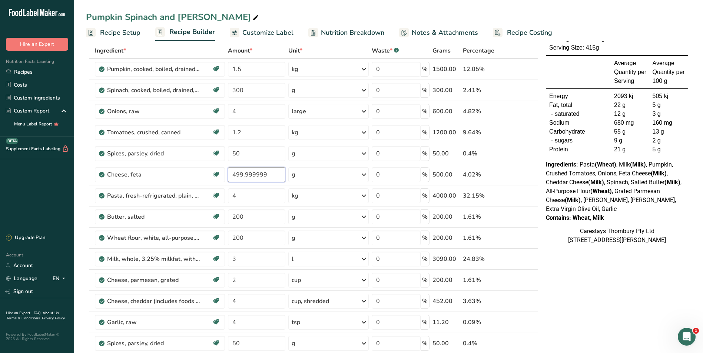
type input "499.999999"
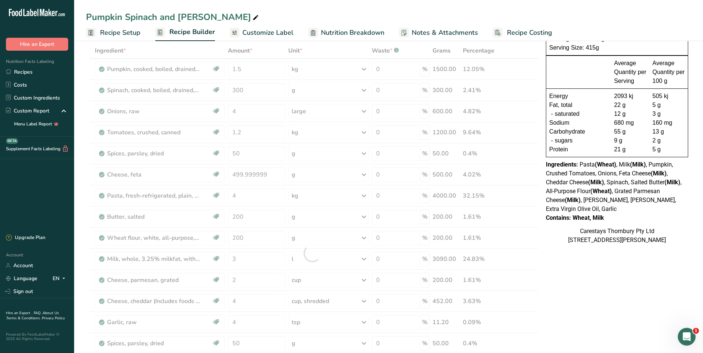
click at [512, 31] on span "Recipe Costing" at bounding box center [529, 33] width 45 height 10
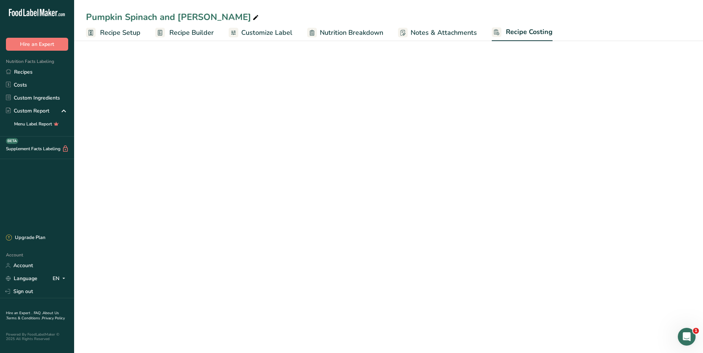
select select "1"
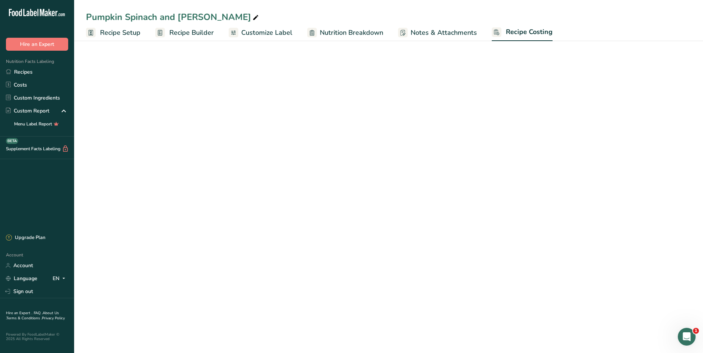
select select "1"
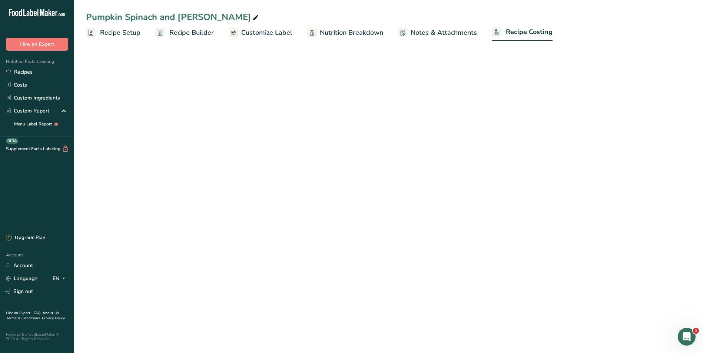
select select "1"
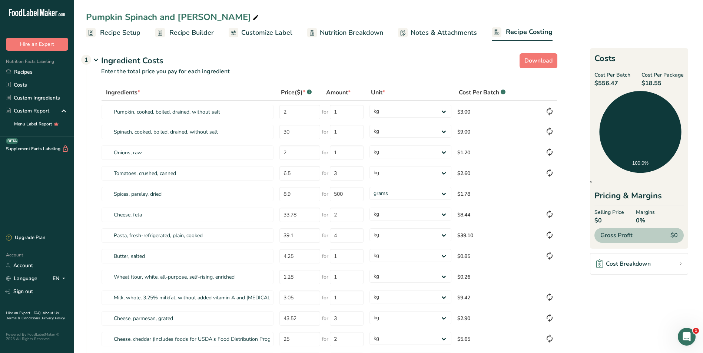
click at [126, 30] on span "Recipe Setup" at bounding box center [120, 33] width 40 height 10
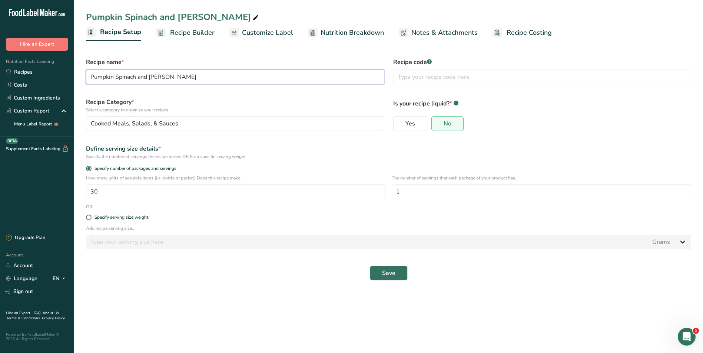
click at [144, 78] on input "Pumpkin Spinach and [PERSON_NAME]" at bounding box center [235, 77] width 298 height 15
click at [257, 119] on div "Cooked Meals, Salads, & Sauces" at bounding box center [233, 123] width 284 height 9
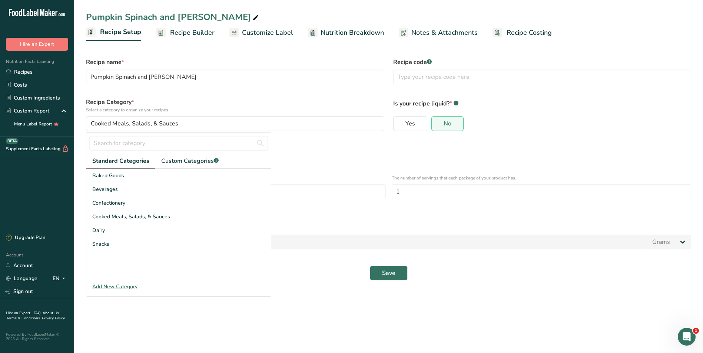
click at [182, 31] on span "Recipe Builder" at bounding box center [192, 33] width 44 height 10
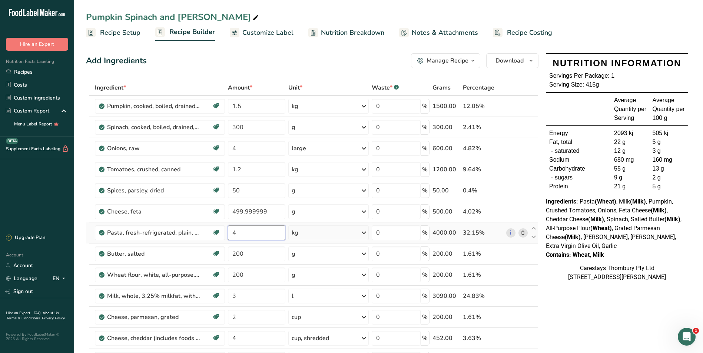
click at [253, 235] on input "4" at bounding box center [256, 233] width 57 height 15
type input "2"
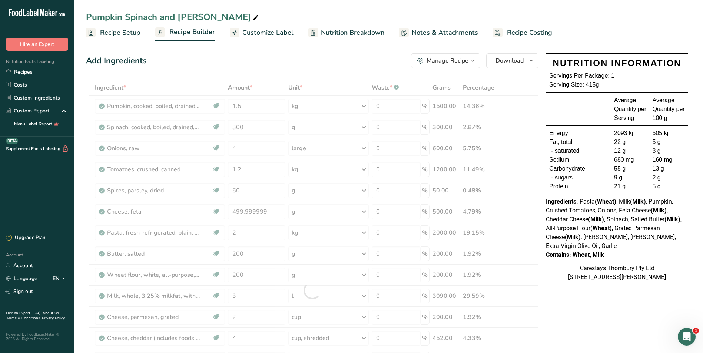
click at [537, 33] on span "Recipe Costing" at bounding box center [529, 33] width 45 height 10
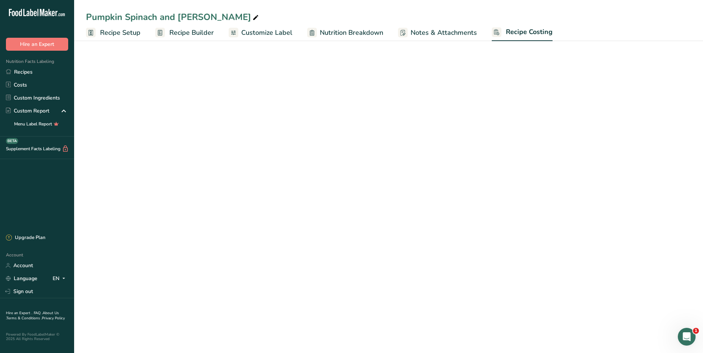
select select "1"
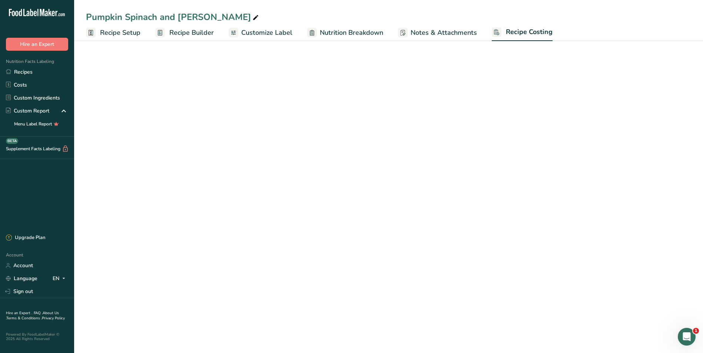
select select "1"
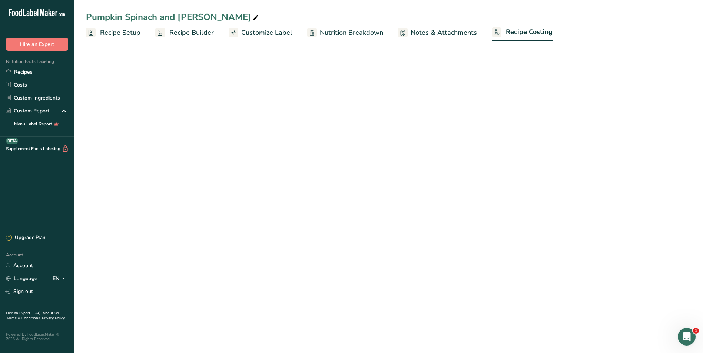
select select "1"
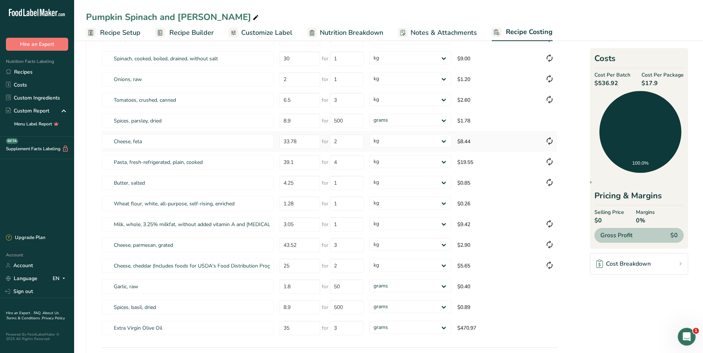
scroll to position [74, 0]
click at [443, 325] on select "grams kg mg mcg lb oz" at bounding box center [410, 326] width 82 height 13
click at [369, 320] on select "grams kg mg mcg lb oz" at bounding box center [410, 326] width 82 height 13
click at [443, 326] on select "grams kg mg mcg lb oz" at bounding box center [410, 326] width 82 height 13
select select "9"
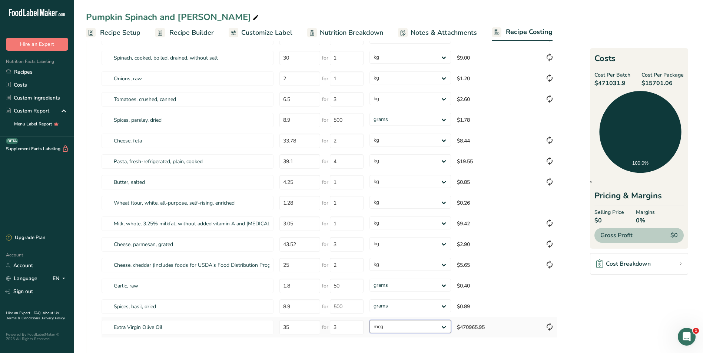
click at [369, 320] on select "grams kg mg mcg lb oz" at bounding box center [410, 326] width 82 height 13
click at [442, 327] on select "grams kg mg mcg lb oz" at bounding box center [410, 326] width 82 height 13
click at [369, 320] on select "grams kg mg mcg lb oz" at bounding box center [410, 326] width 82 height 13
click at [445, 325] on select "grams kg mg mcg lb oz" at bounding box center [410, 326] width 82 height 13
select select "12"
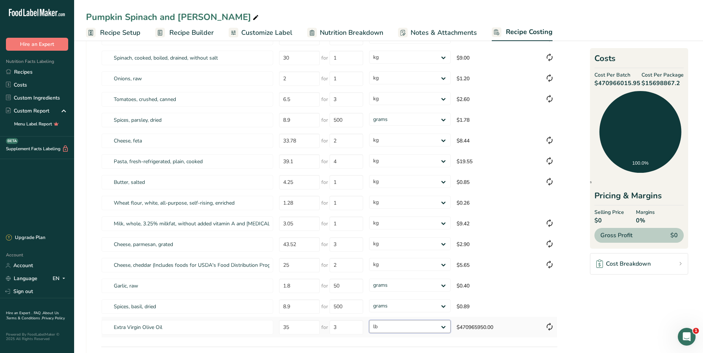
click at [369, 320] on select "grams kg mg mcg lb oz" at bounding box center [410, 326] width 82 height 13
click at [579, 328] on section "Download Ingredient Costs 1 Enter the total price you pay for each ingredient I…" at bounding box center [388, 201] width 605 height 450
click at [103, 31] on span "Recipe Setup" at bounding box center [120, 33] width 40 height 10
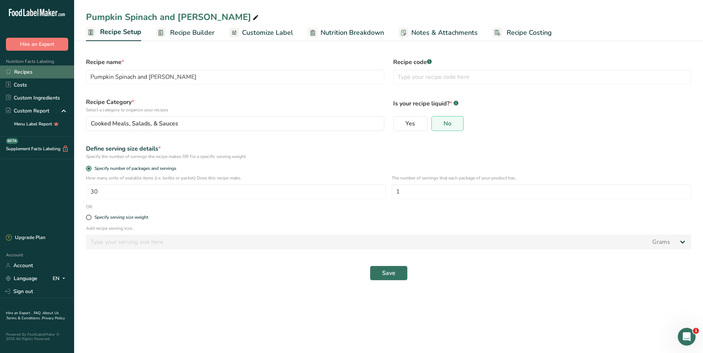
click at [34, 69] on link "Recipes" at bounding box center [37, 72] width 74 height 13
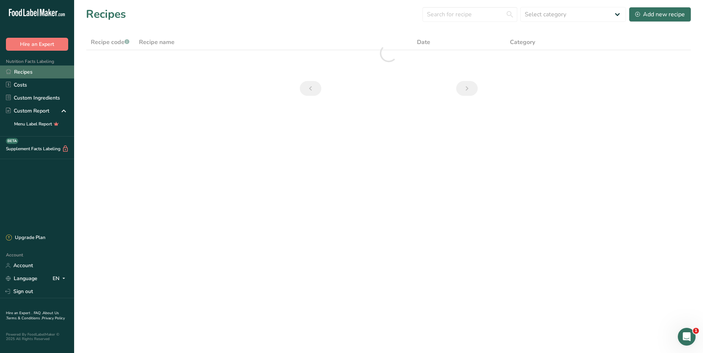
click at [29, 70] on link "Recipes" at bounding box center [37, 72] width 74 height 13
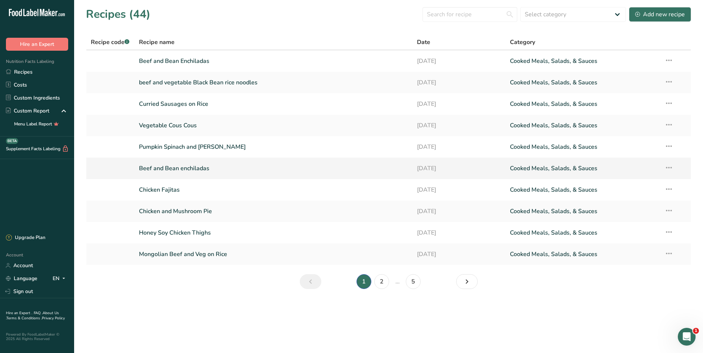
click at [155, 165] on link "Beef and Bean enchiladas" at bounding box center [273, 169] width 269 height 16
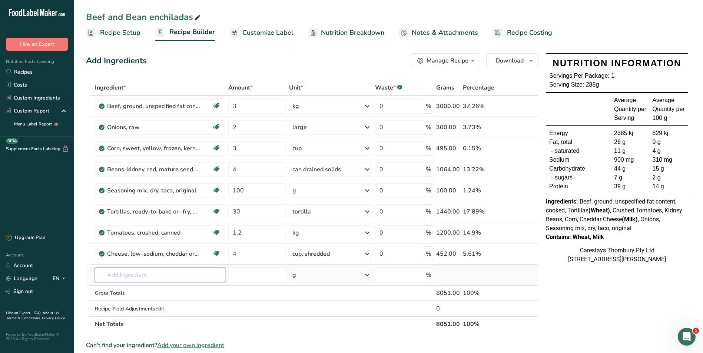
click at [105, 273] on input "text" at bounding box center [160, 275] width 130 height 15
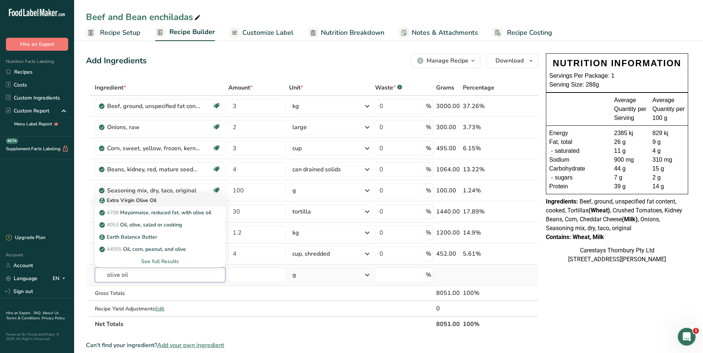
type input "olive oil"
click at [129, 196] on link "Extra Virgin Olive Oil" at bounding box center [160, 201] width 130 height 12
type input "Extra Virgin Olive Oil"
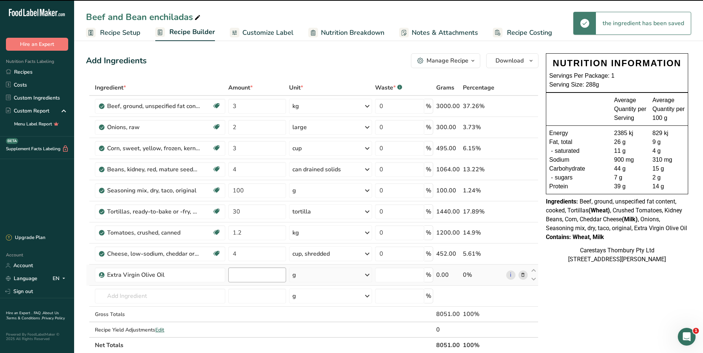
type input "0"
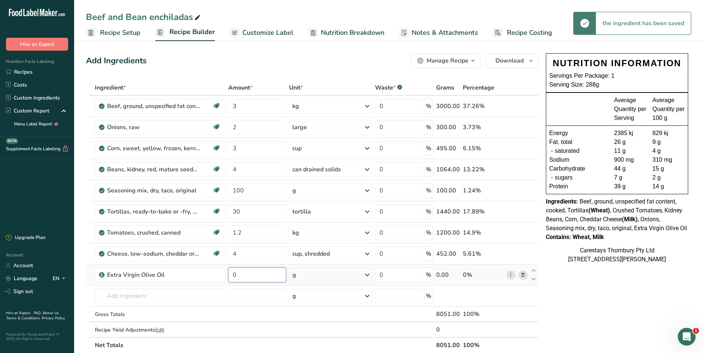
click at [240, 277] on input "0" at bounding box center [257, 275] width 58 height 15
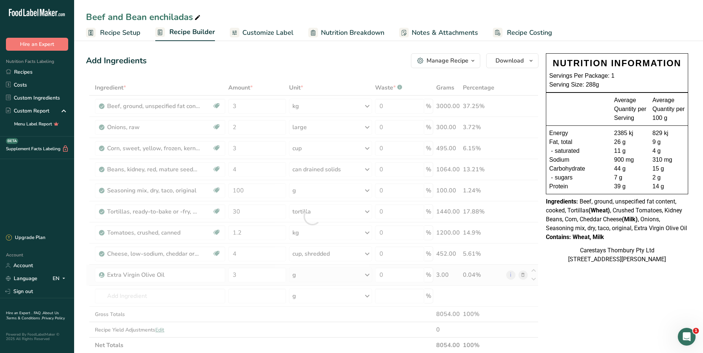
click at [366, 272] on div "Ingredient * Amount * Unit * Waste * .a-a{fill:#347362;}.b-a{fill:#fff;} Grams …" at bounding box center [312, 216] width 452 height 273
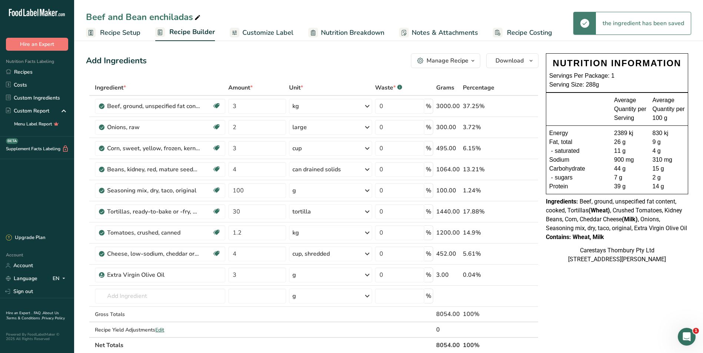
click at [367, 275] on icon at bounding box center [367, 275] width 9 height 13
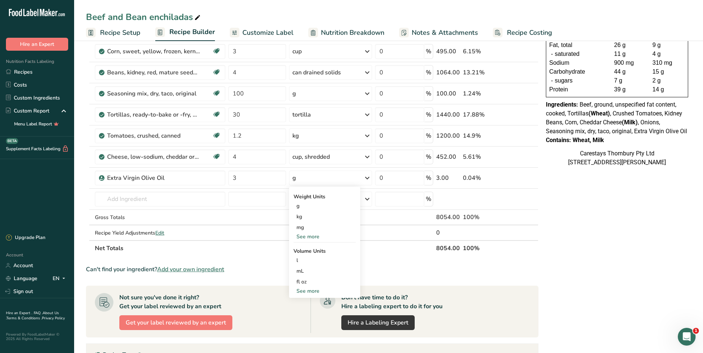
scroll to position [111, 0]
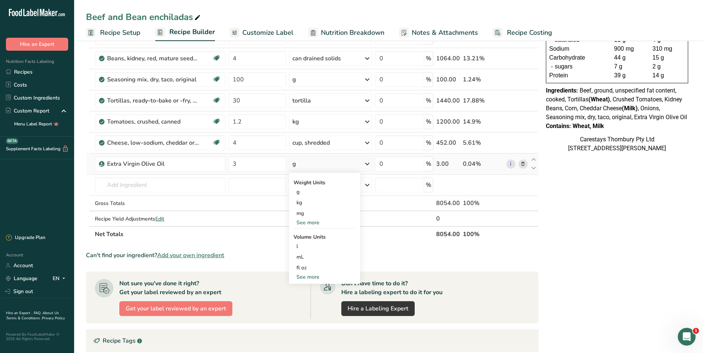
click at [309, 276] on div "See more" at bounding box center [324, 277] width 62 height 8
click at [308, 278] on div "tbsp" at bounding box center [324, 279] width 56 height 8
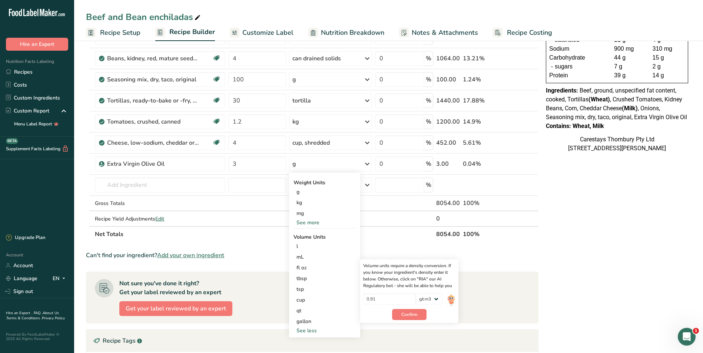
click at [124, 31] on span "Recipe Setup" at bounding box center [120, 33] width 40 height 10
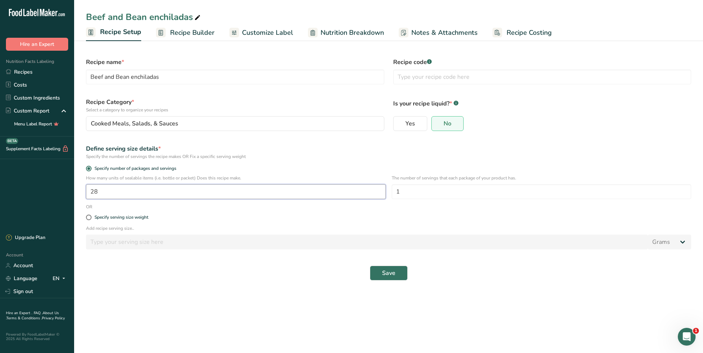
click at [110, 193] on input "28" at bounding box center [236, 192] width 300 height 15
click at [390, 271] on span "Save" at bounding box center [388, 273] width 13 height 9
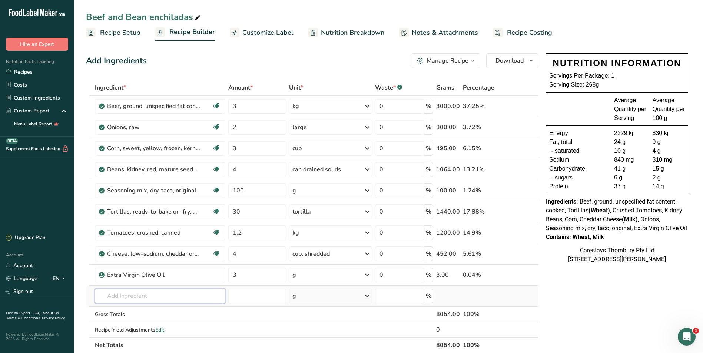
click at [113, 296] on input "text" at bounding box center [160, 296] width 130 height 15
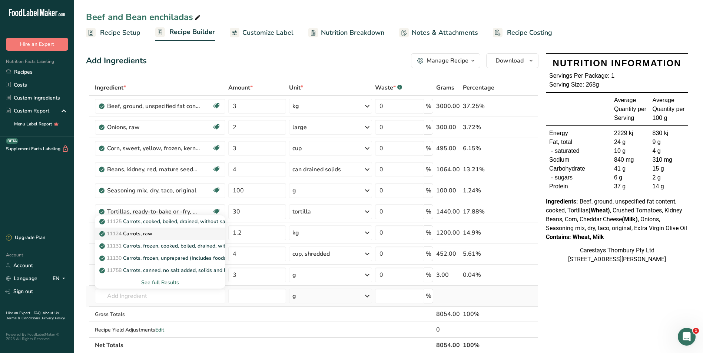
click at [138, 232] on p "11124 [GEOGRAPHIC_DATA], raw" at bounding box center [126, 234] width 51 height 8
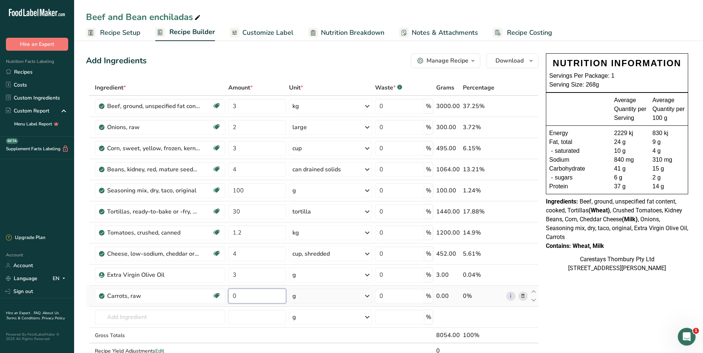
click at [242, 297] on input "0" at bounding box center [257, 296] width 58 height 15
click at [368, 296] on div "Ingredient * Amount * Unit * Waste * .a-a{fill:#347362;}.b-a{fill:#fff;} Grams …" at bounding box center [312, 227] width 452 height 295
click at [368, 296] on icon at bounding box center [367, 296] width 9 height 13
click at [323, 339] on div "1 medium" at bounding box center [330, 340] width 74 height 11
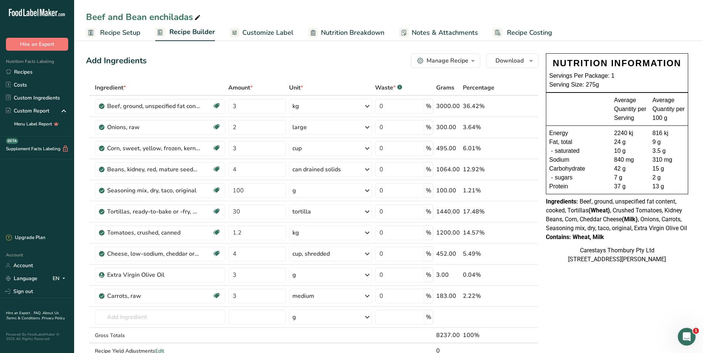
click at [532, 30] on span "Recipe Costing" at bounding box center [529, 33] width 45 height 10
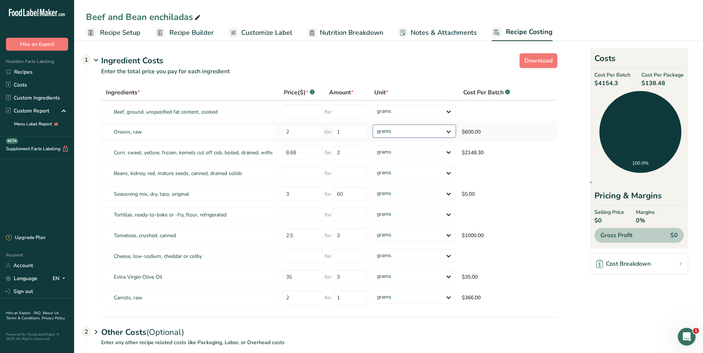
click at [449, 130] on select "grams kg mg mcg lb oz" at bounding box center [414, 131] width 83 height 13
click at [373, 125] on select "grams kg mg mcg lb oz" at bounding box center [414, 131] width 83 height 13
click at [443, 151] on select "grams kg mg mcg lb oz" at bounding box center [410, 152] width 82 height 13
click at [369, 146] on select "grams kg mg mcg lb oz" at bounding box center [410, 152] width 82 height 13
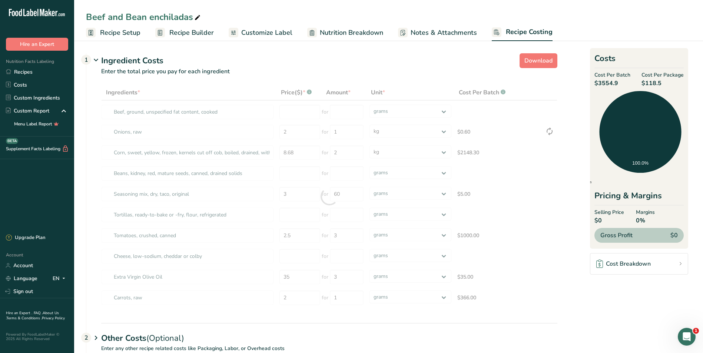
click at [348, 153] on div at bounding box center [329, 197] width 456 height 224
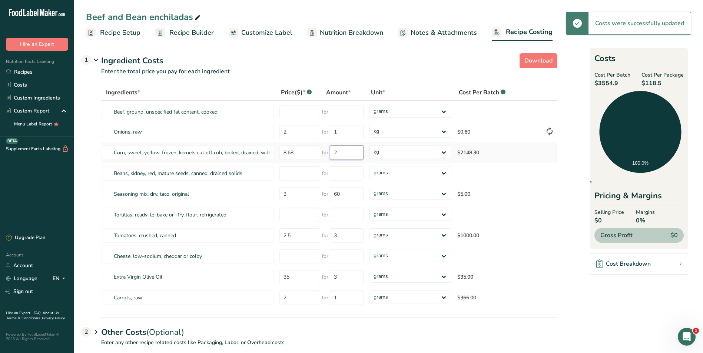
click at [348, 154] on input "2" at bounding box center [347, 153] width 34 height 14
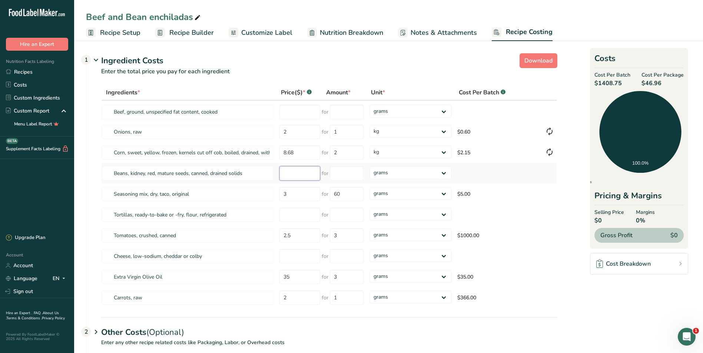
click at [299, 174] on input "number" at bounding box center [299, 173] width 41 height 14
click at [339, 173] on input "number" at bounding box center [347, 173] width 34 height 14
click at [445, 172] on div "Ingredients * Price($) * .a-a{fill:#347362;}.b-a{fill:#fff;} Amount * Unit * Co…" at bounding box center [329, 197] width 456 height 224
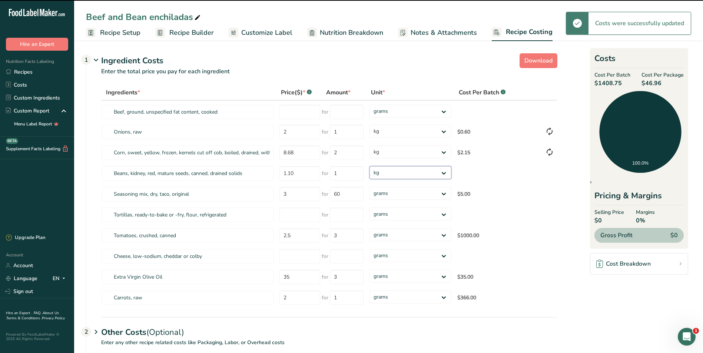
drag, startPoint x: 445, startPoint y: 172, endPoint x: 432, endPoint y: 180, distance: 15.6
click at [369, 166] on select "grams kg mg mcg lb oz" at bounding box center [410, 172] width 82 height 13
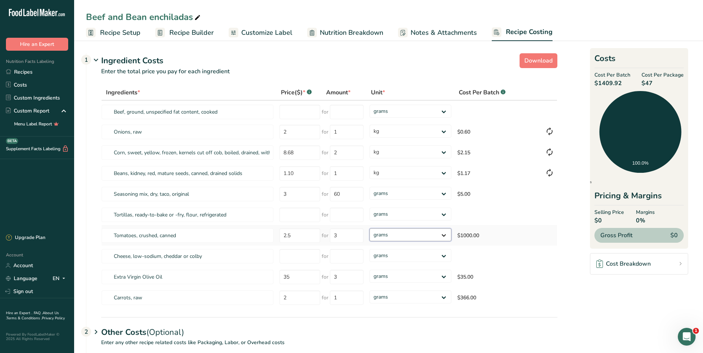
click at [443, 236] on select "grams kg mg mcg lb oz" at bounding box center [410, 235] width 82 height 13
click at [369, 229] on select "grams kg mg mcg lb oz" at bounding box center [410, 235] width 82 height 13
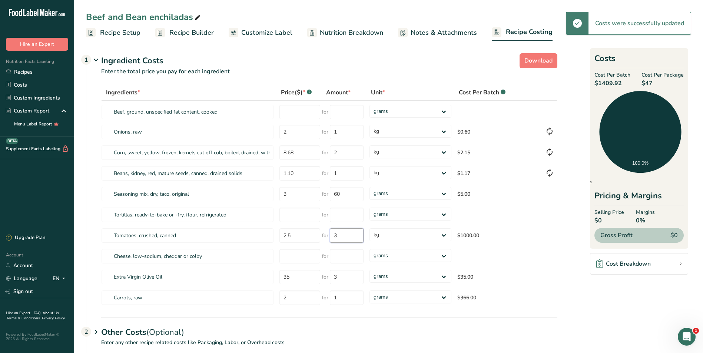
click at [349, 236] on input "3" at bounding box center [347, 236] width 34 height 14
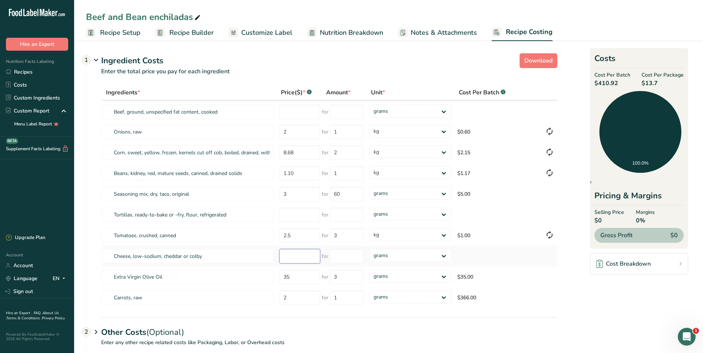
click at [291, 260] on input "number" at bounding box center [299, 256] width 41 height 14
click at [178, 31] on span "Recipe Builder" at bounding box center [191, 33] width 44 height 10
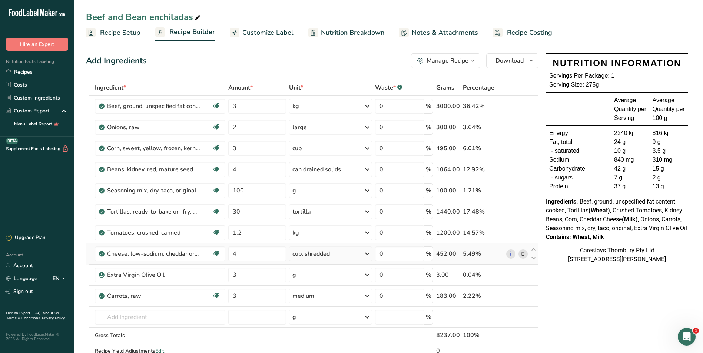
click at [522, 252] on icon at bounding box center [522, 254] width 5 height 8
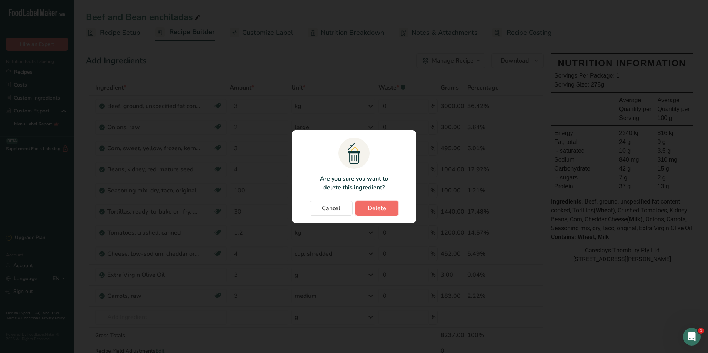
click at [374, 206] on span "Delete" at bounding box center [377, 208] width 19 height 9
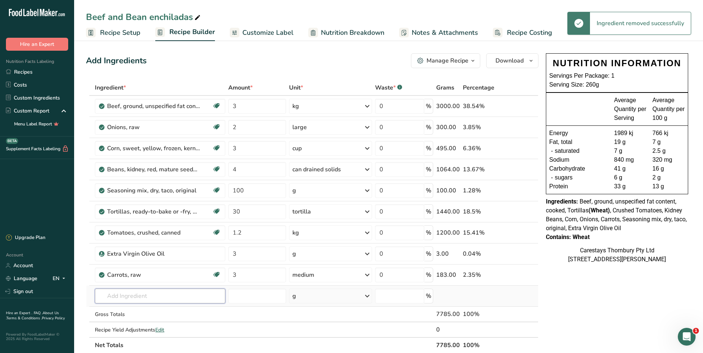
click at [113, 298] on input "text" at bounding box center [160, 296] width 130 height 15
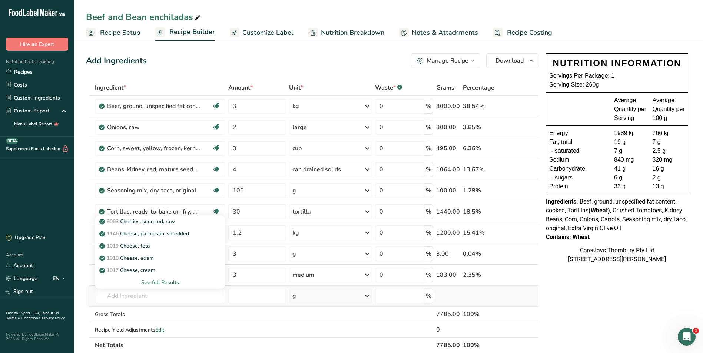
click at [159, 279] on div "See full Results" at bounding box center [160, 283] width 118 height 8
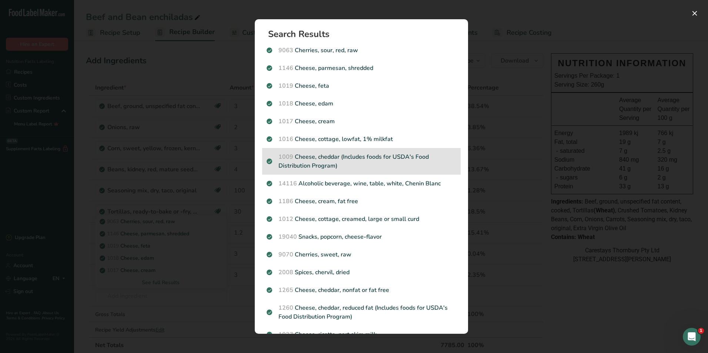
click at [332, 156] on p "1009 Cheese, cheddar (Includes foods for USDA's Food Distribution Program)" at bounding box center [362, 162] width 190 height 18
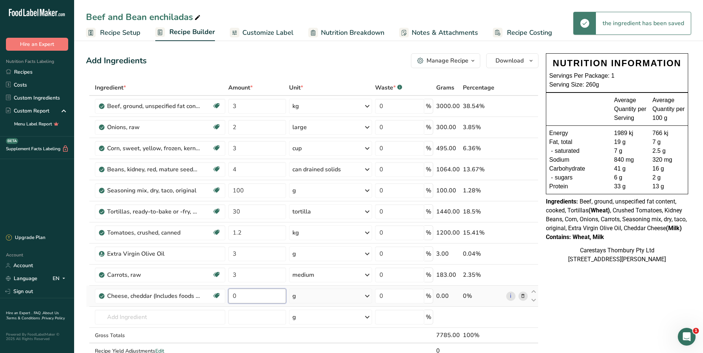
click at [240, 298] on input "0" at bounding box center [257, 296] width 58 height 15
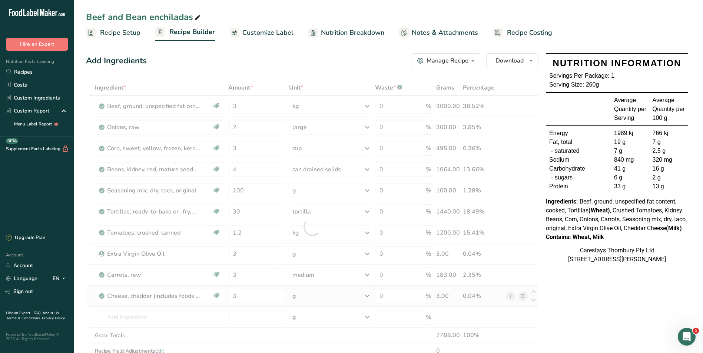
click at [368, 296] on div "Ingredient * Amount * Unit * Waste * .a-a{fill:#347362;}.b-a{fill:#fff;} Grams …" at bounding box center [312, 227] width 452 height 295
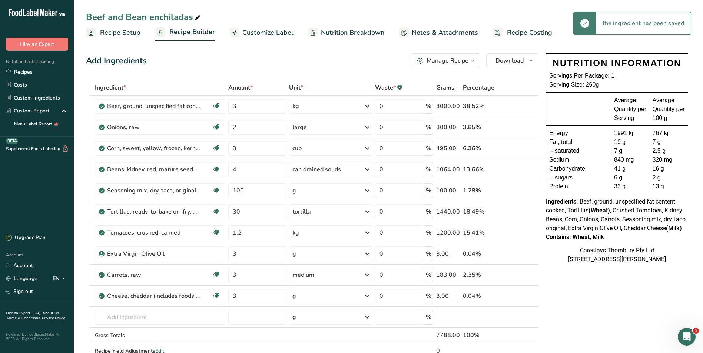
click at [368, 296] on icon at bounding box center [367, 296] width 9 height 13
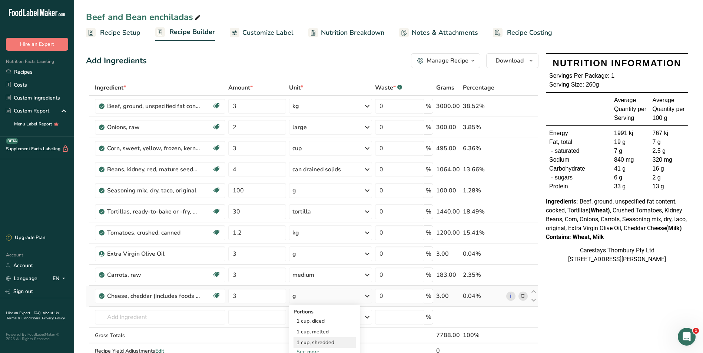
click at [331, 343] on div "1 cup, shredded" at bounding box center [324, 343] width 62 height 11
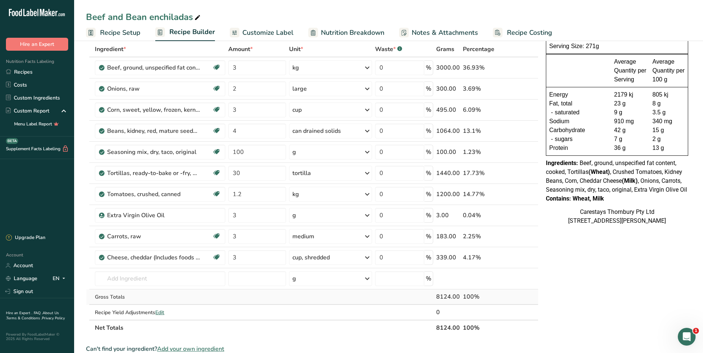
scroll to position [74, 0]
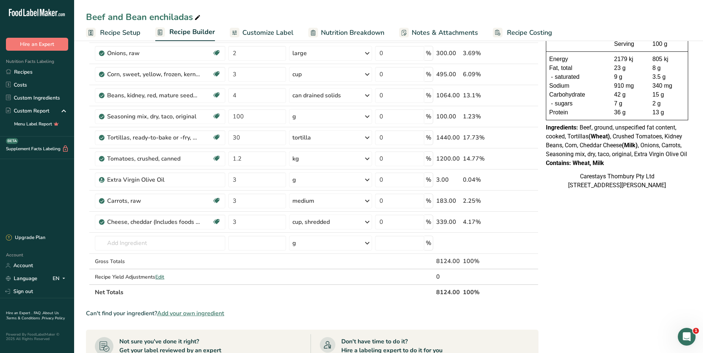
click at [112, 32] on span "Recipe Setup" at bounding box center [120, 33] width 40 height 10
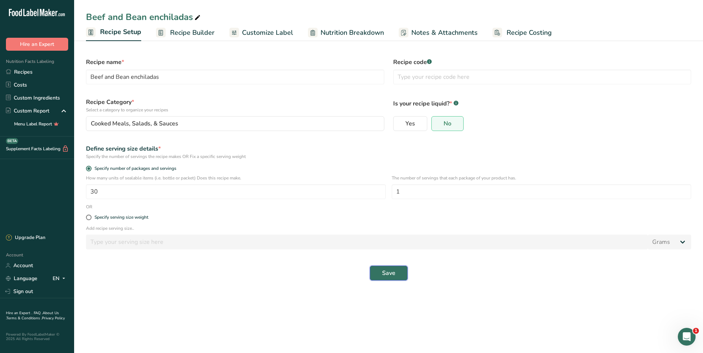
click at [386, 271] on span "Save" at bounding box center [388, 273] width 13 height 9
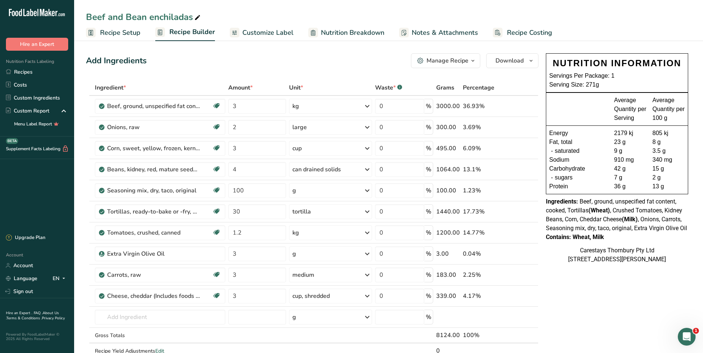
click at [531, 30] on span "Recipe Costing" at bounding box center [529, 33] width 45 height 10
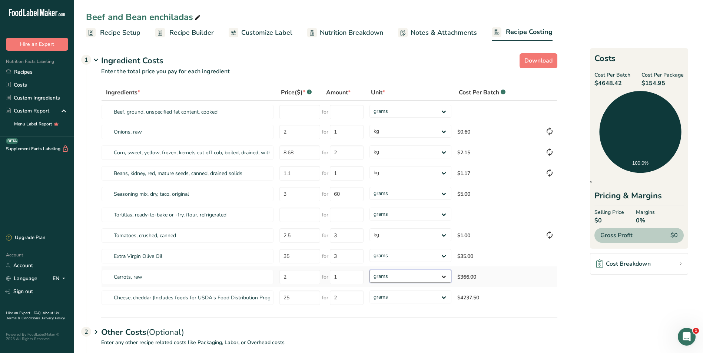
click at [444, 278] on select "grams kg mg mcg lb oz" at bounding box center [410, 276] width 82 height 13
click at [369, 270] on select "grams kg mg mcg lb oz" at bounding box center [410, 276] width 82 height 13
click at [444, 297] on select "grams kg mg mcg lb oz" at bounding box center [410, 297] width 82 height 13
click at [369, 291] on select "grams kg mg mcg lb oz" at bounding box center [410, 297] width 82 height 13
click at [286, 112] on input "number" at bounding box center [299, 112] width 41 height 14
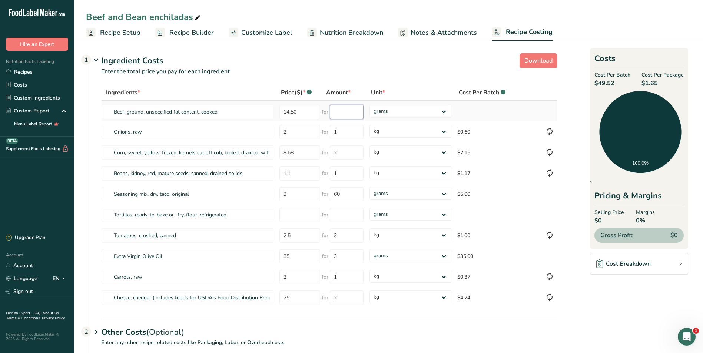
click at [332, 113] on input "number" at bounding box center [347, 112] width 34 height 14
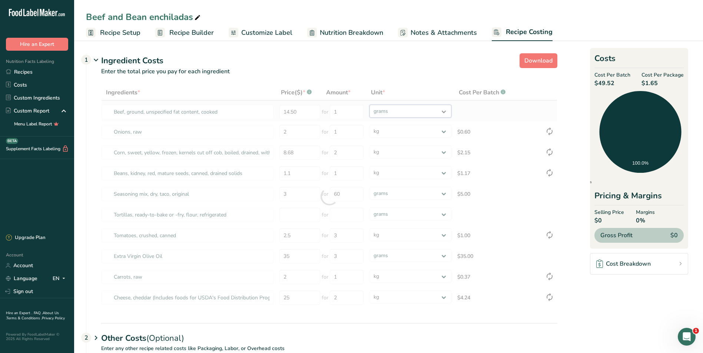
click at [443, 110] on div "Ingredients * Price($) * .a-a{fill:#347362;}.b-a{fill:#fff;} Amount * Unit * Co…" at bounding box center [329, 197] width 456 height 224
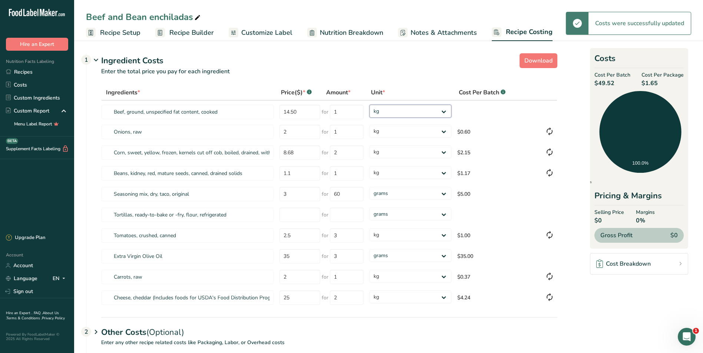
click at [369, 105] on select "grams kg mg mcg lb oz" at bounding box center [410, 111] width 82 height 13
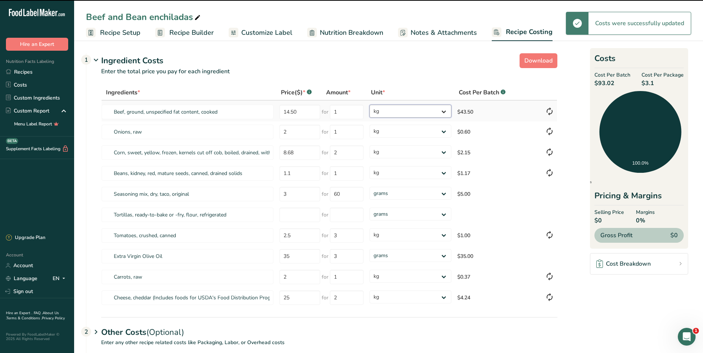
click at [443, 110] on select "grams kg mg mcg lb oz" at bounding box center [410, 111] width 82 height 13
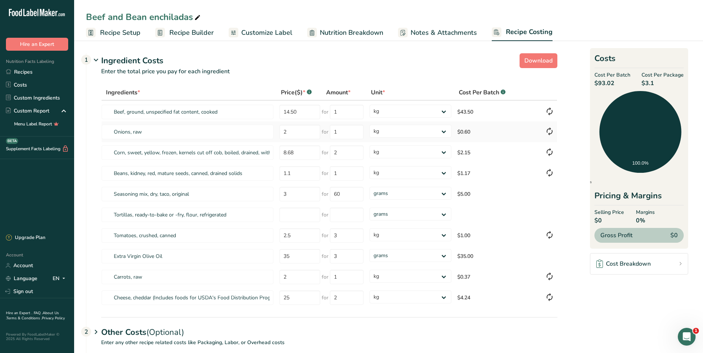
click at [513, 129] on td "$0.60" at bounding box center [498, 132] width 88 height 21
click at [443, 112] on select "grams kg mg mcg lb oz" at bounding box center [410, 111] width 82 height 13
click at [347, 112] on input "1" at bounding box center [347, 112] width 34 height 14
click at [445, 110] on select "grams kg mg mcg lb oz" at bounding box center [410, 111] width 82 height 13
click at [369, 105] on select "grams kg mg mcg lb oz" at bounding box center [410, 111] width 82 height 13
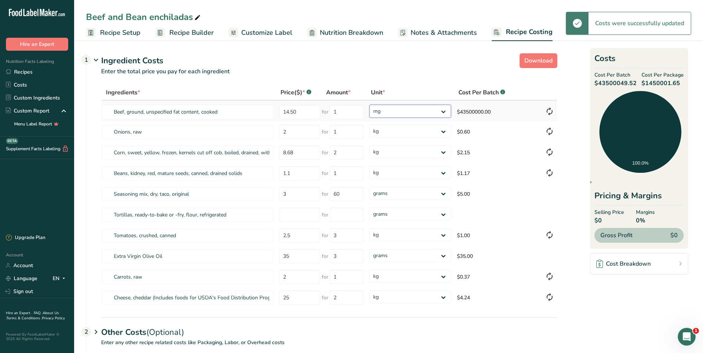
click at [445, 110] on select "grams kg mg mcg lb oz" at bounding box center [410, 111] width 82 height 13
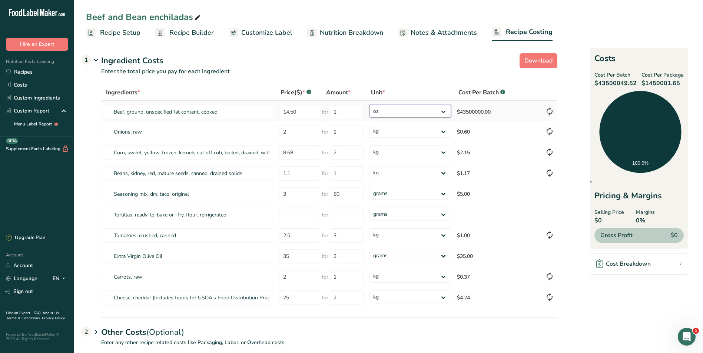
click at [369, 105] on select "grams kg mg mcg lb oz" at bounding box center [410, 111] width 82 height 13
click at [445, 111] on select "grams kg mg mcg lb oz" at bounding box center [410, 111] width 82 height 13
click at [369, 105] on select "grams kg mg mcg lb oz" at bounding box center [410, 111] width 82 height 13
click at [444, 110] on select "grams kg mg mcg lb oz" at bounding box center [410, 111] width 82 height 13
click at [369, 105] on select "grams kg mg mcg lb oz" at bounding box center [410, 111] width 82 height 13
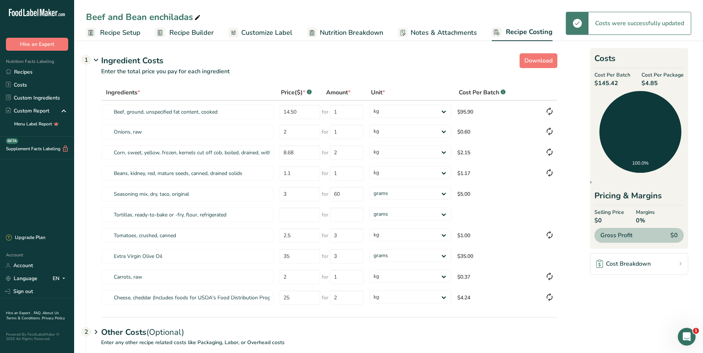
click at [121, 34] on span "Recipe Setup" at bounding box center [120, 33] width 40 height 10
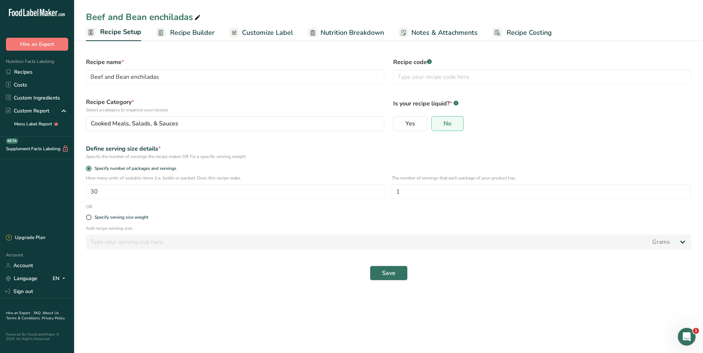
click at [175, 31] on span "Recipe Builder" at bounding box center [192, 33] width 44 height 10
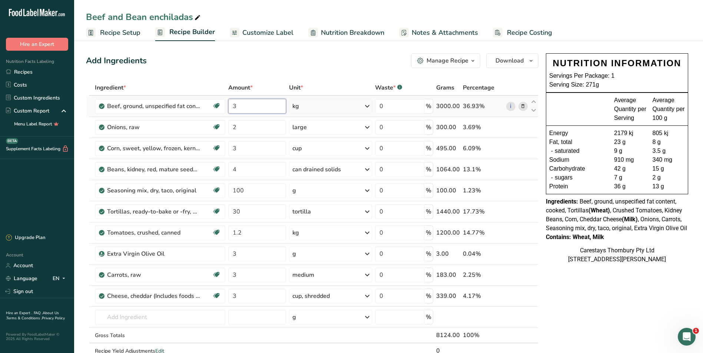
click at [252, 105] on input "3" at bounding box center [257, 106] width 58 height 15
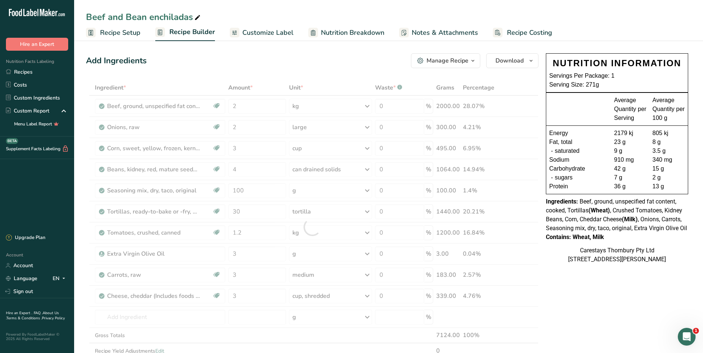
click at [515, 31] on span "Recipe Costing" at bounding box center [529, 33] width 45 height 10
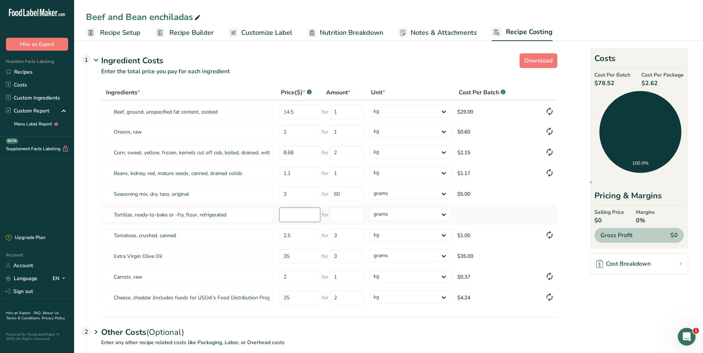
click at [298, 215] on input "number" at bounding box center [299, 215] width 41 height 14
click at [339, 215] on input "number" at bounding box center [347, 215] width 34 height 14
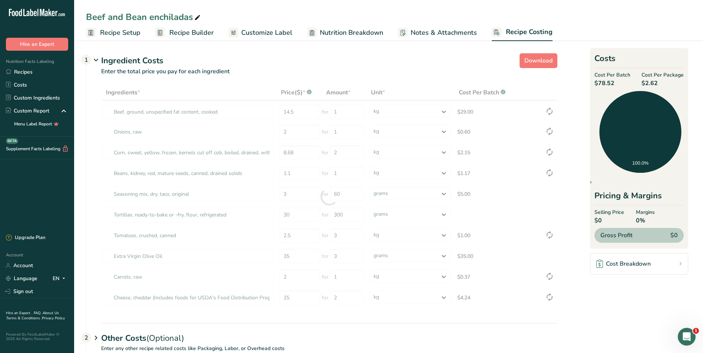
click at [418, 319] on section "Download Ingredient Costs 1 Enter the total price you pay for each ingredient I…" at bounding box center [388, 226] width 605 height 352
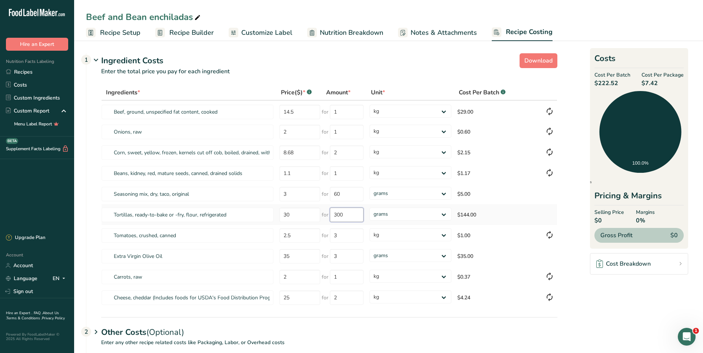
click at [348, 215] on input "300" at bounding box center [347, 215] width 34 height 14
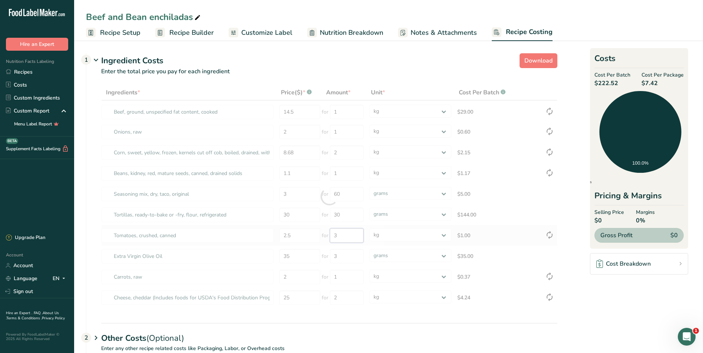
click at [347, 237] on div "Ingredients * Price($) * .a-a{fill:#347362;}.b-a{fill:#fff;} Amount * Unit * Co…" at bounding box center [329, 197] width 456 height 224
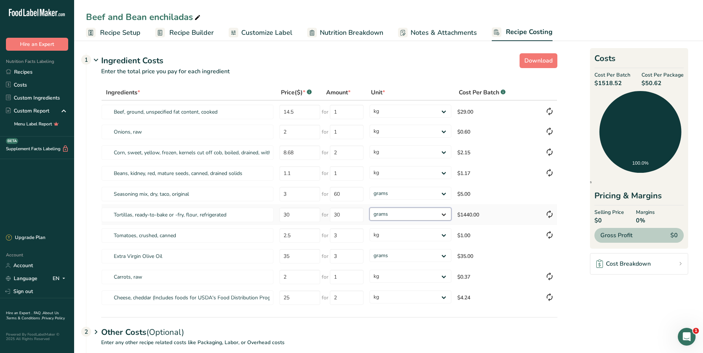
click at [444, 213] on select "grams kg mg mcg lb oz" at bounding box center [410, 214] width 82 height 13
click at [369, 208] on select "grams kg mg mcg lb oz" at bounding box center [410, 214] width 82 height 13
click at [445, 255] on select "grams kg mg mcg lb oz" at bounding box center [410, 255] width 82 height 13
click at [369, 249] on select "grams kg mg mcg lb oz" at bounding box center [410, 255] width 82 height 13
click at [354, 194] on input "60" at bounding box center [347, 194] width 34 height 14
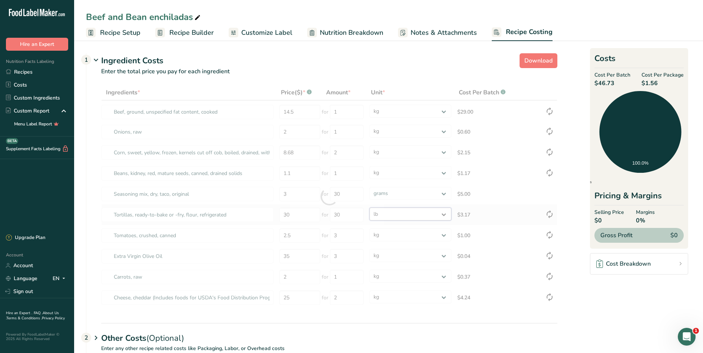
click at [398, 216] on div "Ingredients * Price($) * .a-a{fill:#347362;}.b-a{fill:#fff;} Amount * Unit * Co…" at bounding box center [329, 197] width 456 height 224
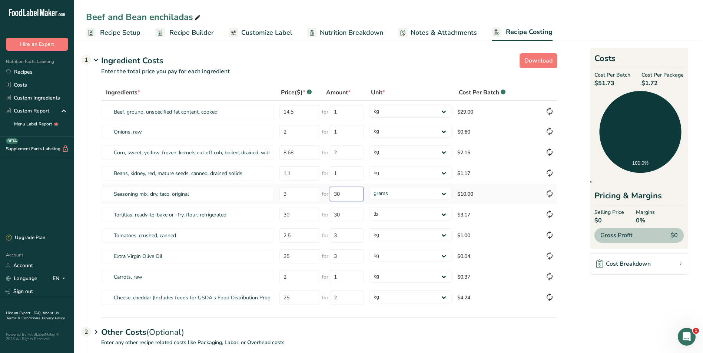
click at [344, 196] on input "30" at bounding box center [347, 194] width 34 height 14
click at [445, 193] on select "grams kg mg mcg lb oz" at bounding box center [410, 193] width 82 height 13
click at [369, 187] on select "grams kg mg mcg lb oz" at bounding box center [410, 193] width 82 height 13
click at [295, 195] on input "3" at bounding box center [299, 194] width 41 height 14
click at [353, 195] on input "30" at bounding box center [347, 194] width 34 height 14
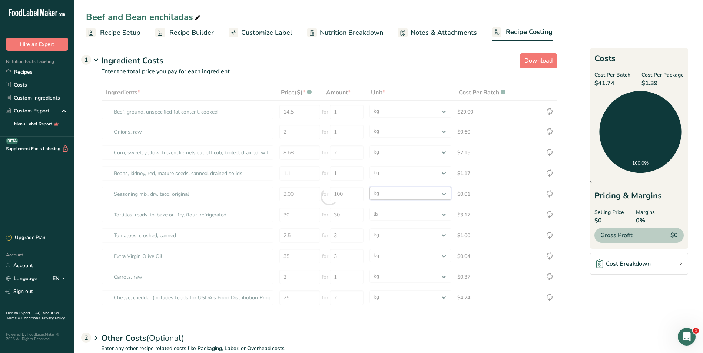
click at [445, 192] on div "Ingredients * Price($) * .a-a{fill:#347362;}.b-a{fill:#fff;} Amount * Unit * Co…" at bounding box center [329, 197] width 456 height 224
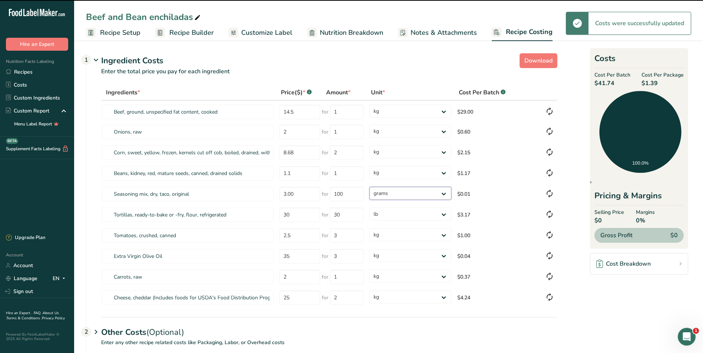
click at [369, 187] on select "grams kg mg mcg lb oz" at bounding box center [410, 193] width 82 height 13
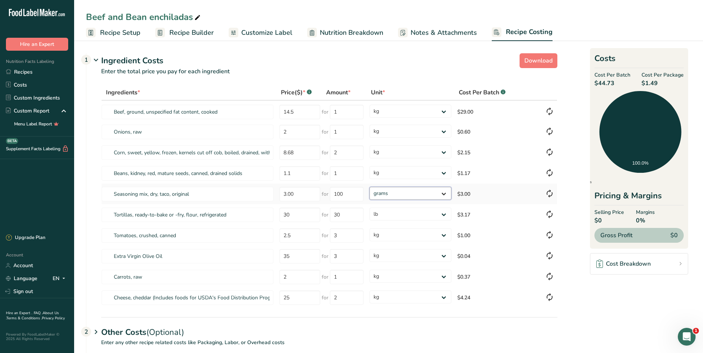
click at [443, 193] on select "grams kg mg mcg lb oz" at bounding box center [410, 193] width 82 height 13
click at [369, 187] on select "grams kg mg mcg lb oz" at bounding box center [410, 193] width 82 height 13
click at [349, 195] on input "100" at bounding box center [347, 194] width 34 height 14
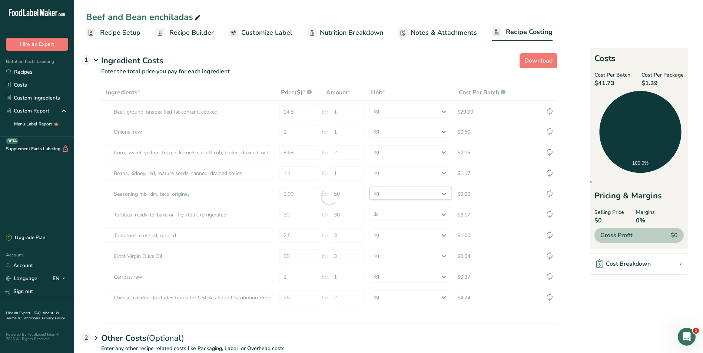
click at [445, 194] on div "Ingredients * Price($) * .a-a{fill:#347362;}.b-a{fill:#fff;} Amount * Unit * Co…" at bounding box center [329, 197] width 456 height 224
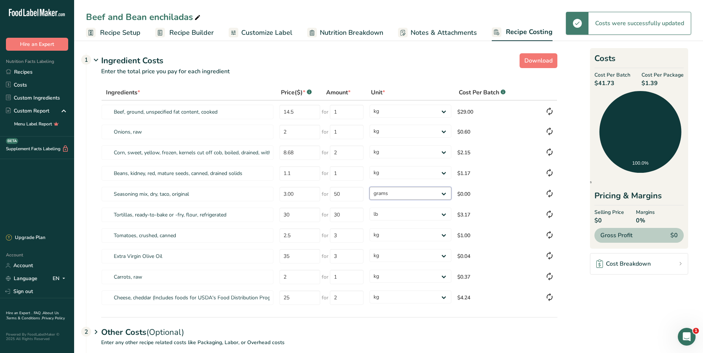
click at [369, 187] on select "grams kg mg mcg lb oz" at bounding box center [410, 193] width 82 height 13
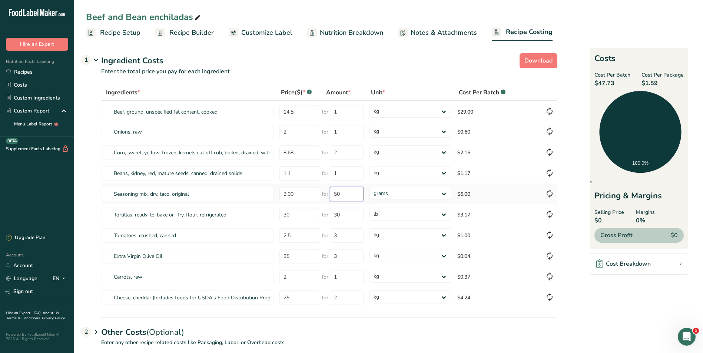
click at [346, 197] on input "50" at bounding box center [347, 194] width 34 height 14
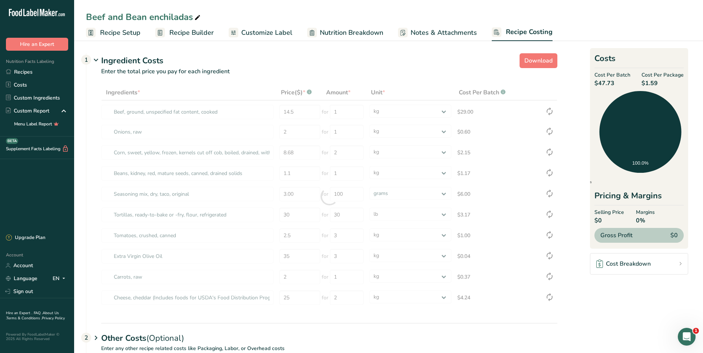
click at [355, 324] on div "Other Costs (Optional) 2" at bounding box center [329, 333] width 456 height 21
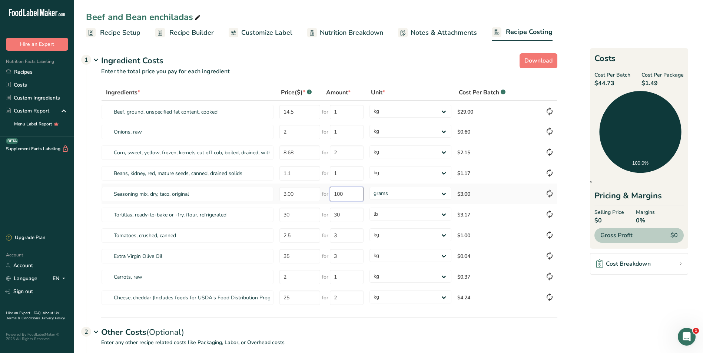
click at [352, 197] on input "100" at bounding box center [347, 194] width 34 height 14
click at [351, 337] on div "Other Costs (Optional) 2" at bounding box center [329, 328] width 456 height 21
click at [355, 195] on input "50" at bounding box center [347, 194] width 34 height 14
click at [428, 325] on div "Other Costs (Optional) 2" at bounding box center [329, 328] width 456 height 21
click at [20, 68] on link "Recipes" at bounding box center [37, 72] width 74 height 13
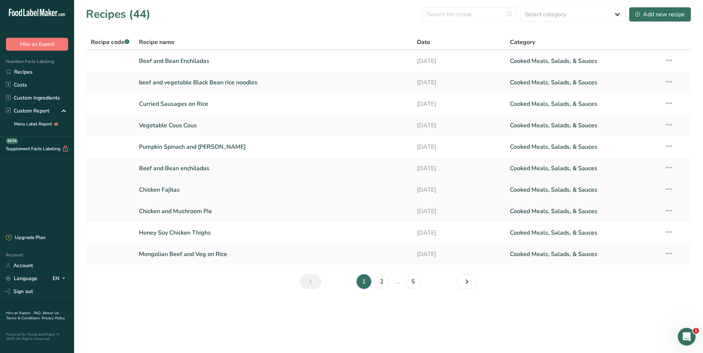
click at [166, 188] on link "Chicken Fajitas" at bounding box center [273, 190] width 269 height 16
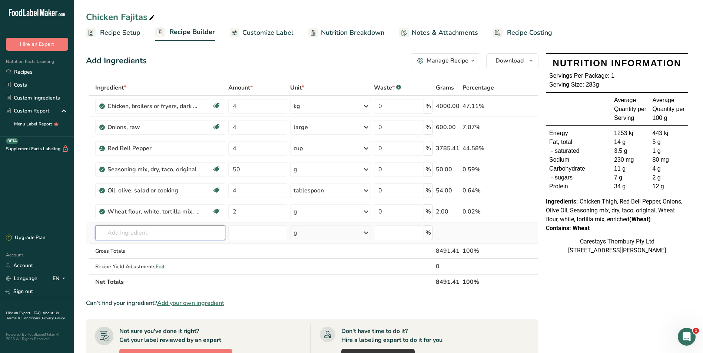
click at [124, 232] on input "text" at bounding box center [160, 233] width 130 height 15
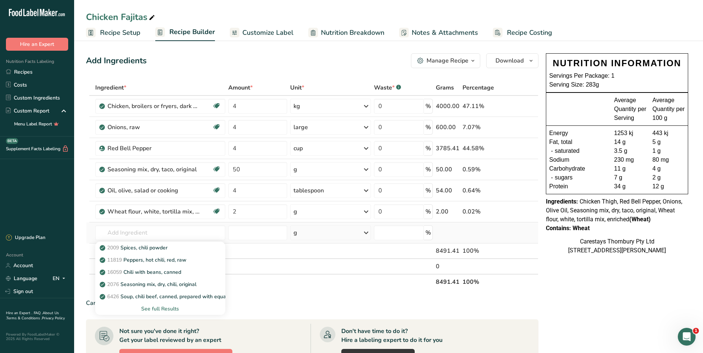
click at [161, 308] on div "See full Results" at bounding box center [160, 309] width 119 height 8
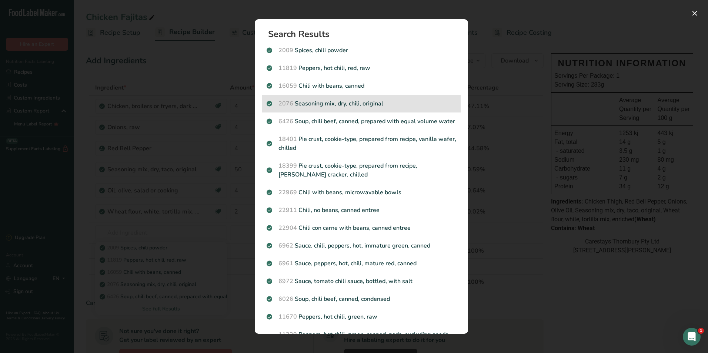
click at [333, 102] on p "2076 Seasoning mix, dry, chili, original" at bounding box center [362, 103] width 190 height 9
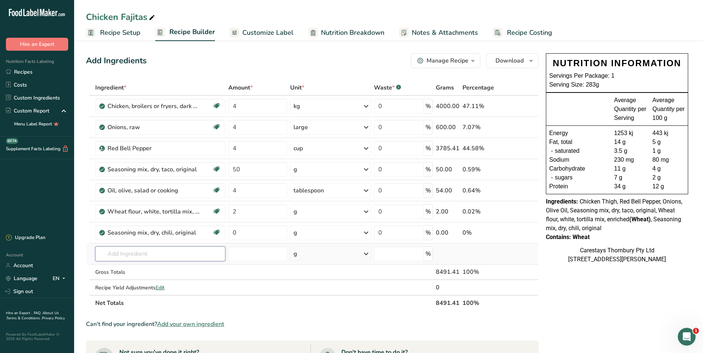
click at [130, 253] on input "text" at bounding box center [160, 254] width 130 height 15
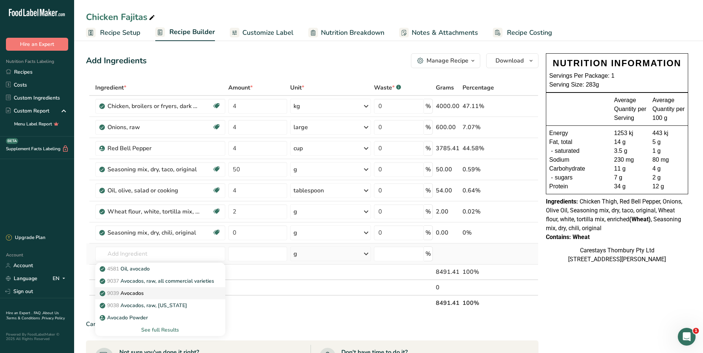
click at [129, 290] on p "9039 Avocados" at bounding box center [122, 294] width 43 height 8
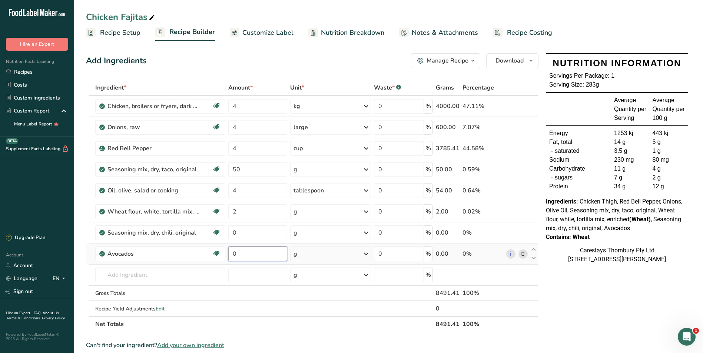
click at [246, 255] on input "0" at bounding box center [257, 254] width 59 height 15
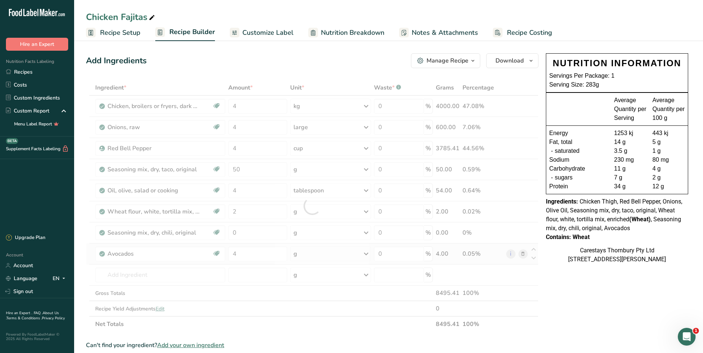
click at [366, 253] on div "Ingredient * Amount * Unit * Waste * .a-a{fill:#347362;}.b-a{fill:#fff;} Grams …" at bounding box center [312, 206] width 452 height 252
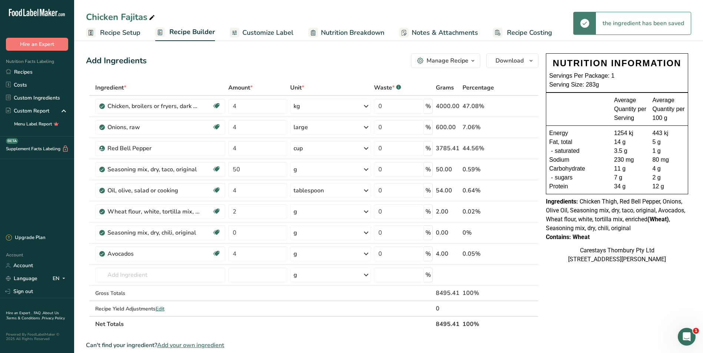
click at [366, 253] on icon at bounding box center [366, 253] width 9 height 13
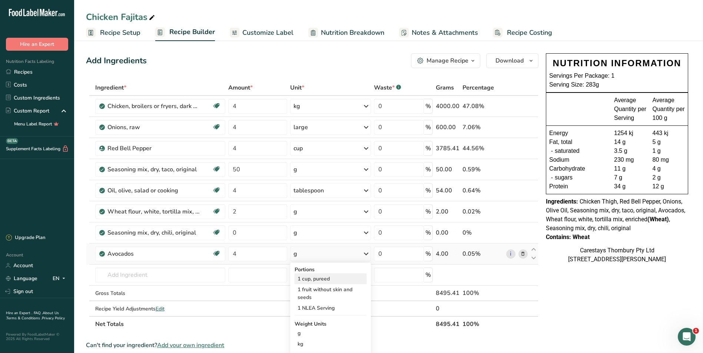
click at [344, 279] on div "1 cup, pureed" at bounding box center [331, 279] width 72 height 11
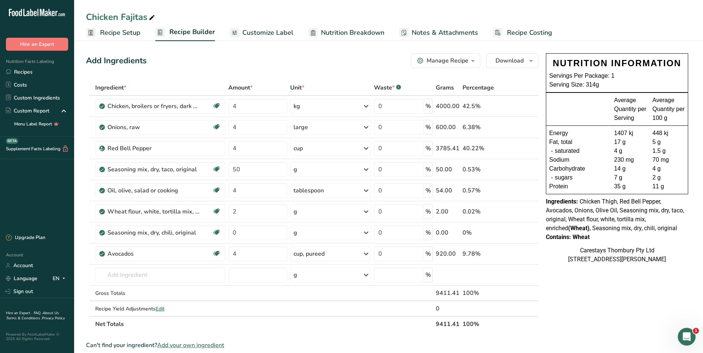
click at [527, 31] on span "Recipe Costing" at bounding box center [529, 33] width 45 height 10
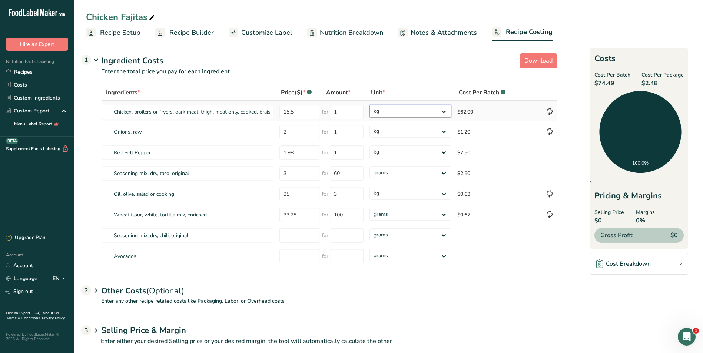
click at [443, 111] on select "grams kg mg mcg lb oz" at bounding box center [410, 111] width 82 height 13
click at [301, 238] on input "number" at bounding box center [299, 236] width 41 height 14
click at [116, 32] on span "Recipe Setup" at bounding box center [120, 33] width 40 height 10
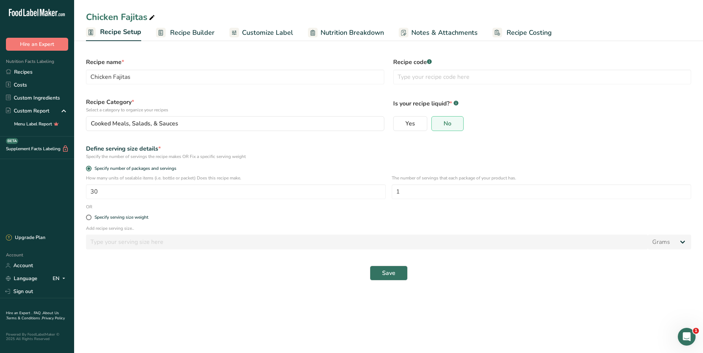
click at [124, 33] on span "Recipe Setup" at bounding box center [120, 32] width 41 height 10
click at [175, 33] on span "Recipe Builder" at bounding box center [192, 33] width 44 height 10
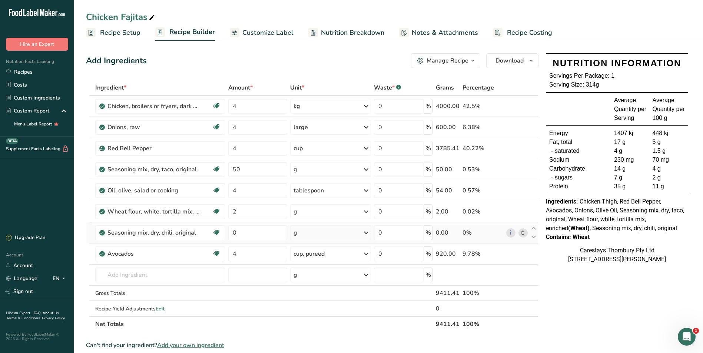
click at [523, 231] on icon at bounding box center [522, 233] width 5 height 8
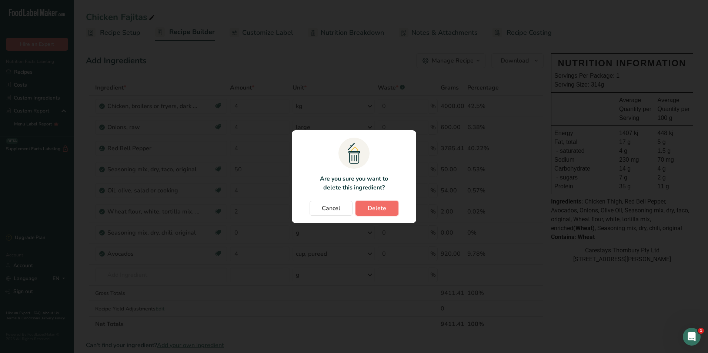
click at [372, 209] on span "Delete" at bounding box center [377, 208] width 19 height 9
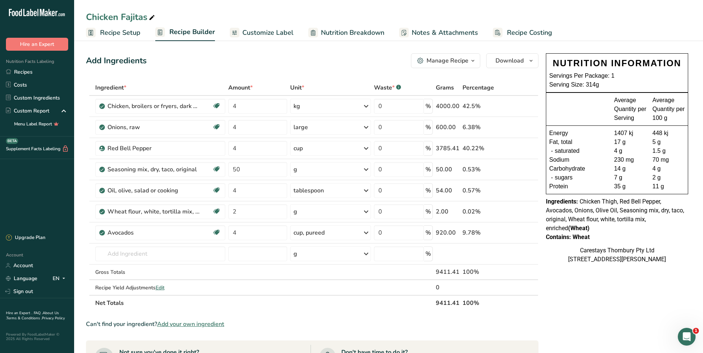
click at [534, 32] on span "Recipe Costing" at bounding box center [529, 33] width 45 height 10
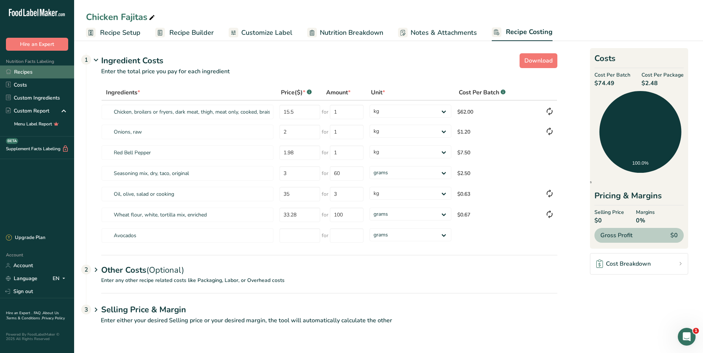
click at [36, 71] on link "Recipes" at bounding box center [37, 72] width 74 height 13
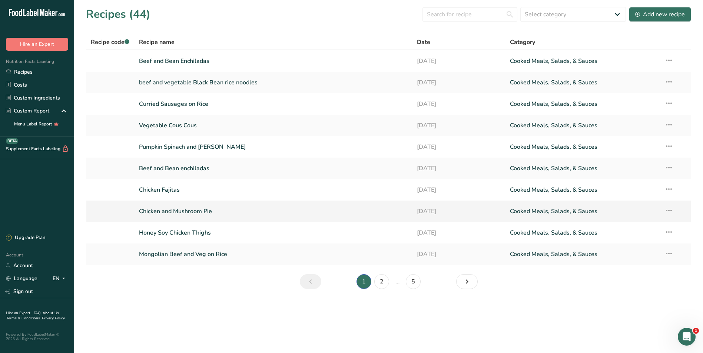
click at [163, 210] on link "Chicken and Mushroom Pie" at bounding box center [273, 212] width 269 height 16
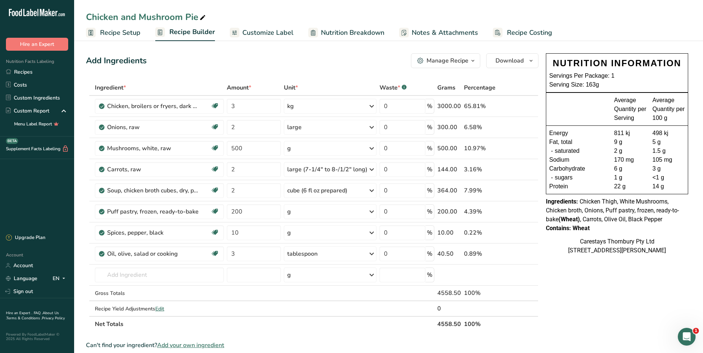
click at [528, 30] on span "Recipe Costing" at bounding box center [529, 33] width 45 height 10
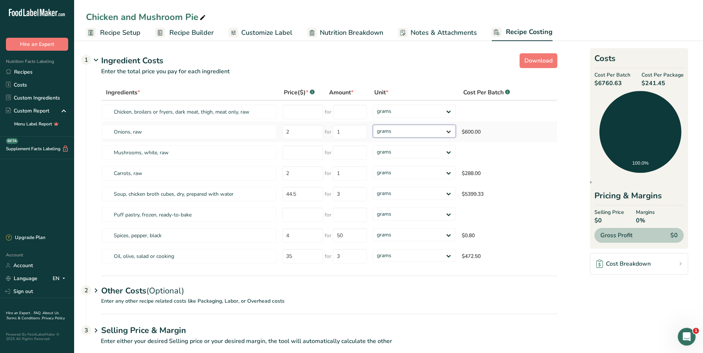
click at [449, 130] on select "grams kg mg mcg lb oz" at bounding box center [414, 131] width 83 height 13
click at [373, 125] on select "grams kg mg mcg lb oz" at bounding box center [414, 131] width 83 height 13
click at [443, 172] on select "grams kg mg mcg lb oz" at bounding box center [410, 172] width 82 height 13
click at [369, 166] on select "grams kg mg mcg lb oz" at bounding box center [410, 172] width 82 height 13
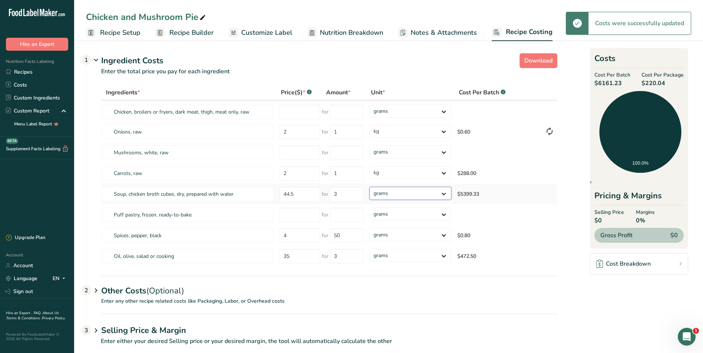
click at [409, 193] on select "grams kg mg mcg lb oz" at bounding box center [410, 193] width 82 height 13
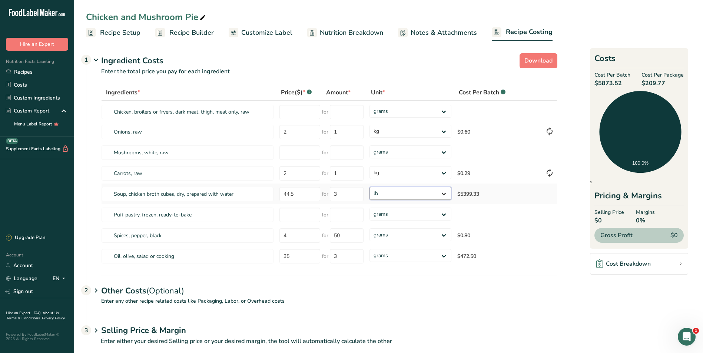
click at [369, 187] on select "grams kg mg mcg lb oz" at bounding box center [410, 193] width 82 height 13
click at [444, 193] on select "grams kg mg mcg lb oz" at bounding box center [410, 193] width 82 height 13
click at [369, 187] on select "grams kg mg mcg lb oz" at bounding box center [410, 193] width 82 height 13
click at [295, 217] on input "number" at bounding box center [299, 215] width 41 height 14
click at [288, 214] on input "number" at bounding box center [299, 215] width 41 height 14
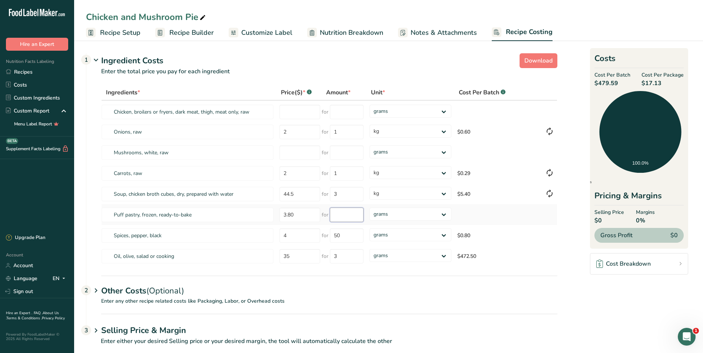
click at [343, 218] on input "number" at bounding box center [347, 215] width 34 height 14
click at [445, 215] on div "Ingredients * Price($) * .a-a{fill:#347362;}.b-a{fill:#fff;} Amount * Unit * Co…" at bounding box center [329, 176] width 456 height 182
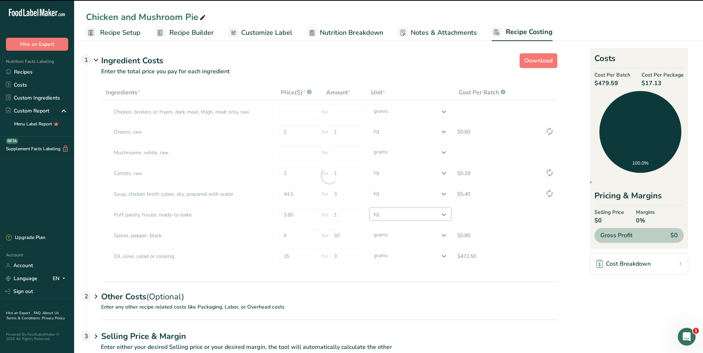
drag, startPoint x: 445, startPoint y: 215, endPoint x: 433, endPoint y: 222, distance: 13.5
click at [369, 208] on select "grams kg mg mcg lb oz" at bounding box center [410, 214] width 82 height 13
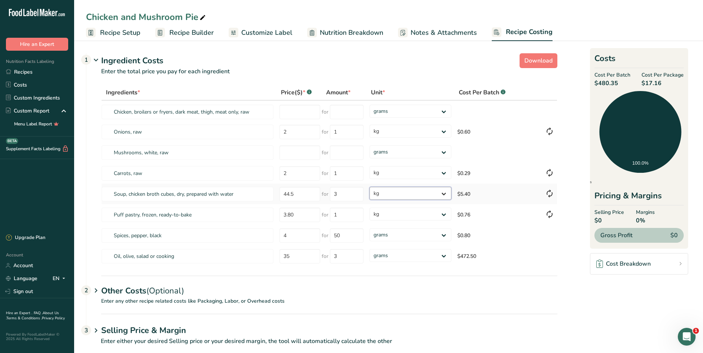
click at [444, 193] on select "grams kg mg mcg lb oz" at bounding box center [410, 193] width 82 height 13
click at [369, 187] on select "grams kg mg mcg lb oz" at bounding box center [410, 193] width 82 height 13
click at [442, 194] on select "grams kg mg mcg lb oz" at bounding box center [410, 193] width 82 height 13
click at [369, 187] on select "grams kg mg mcg lb oz" at bounding box center [410, 193] width 82 height 13
click at [446, 192] on select "grams kg mg mcg lb oz" at bounding box center [410, 193] width 82 height 13
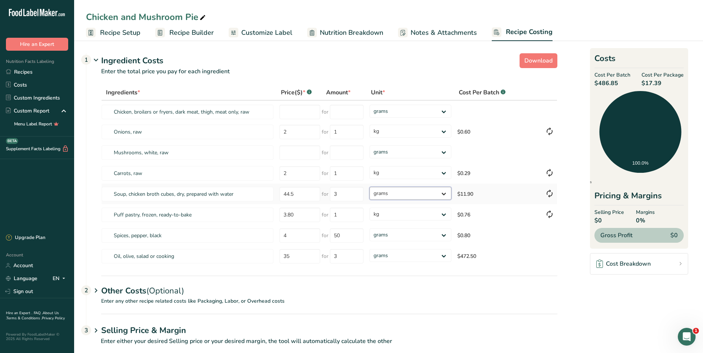
click at [369, 187] on select "grams kg mg mcg lb oz" at bounding box center [410, 193] width 82 height 13
click at [291, 153] on input "number" at bounding box center [299, 153] width 41 height 14
click at [286, 154] on input "number" at bounding box center [299, 153] width 41 height 14
click at [350, 154] on input "number" at bounding box center [347, 153] width 34 height 14
click at [290, 112] on div "Ingredients * Price($) * .a-a{fill:#347362;}.b-a{fill:#fff;} Amount * Unit * Co…" at bounding box center [329, 176] width 456 height 182
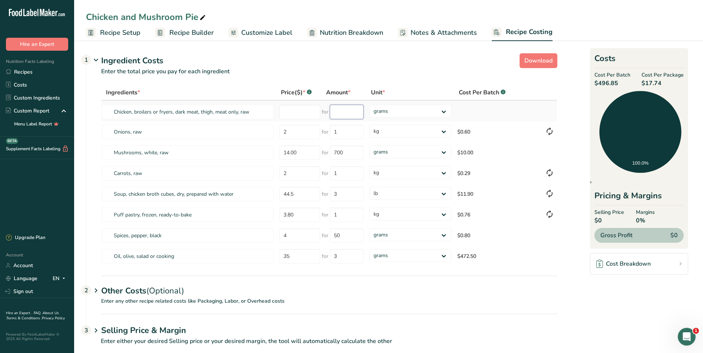
click at [340, 112] on input "number" at bounding box center [347, 112] width 34 height 14
click at [303, 111] on input "number" at bounding box center [299, 112] width 41 height 14
click at [339, 112] on input "number" at bounding box center [347, 112] width 34 height 14
click at [443, 111] on div "Ingredients * Price($) * .a-a{fill:#347362;}.b-a{fill:#fff;} Amount * Unit * Co…" at bounding box center [329, 176] width 456 height 182
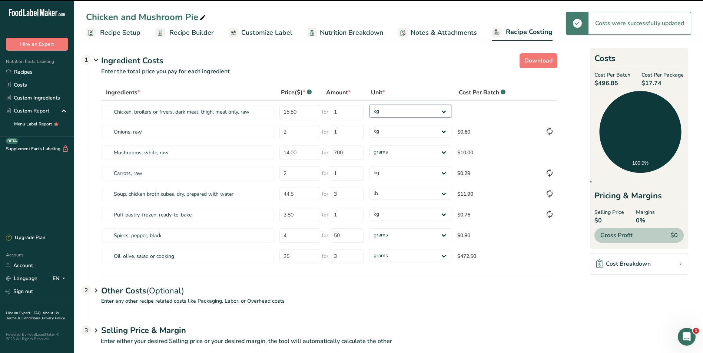
drag, startPoint x: 443, startPoint y: 111, endPoint x: 432, endPoint y: 119, distance: 13.1
click at [369, 105] on select "grams kg mg mcg lb oz" at bounding box center [410, 111] width 82 height 13
click at [445, 110] on select "grams kg mg mcg lb oz" at bounding box center [410, 111] width 82 height 13
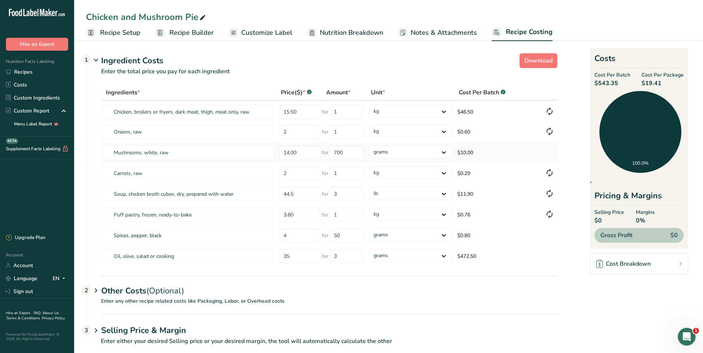
click at [503, 151] on td "$10.00" at bounding box center [498, 152] width 88 height 21
click at [443, 151] on select "grams kg mg mcg lb oz" at bounding box center [410, 152] width 82 height 13
click at [369, 146] on select "grams kg mg mcg lb oz" at bounding box center [410, 152] width 82 height 13
click at [432, 256] on select "grams kg mg mcg lb oz" at bounding box center [410, 255] width 82 height 13
click at [369, 249] on select "grams kg mg mcg lb oz" at bounding box center [410, 255] width 82 height 13
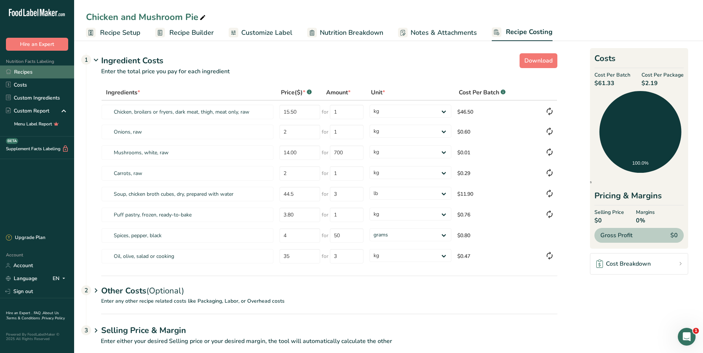
click at [39, 74] on link "Recipes" at bounding box center [37, 72] width 74 height 13
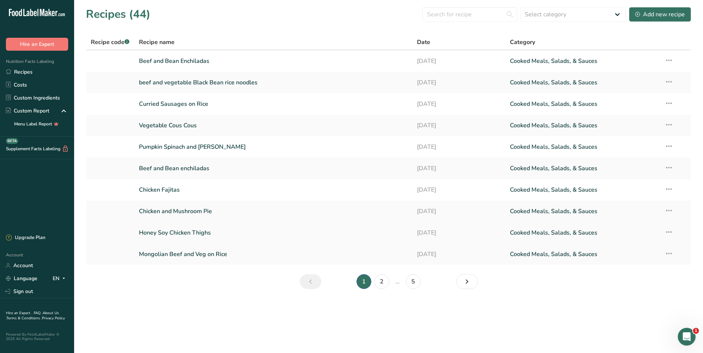
click at [169, 230] on link "Honey Soy Chicken Thighs" at bounding box center [273, 233] width 269 height 16
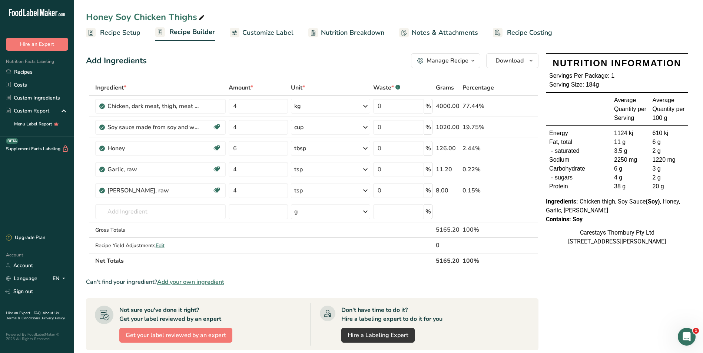
click at [200, 16] on icon at bounding box center [201, 18] width 7 height 10
click at [129, 214] on input "text" at bounding box center [160, 212] width 131 height 15
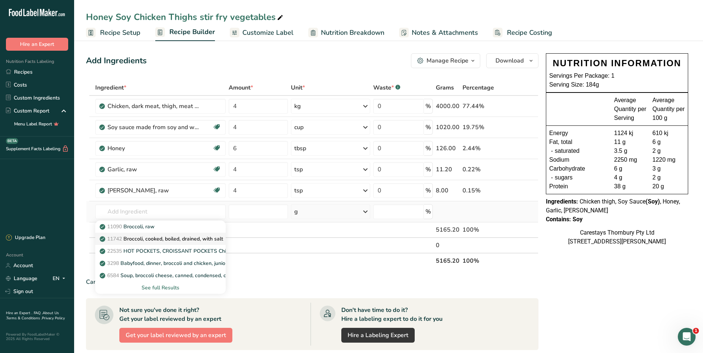
click at [140, 236] on p "11742 Broccoli, cooked, boiled, drained, with salt" at bounding box center [162, 239] width 122 height 8
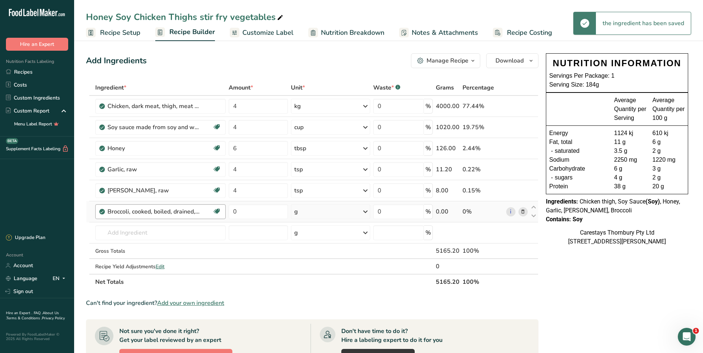
click at [205, 211] on div "Broccoli, cooked, boiled, drained, with salt" at bounding box center [159, 211] width 105 height 9
click at [521, 211] on icon at bounding box center [522, 212] width 5 height 8
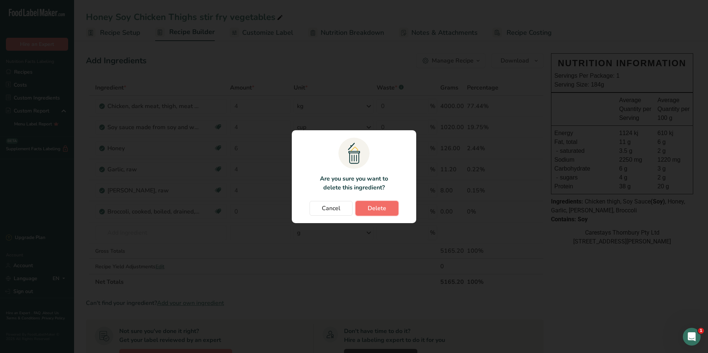
click at [370, 207] on span "Delete" at bounding box center [377, 208] width 19 height 9
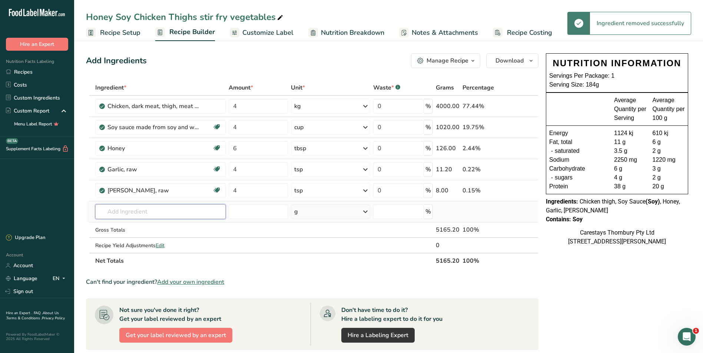
click at [124, 214] on input "text" at bounding box center [160, 212] width 131 height 15
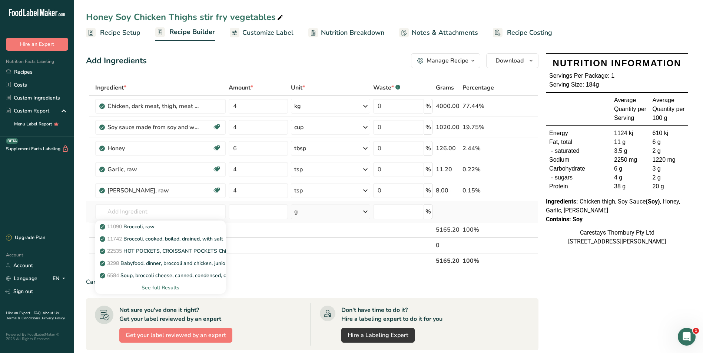
click at [175, 285] on div "See full Results" at bounding box center [160, 288] width 119 height 8
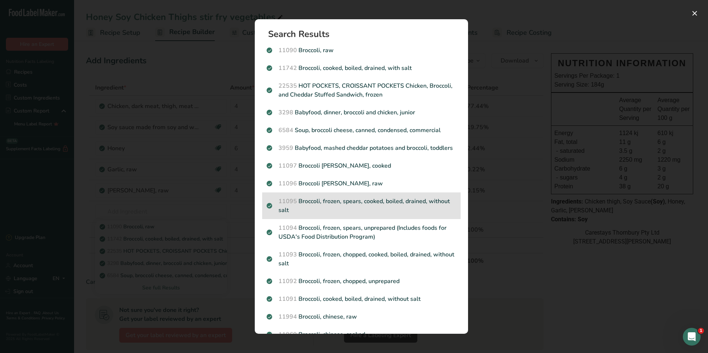
click at [337, 209] on p "11095 Broccoli, frozen, spears, cooked, boiled, drained, without salt" at bounding box center [362, 206] width 190 height 18
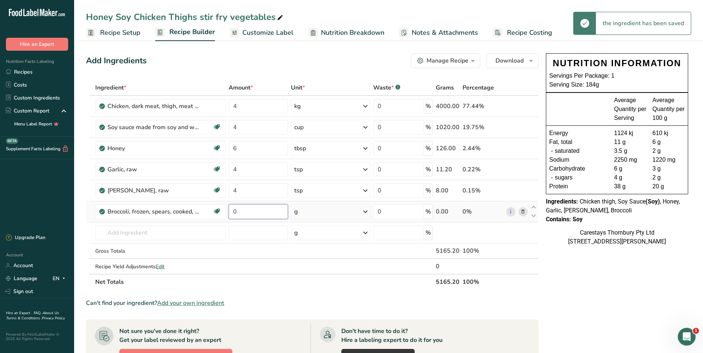
click at [242, 213] on input "0" at bounding box center [258, 212] width 59 height 15
click at [366, 209] on div "Ingredient * Amount * Unit * Waste * .a-a{fill:#347362;}.b-a{fill:#fff;} Grams …" at bounding box center [312, 185] width 452 height 210
click at [365, 211] on icon at bounding box center [365, 211] width 9 height 13
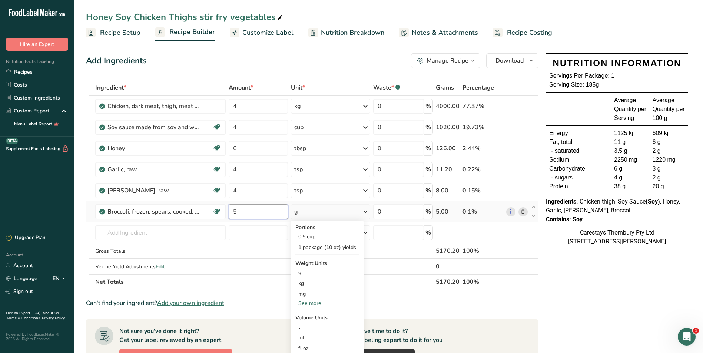
click at [249, 213] on input "5" at bounding box center [258, 212] width 59 height 15
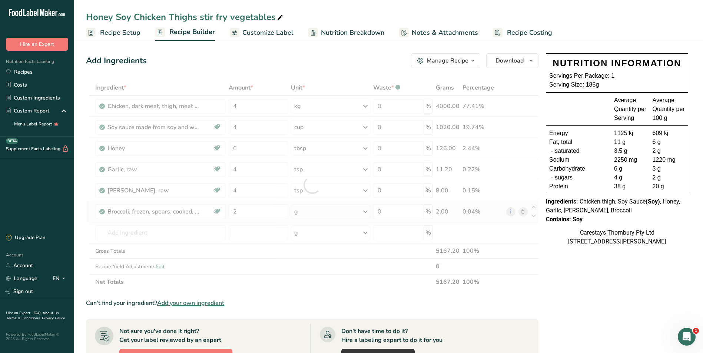
click at [366, 211] on div "Ingredient * Amount * Unit * Waste * .a-a{fill:#347362;}.b-a{fill:#fff;} Grams …" at bounding box center [312, 185] width 452 height 210
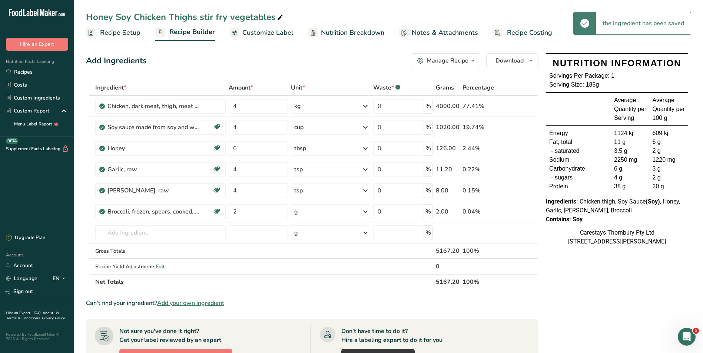
click at [365, 211] on icon at bounding box center [365, 211] width 9 height 13
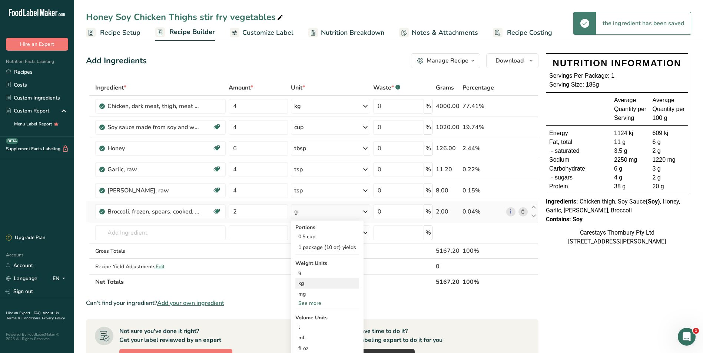
click at [312, 283] on div "kg" at bounding box center [327, 283] width 64 height 11
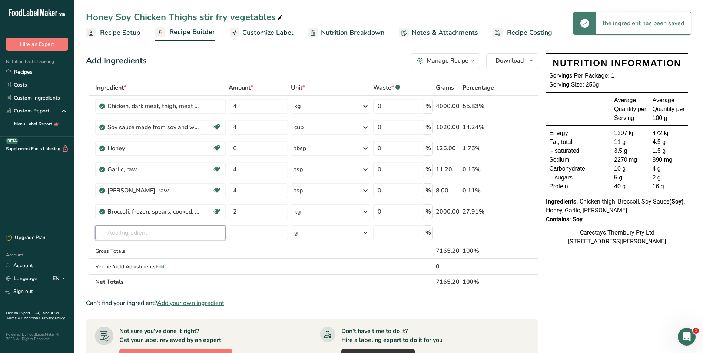
click at [119, 233] on input "text" at bounding box center [160, 233] width 131 height 15
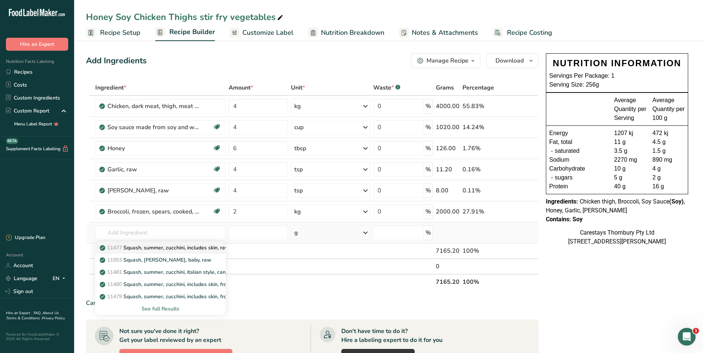
click at [131, 246] on p "11477 Squash, summer, zucchini, includes skin, raw" at bounding box center [165, 248] width 128 height 8
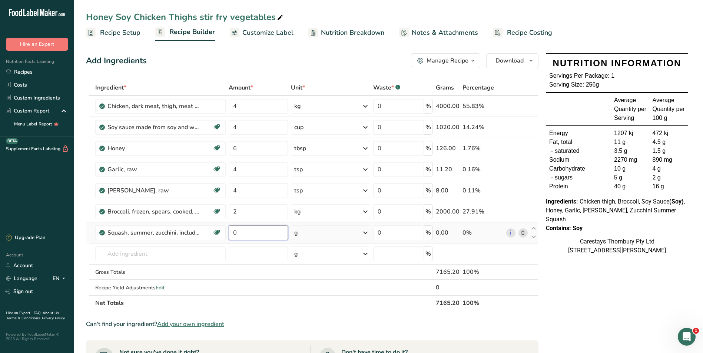
click at [261, 237] on input "0" at bounding box center [258, 233] width 59 height 15
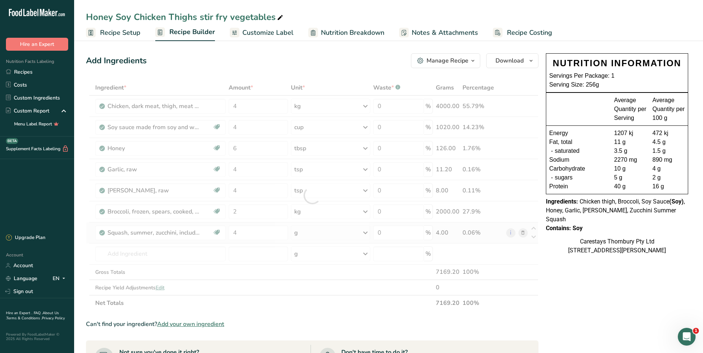
click at [365, 230] on div "Ingredient * Amount * Unit * Waste * .a-a{fill:#347362;}.b-a{fill:#fff;} Grams …" at bounding box center [312, 195] width 452 height 231
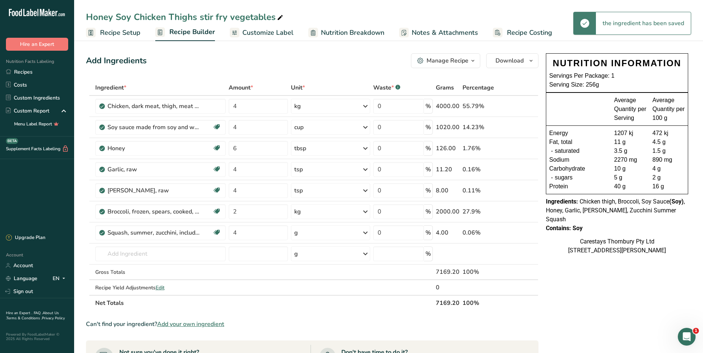
click at [366, 232] on icon at bounding box center [365, 232] width 9 height 13
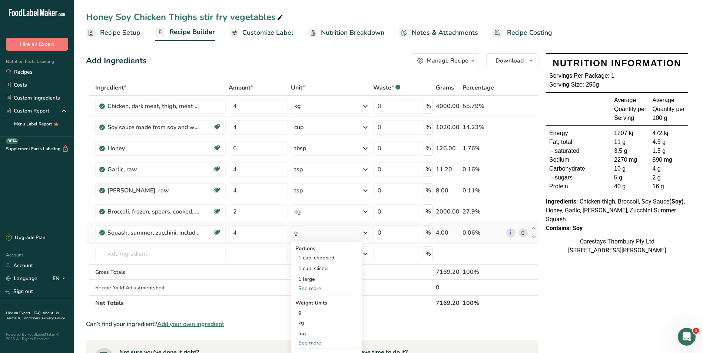
click at [318, 289] on div "See more" at bounding box center [326, 289] width 62 height 8
click at [318, 289] on div "1 medium" at bounding box center [326, 290] width 62 height 11
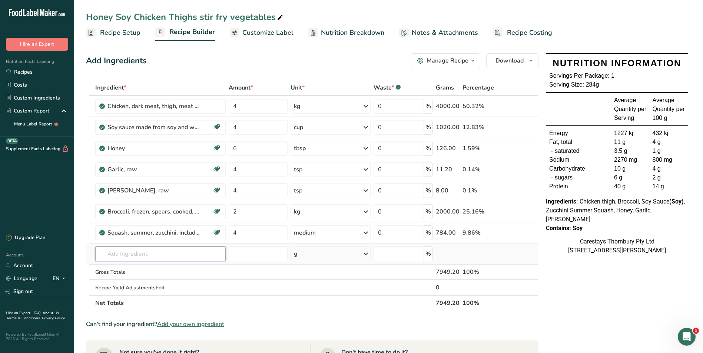
click at [114, 253] on input "text" at bounding box center [160, 254] width 130 height 15
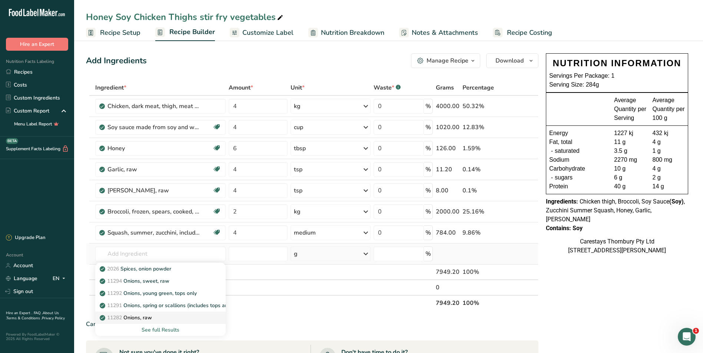
click at [132, 316] on p "11282 Onions, raw" at bounding box center [126, 318] width 51 height 8
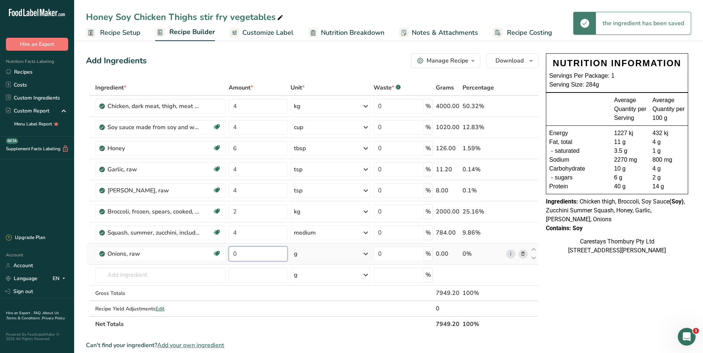
click at [242, 255] on input "0" at bounding box center [258, 254] width 59 height 15
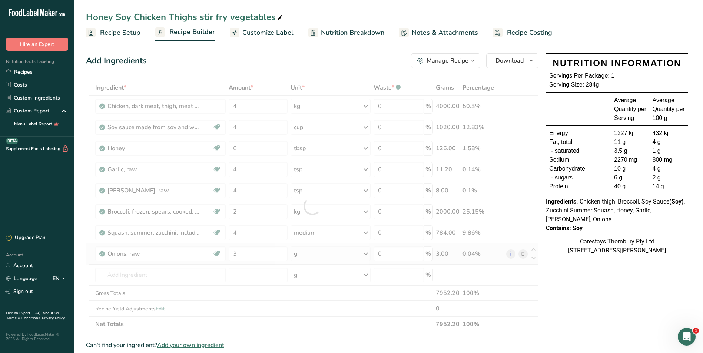
click at [366, 252] on div "Ingredient * Amount * Unit * Waste * .a-a{fill:#347362;}.b-a{fill:#fff;} Grams …" at bounding box center [312, 206] width 452 height 252
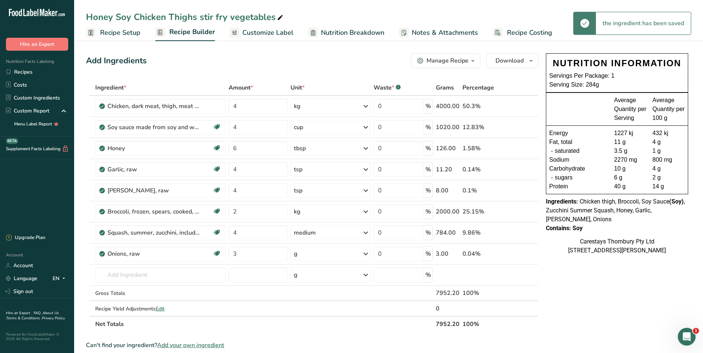
click at [366, 254] on icon at bounding box center [365, 253] width 9 height 13
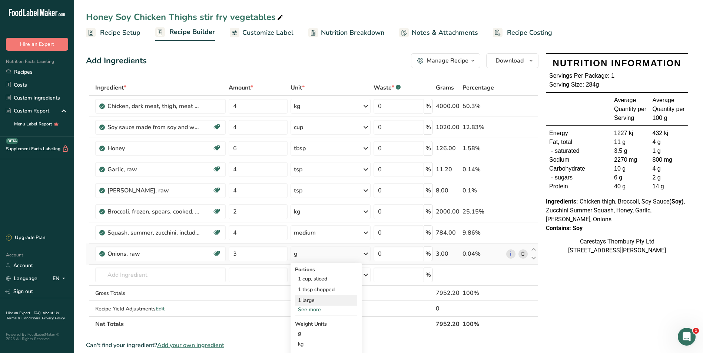
click at [320, 302] on div "1 large" at bounding box center [326, 300] width 62 height 11
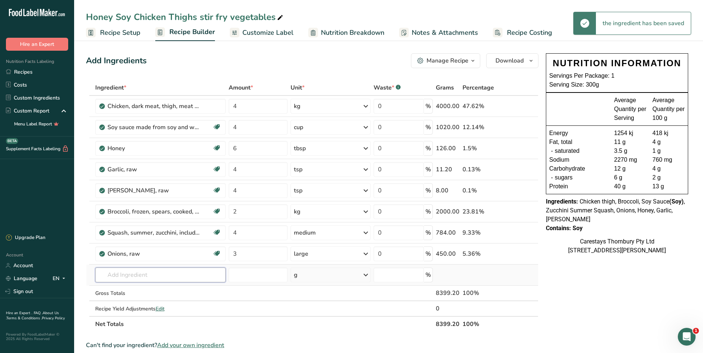
click at [114, 277] on input "text" at bounding box center [160, 275] width 130 height 15
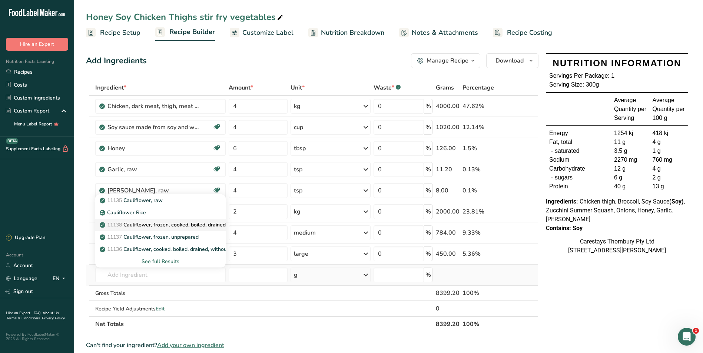
click at [145, 222] on p "11138 Cauliflower, frozen, cooked, boiled, drained, without salt" at bounding box center [179, 225] width 156 height 8
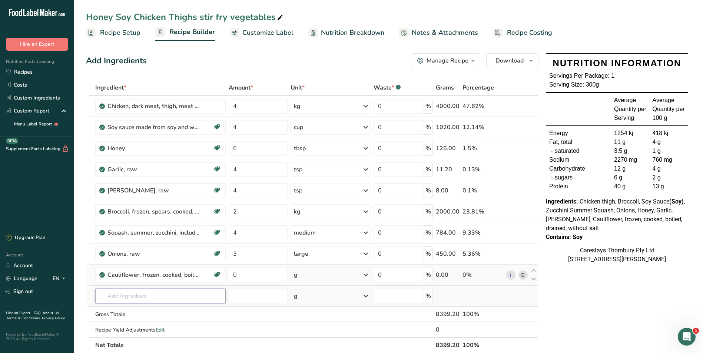
click at [113, 296] on input "text" at bounding box center [160, 296] width 130 height 15
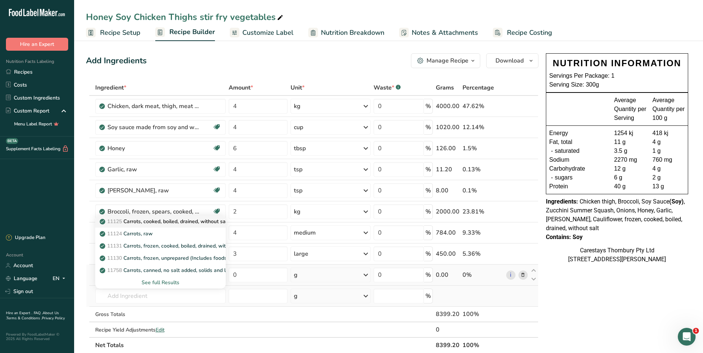
click at [153, 221] on p "11125 Carrots, cooked, boiled, drained, without salt" at bounding box center [165, 222] width 128 height 8
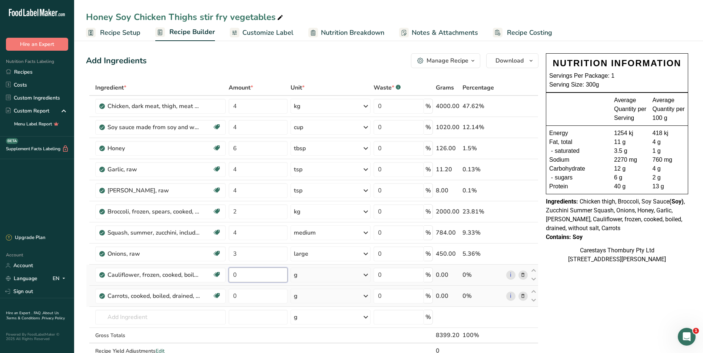
click at [242, 276] on input "0" at bounding box center [258, 275] width 59 height 15
click at [367, 272] on div "Ingredient * Amount * Unit * Waste * .a-a{fill:#347362;}.b-a{fill:#fff;} Grams …" at bounding box center [312, 227] width 452 height 295
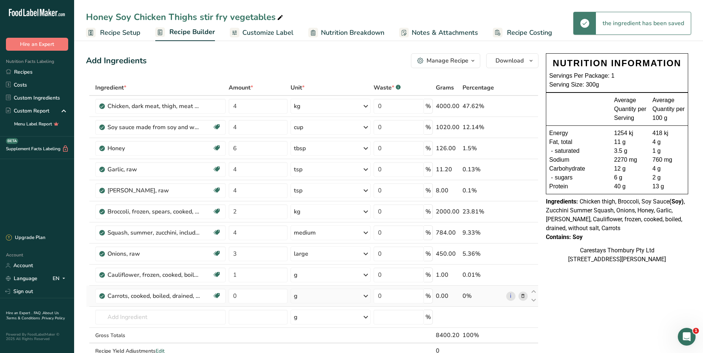
click at [366, 275] on icon at bounding box center [365, 275] width 9 height 13
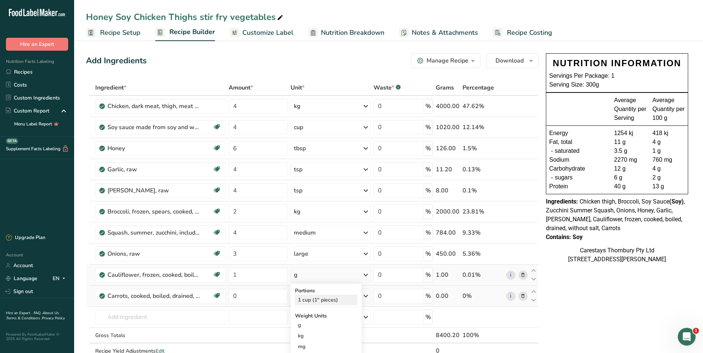
click at [319, 300] on div "1 cup (1" pieces)" at bounding box center [326, 300] width 62 height 11
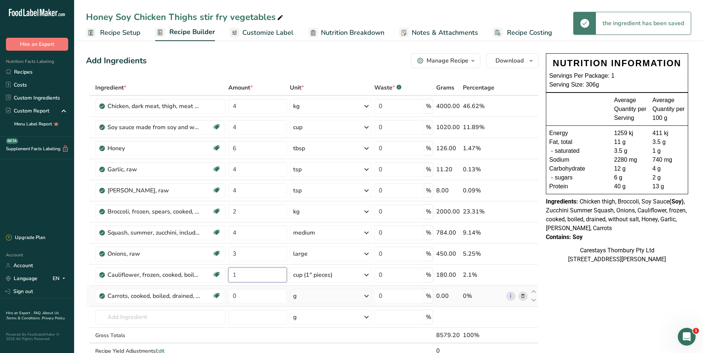
click at [242, 275] on input "1" at bounding box center [257, 275] width 59 height 15
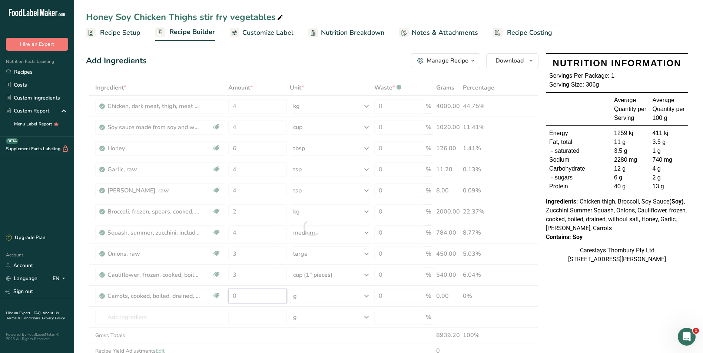
click at [240, 296] on div "Ingredient * Amount * Unit * Waste * .a-a{fill:#347362;}.b-a{fill:#fff;} Grams …" at bounding box center [312, 227] width 452 height 295
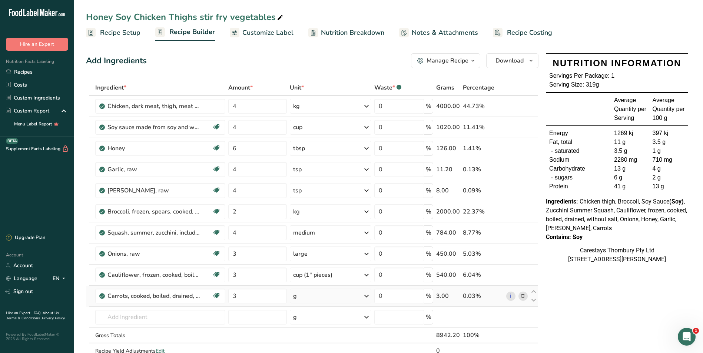
click at [367, 295] on div "Ingredient * Amount * Unit * Waste * .a-a{fill:#347362;}.b-a{fill:#fff;} Grams …" at bounding box center [312, 227] width 452 height 295
click at [367, 295] on icon at bounding box center [366, 296] width 9 height 13
click at [317, 341] on div "1 carrot" at bounding box center [325, 343] width 62 height 11
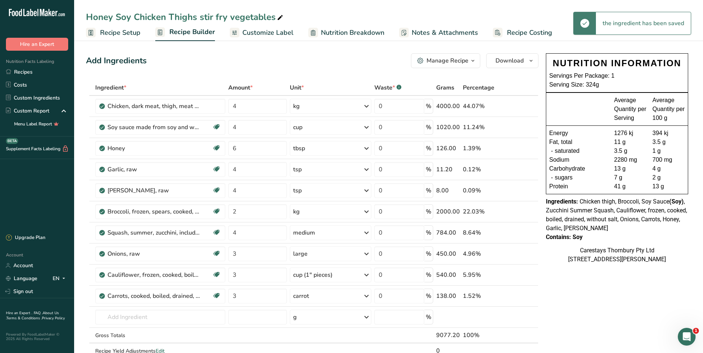
click at [519, 33] on span "Recipe Costing" at bounding box center [529, 33] width 45 height 10
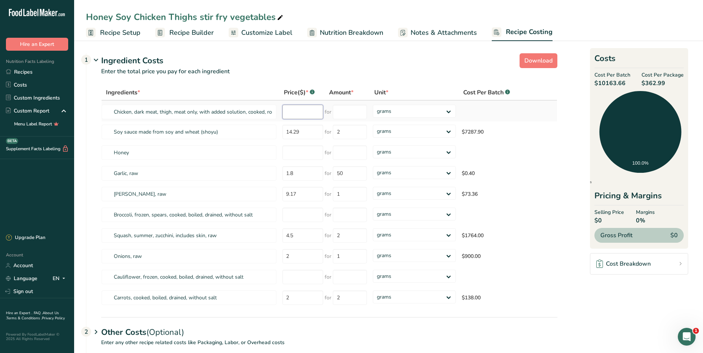
click at [300, 113] on input "number" at bounding box center [302, 112] width 41 height 14
click at [450, 130] on select "grams kg mg mcg lb oz" at bounding box center [414, 131] width 83 height 13
click at [373, 125] on select "grams kg mg mcg lb oz" at bounding box center [414, 131] width 83 height 13
click at [290, 114] on input "number" at bounding box center [299, 112] width 41 height 14
click at [342, 113] on input "number" at bounding box center [347, 112] width 34 height 14
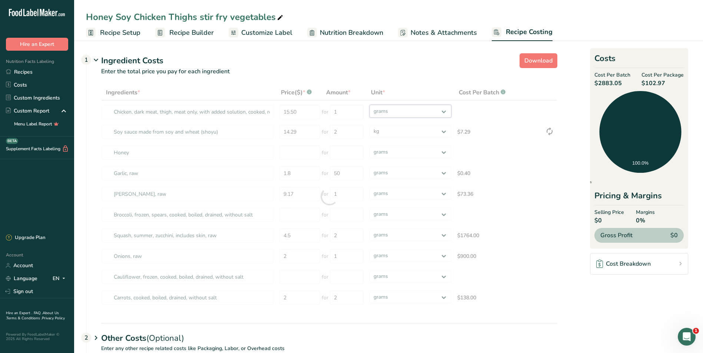
click at [445, 110] on div "Ingredients * Price($) * .a-a{fill:#347362;}.b-a{fill:#fff;} Amount * Unit * Co…" at bounding box center [329, 197] width 456 height 224
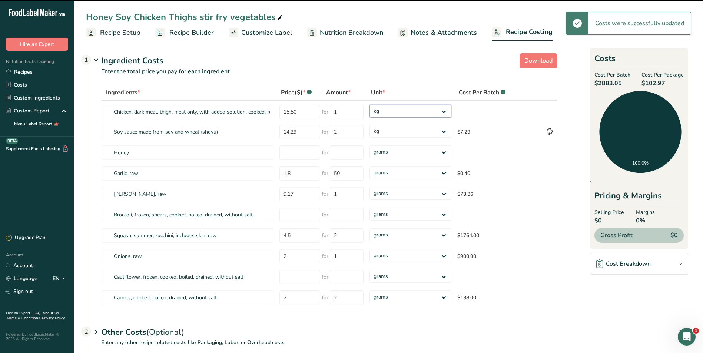
click at [369, 105] on select "grams kg mg mcg lb oz" at bounding box center [410, 111] width 82 height 13
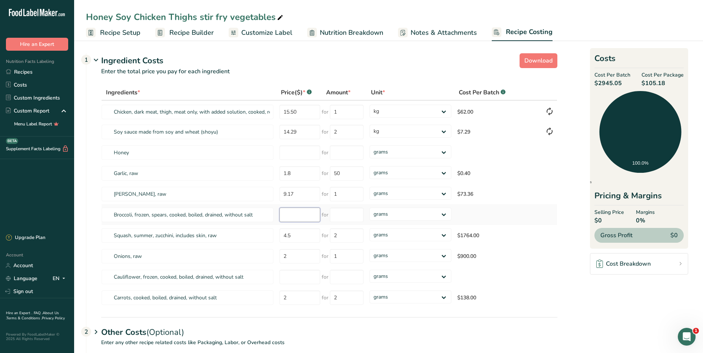
click at [288, 216] on input "number" at bounding box center [299, 215] width 41 height 14
click at [287, 214] on input "number" at bounding box center [299, 215] width 41 height 14
click at [341, 217] on input "number" at bounding box center [347, 215] width 34 height 14
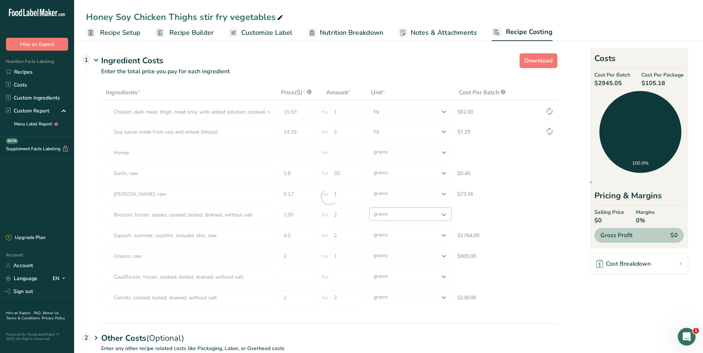
click at [443, 213] on div "Ingredients * Price($) * .a-a{fill:#347362;}.b-a{fill:#fff;} Amount * Unit * Co…" at bounding box center [329, 197] width 456 height 224
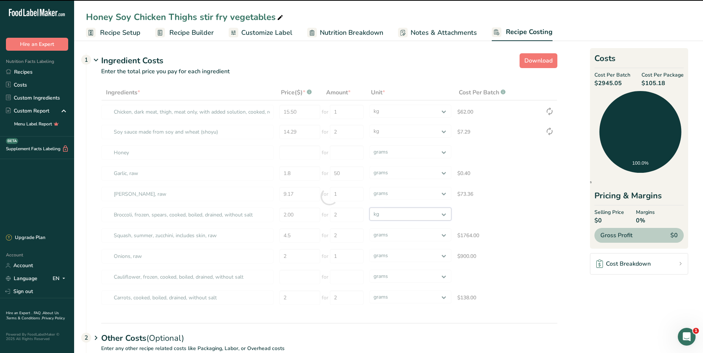
click at [369, 208] on select "grams kg mg mcg lb oz" at bounding box center [410, 214] width 82 height 13
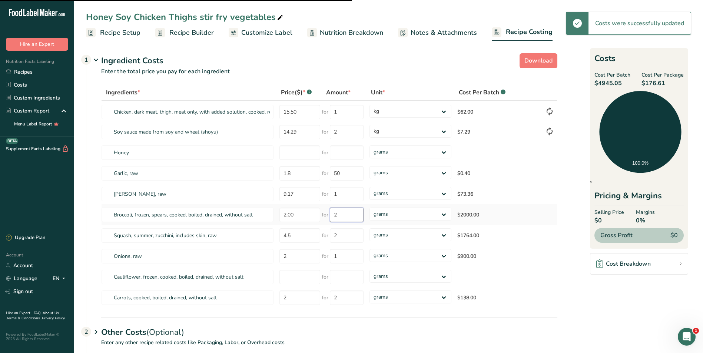
click at [349, 216] on input "2" at bounding box center [347, 215] width 34 height 14
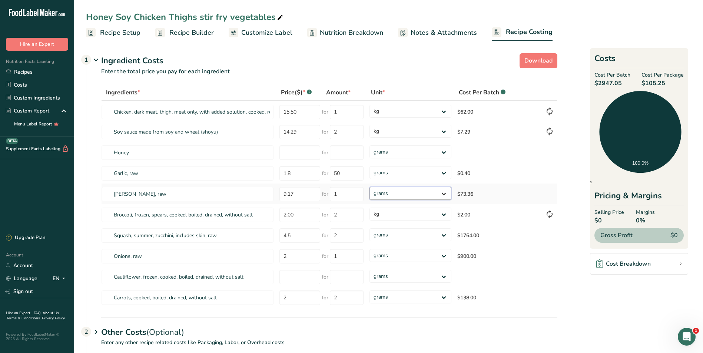
click at [443, 192] on select "grams kg mg mcg lb oz" at bounding box center [410, 193] width 82 height 13
click at [369, 187] on select "grams kg mg mcg lb oz" at bounding box center [410, 193] width 82 height 13
click at [346, 196] on input "1" at bounding box center [347, 194] width 34 height 14
click at [293, 153] on div "Ingredients * Price($) * .a-a{fill:#347362;}.b-a{fill:#fff;} Amount * Unit * Co…" at bounding box center [329, 197] width 456 height 224
click at [295, 154] on input "number" at bounding box center [299, 153] width 41 height 14
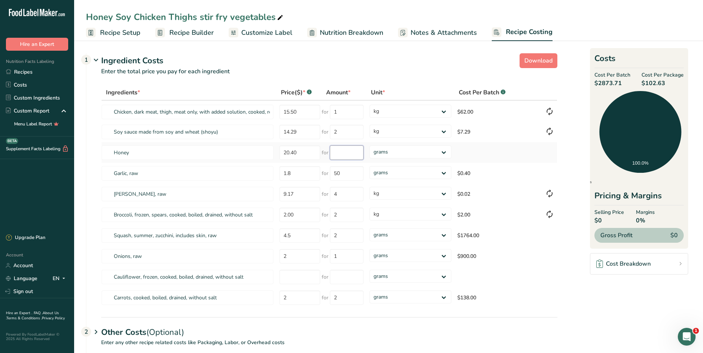
click at [343, 152] on input "number" at bounding box center [347, 153] width 34 height 14
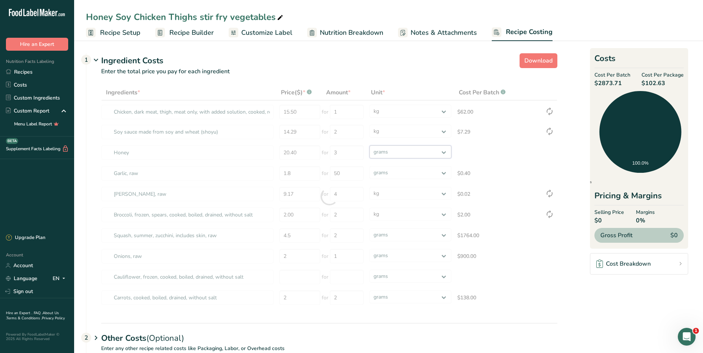
click at [446, 149] on div "Ingredients * Price($) * .a-a{fill:#347362;}.b-a{fill:#fff;} Amount * Unit * Co…" at bounding box center [329, 197] width 456 height 224
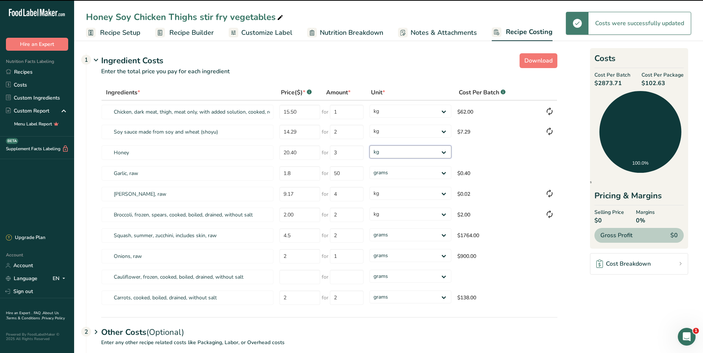
click at [369, 146] on select "grams kg mg mcg lb oz" at bounding box center [410, 152] width 82 height 13
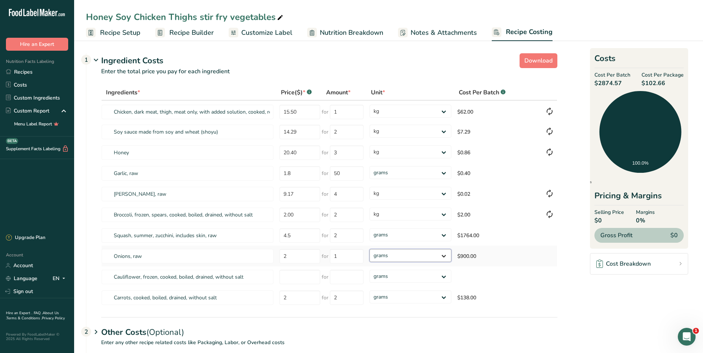
click at [443, 253] on select "grams kg mg mcg lb oz" at bounding box center [410, 255] width 82 height 13
click at [369, 249] on select "grams kg mg mcg lb oz" at bounding box center [410, 255] width 82 height 13
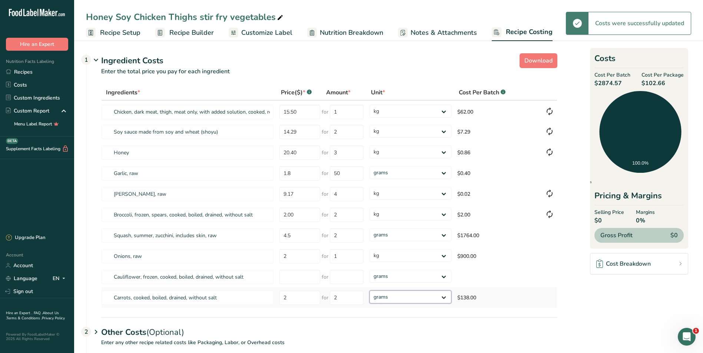
click at [444, 297] on select "grams kg mg mcg lb oz" at bounding box center [410, 297] width 82 height 13
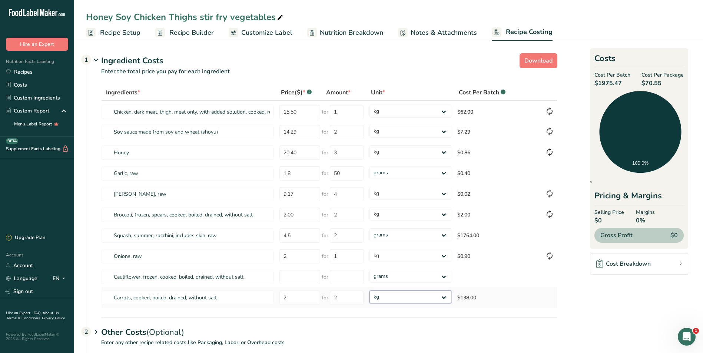
click at [369, 291] on select "grams kg mg mcg lb oz" at bounding box center [410, 297] width 82 height 13
click at [287, 276] on input "number" at bounding box center [299, 277] width 41 height 14
click at [336, 276] on input "number" at bounding box center [347, 277] width 34 height 14
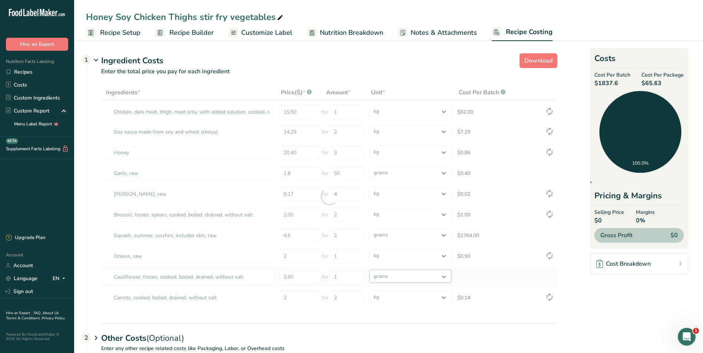
click at [445, 275] on div "Ingredients * Price($) * .a-a{fill:#347362;}.b-a{fill:#fff;} Amount * Unit * Co…" at bounding box center [329, 197] width 456 height 224
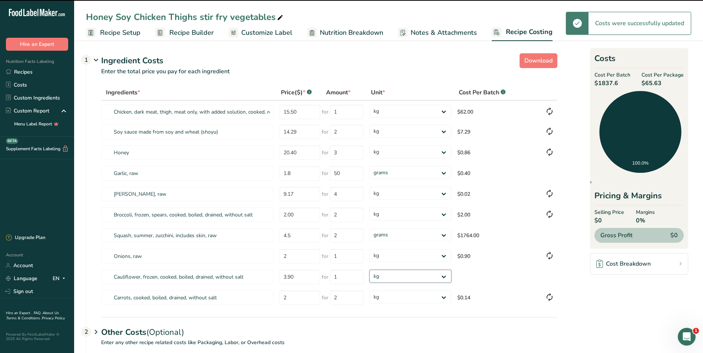
click at [369, 270] on select "grams kg mg mcg lb oz" at bounding box center [410, 276] width 82 height 13
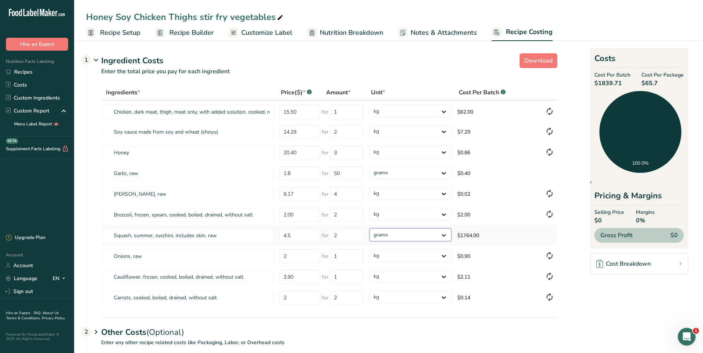
click at [446, 235] on select "grams kg mg mcg lb oz" at bounding box center [410, 235] width 82 height 13
click at [369, 229] on select "grams kg mg mcg lb oz" at bounding box center [410, 235] width 82 height 13
